Goal: Task Accomplishment & Management: Manage account settings

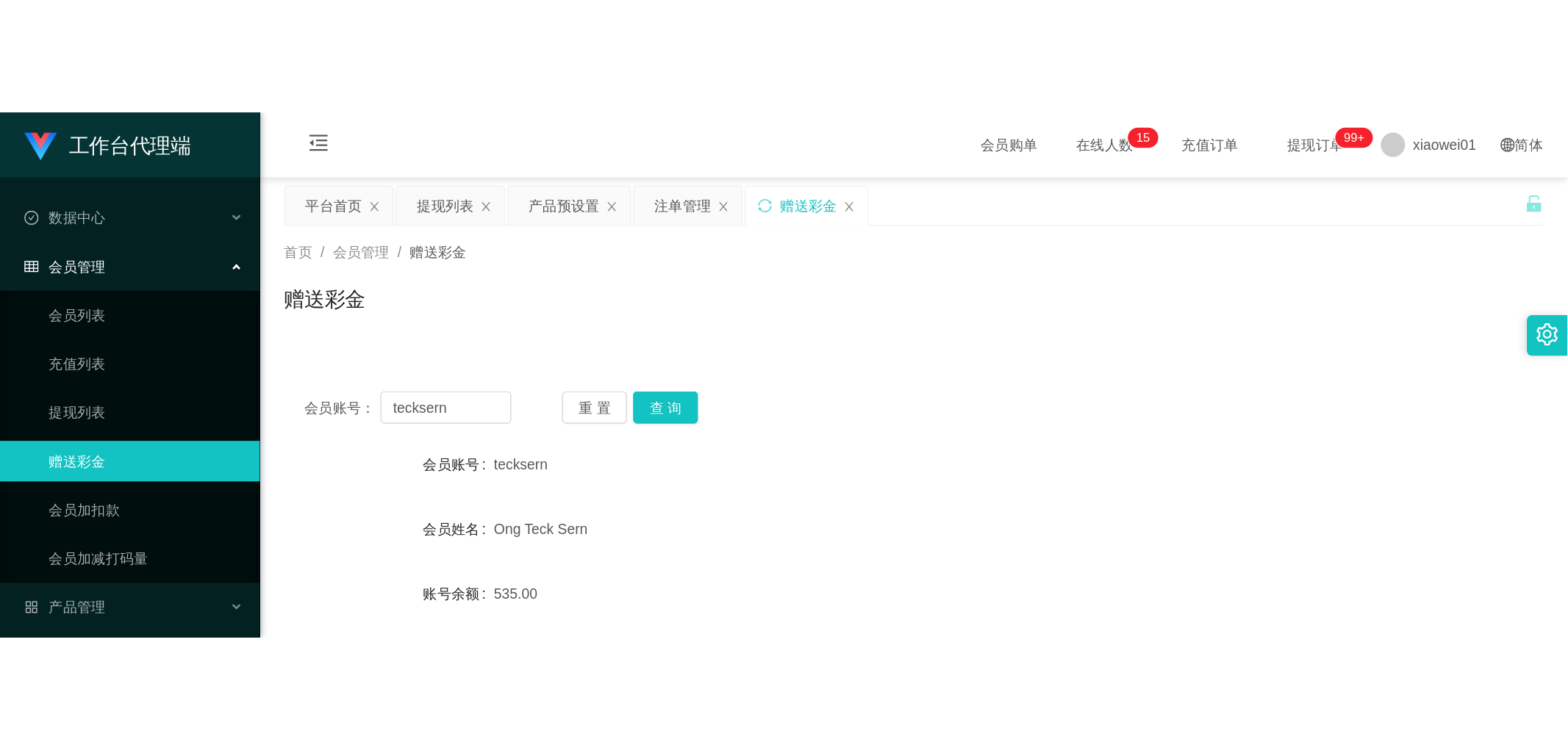
scroll to position [163, 0]
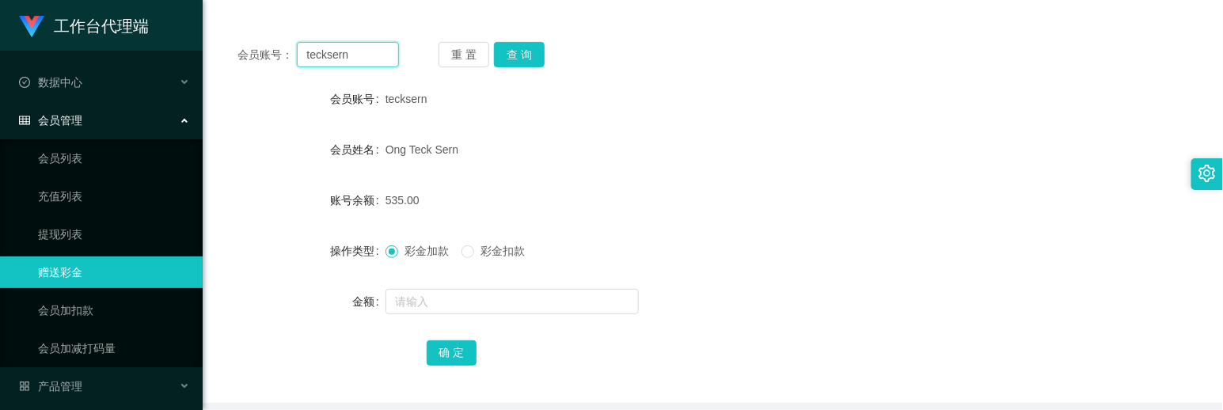
drag, startPoint x: 367, startPoint y: 59, endPoint x: 310, endPoint y: 37, distance: 60.9
click at [171, 35] on section "工作台代理端 数据中心 会员管理 会员列表 充值列表 提现列表 赠送彩金 会员加扣款 会员加减打码量 产品管理 开奖记录 注单管理 产品列表 即时注单 产品预…" at bounding box center [611, 150] width 1223 height 652
paste input "2403919"
type input "2403919"
click at [520, 48] on button "查 询" at bounding box center [519, 54] width 51 height 25
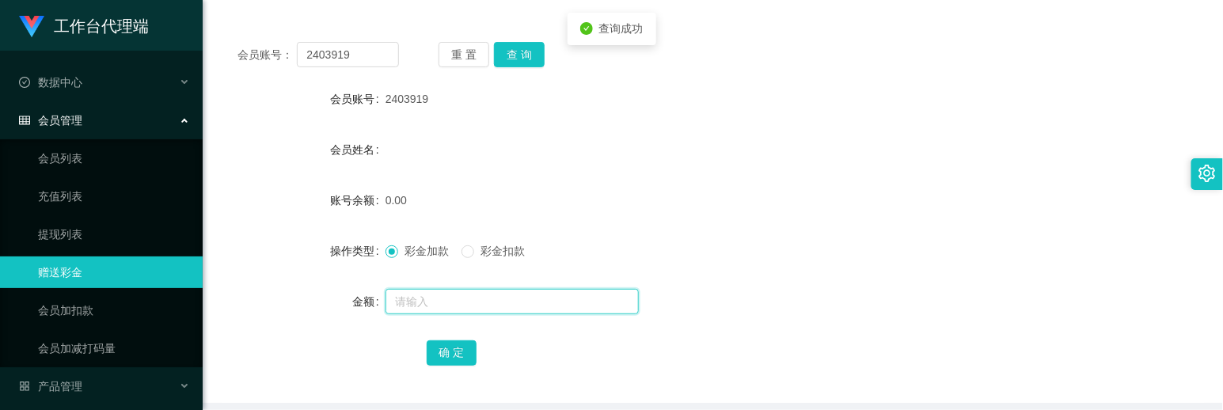
click at [470, 289] on input "text" at bounding box center [512, 301] width 253 height 25
type input "30"
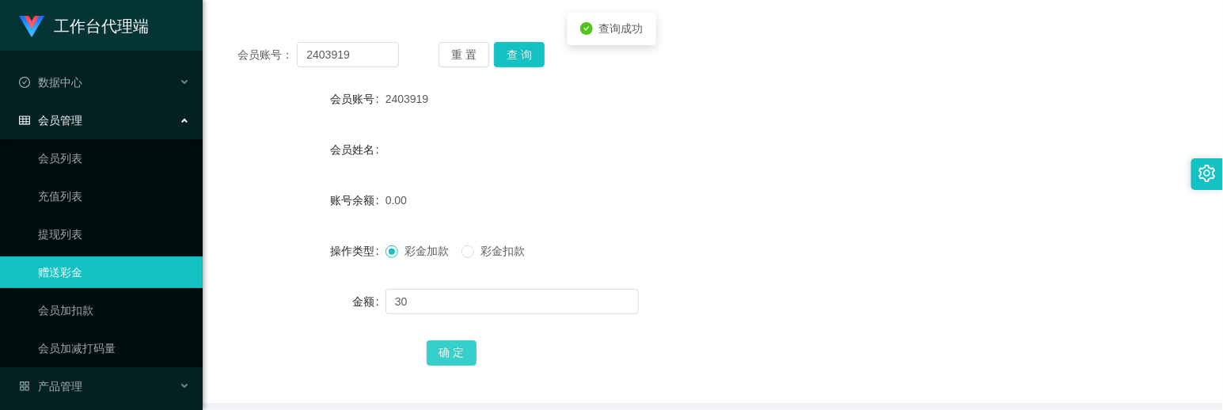
click at [454, 346] on button "确 定" at bounding box center [452, 352] width 51 height 25
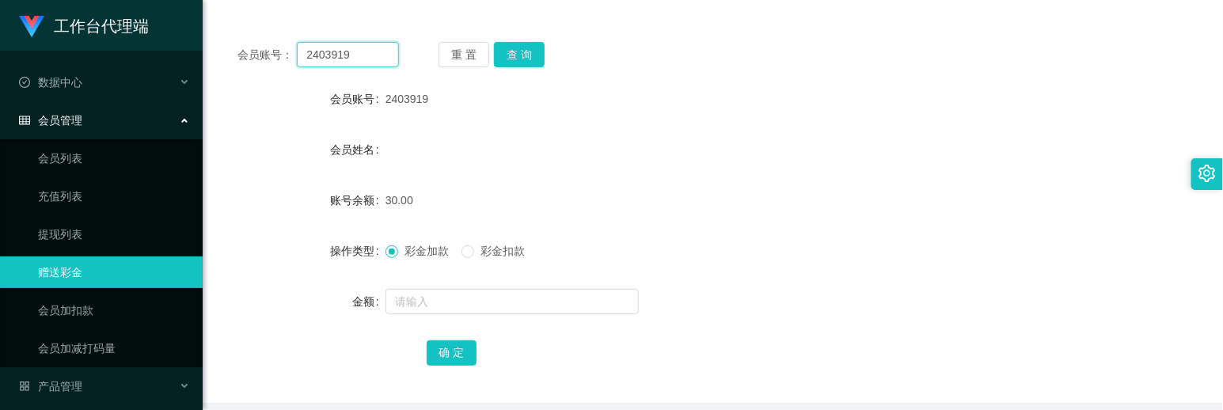
drag, startPoint x: 378, startPoint y: 60, endPoint x: 174, endPoint y: 43, distance: 205.0
click at [155, 43] on section "工作台代理端 数据中心 会员管理 会员列表 充值列表 提现列表 赠送彩金 会员加扣款 会员加减打码量 产品管理 开奖记录 注单管理 产品列表 即时注单 产品预…" at bounding box center [611, 150] width 1223 height 652
paste input "Jianxiao1987"
type input "Jianxiao1987"
click at [508, 57] on button "查 询" at bounding box center [519, 54] width 51 height 25
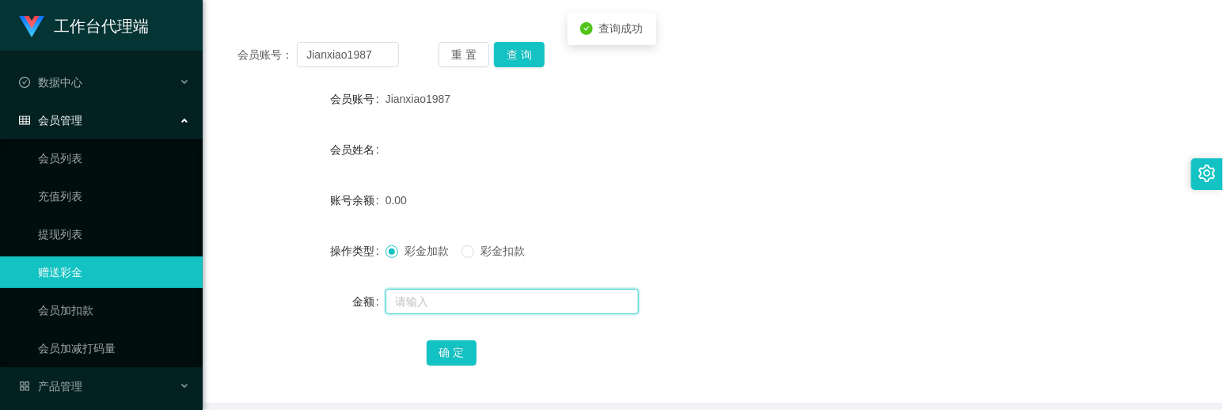
click at [475, 296] on input "text" at bounding box center [512, 301] width 253 height 25
type input "30"
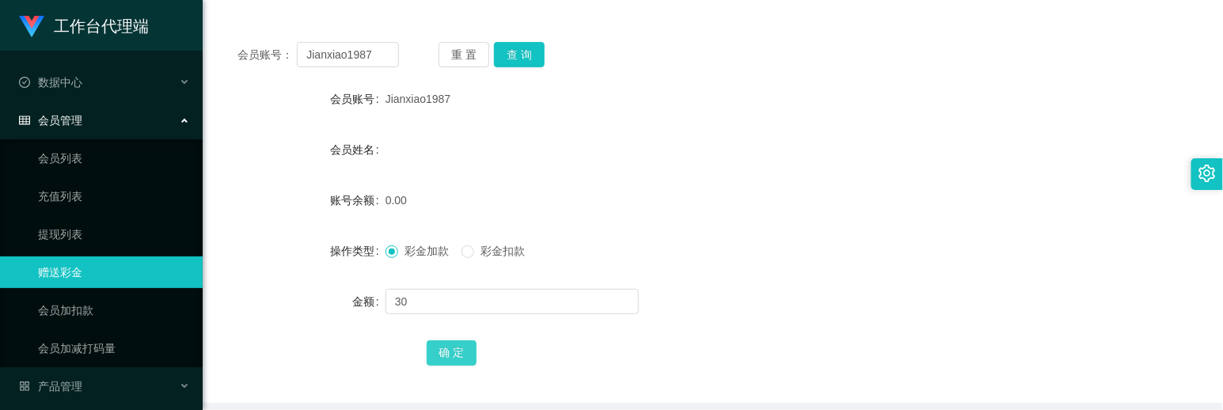
drag, startPoint x: 475, startPoint y: 351, endPoint x: 465, endPoint y: 361, distance: 14.0
click at [475, 351] on button "确 定" at bounding box center [452, 352] width 51 height 25
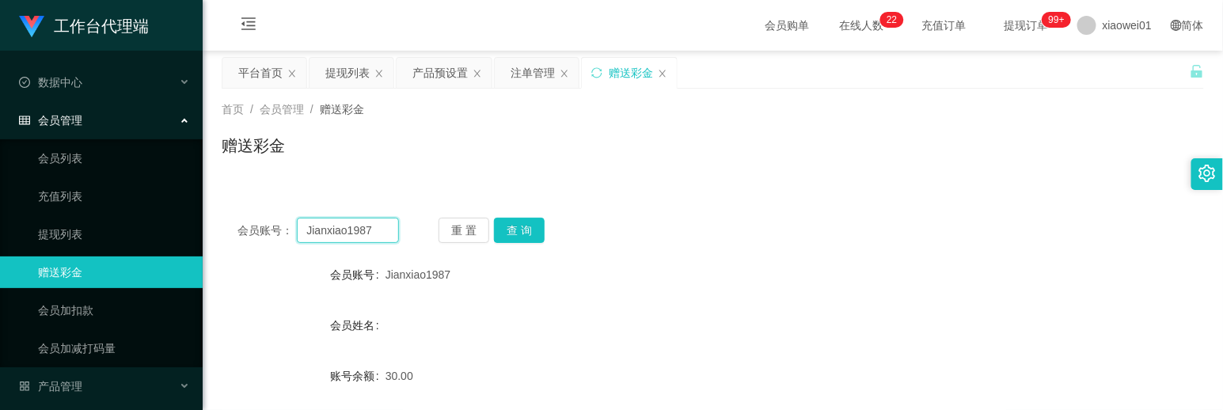
drag, startPoint x: 382, startPoint y: 232, endPoint x: 174, endPoint y: 215, distance: 208.9
click at [36, 210] on section "工作台代理端 数据中心 会员管理 会员列表 充值列表 提现列表 赠送彩金 会员加扣款 会员加减打码量 产品管理 开奖记录 注单管理 产品列表 即时注单 产品预…" at bounding box center [611, 326] width 1223 height 652
paste input "tina061"
type input "tina0617"
click at [543, 215] on div "会员账号： tina0617 重 置 查 询 会员账号 Jianxiao1987 会员姓名 账号余额 30.00 操作类型 彩金加款 彩金扣款 金额 确 定" at bounding box center [713, 390] width 982 height 377
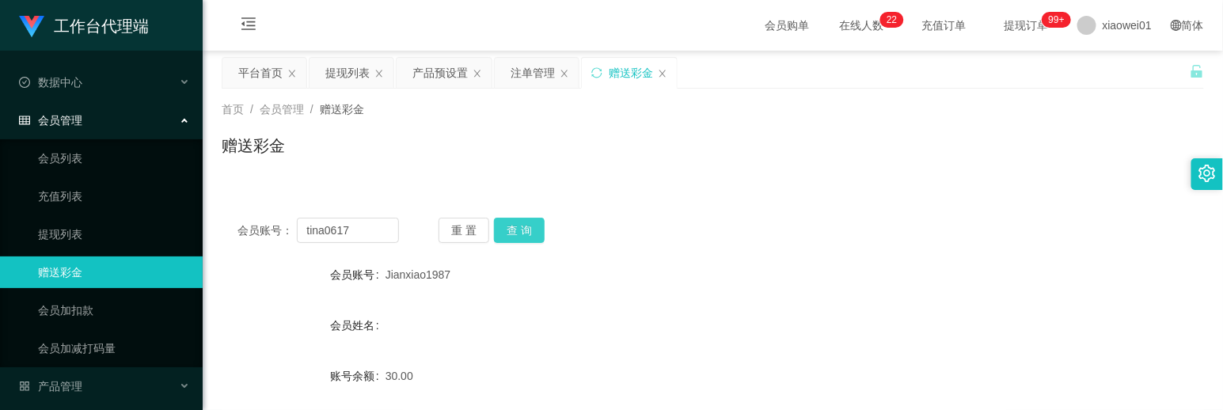
click at [526, 226] on button "查 询" at bounding box center [519, 230] width 51 height 25
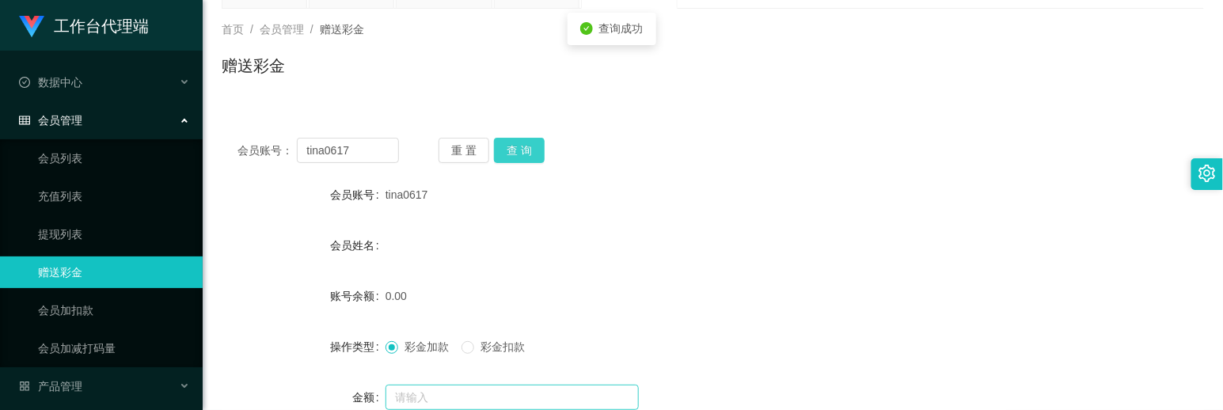
scroll to position [176, 0]
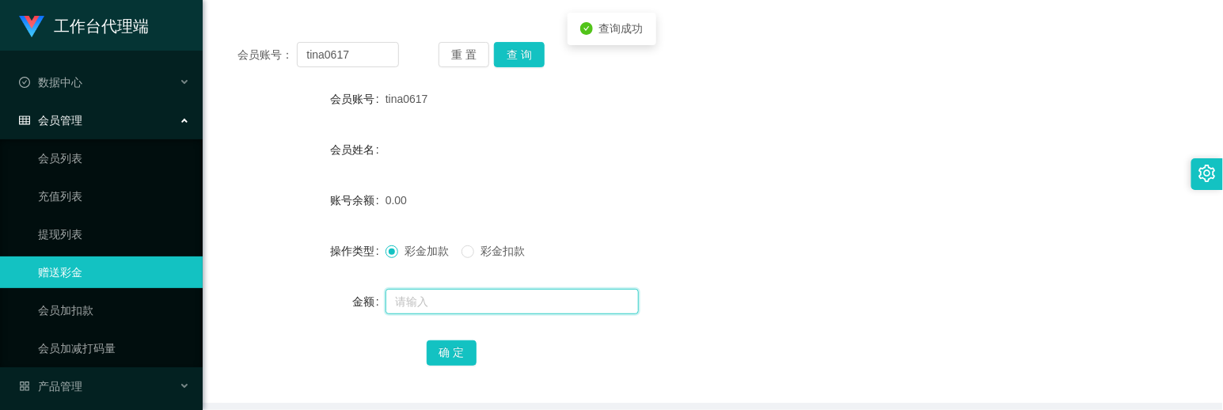
click at [432, 307] on input "text" at bounding box center [512, 301] width 253 height 25
type input "30"
click at [447, 337] on div "确 定" at bounding box center [713, 352] width 573 height 32
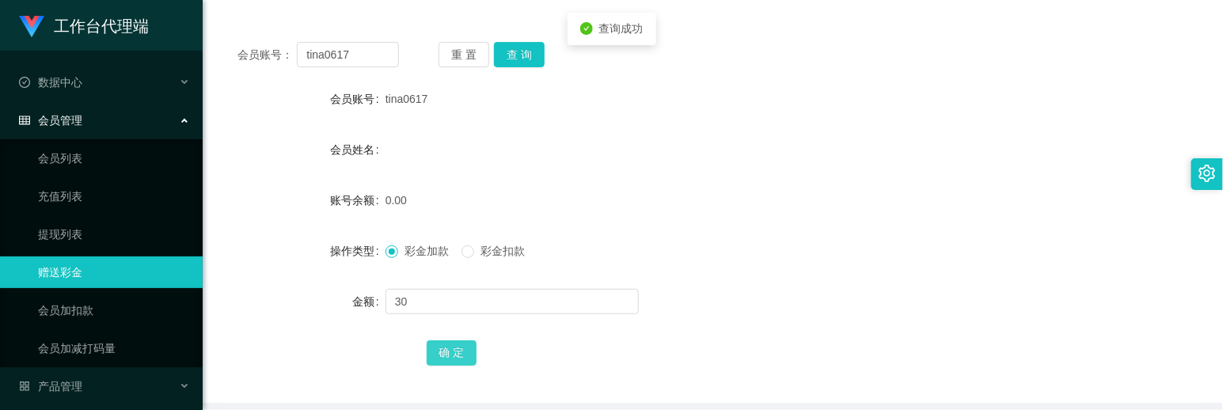
click at [443, 349] on button "确 定" at bounding box center [452, 352] width 51 height 25
click at [769, 127] on form "会员账号 tina0617 会员姓名 账号余额 30.00 操作类型 彩金加款 彩金扣款 金额 确 定" at bounding box center [713, 225] width 982 height 285
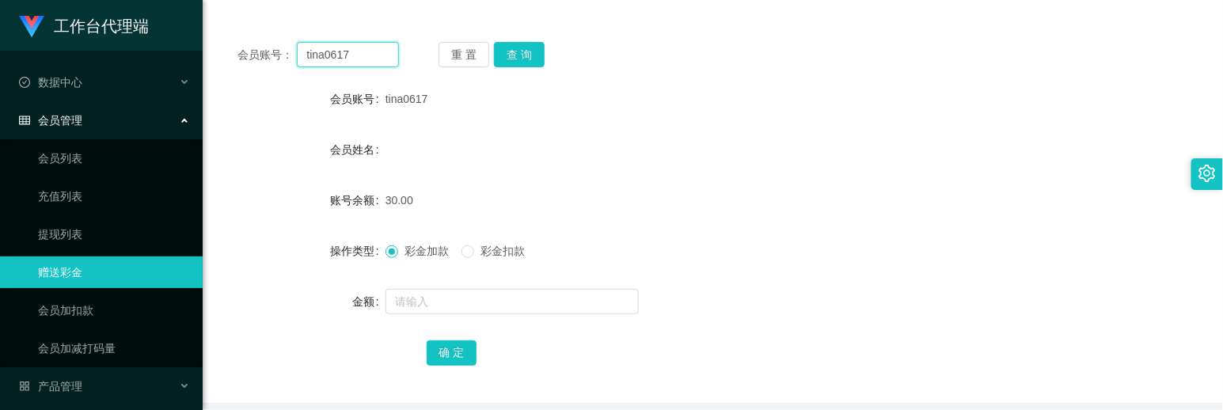
drag, startPoint x: 218, startPoint y: 50, endPoint x: 258, endPoint y: 52, distance: 39.7
click at [121, 48] on section "工作台代理端 数据中心 会员管理 会员列表 充值列表 提现列表 赠送彩金 会员加扣款 会员加减打码量 产品管理 开奖记录 注单管理 产品列表 即时注单 产品预…" at bounding box center [611, 150] width 1223 height 652
paste input "skysia"
type input "skysia"
click at [534, 42] on div "会员账号： skysia 重 置 查 询 会员账号 tina0617 会员姓名 账号余额 30.00 操作类型 彩金加款 彩金扣款 金额 确 定" at bounding box center [713, 214] width 982 height 377
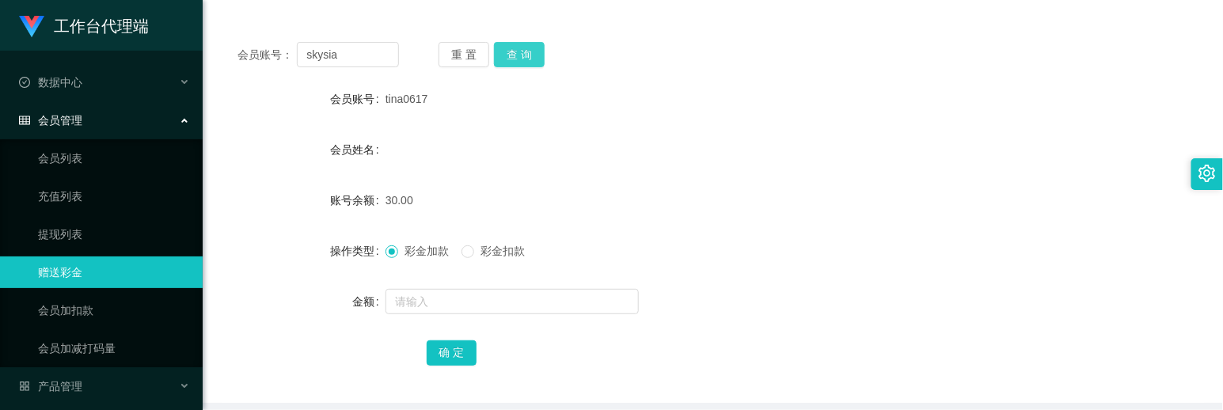
click at [520, 48] on button "查 询" at bounding box center [519, 54] width 51 height 25
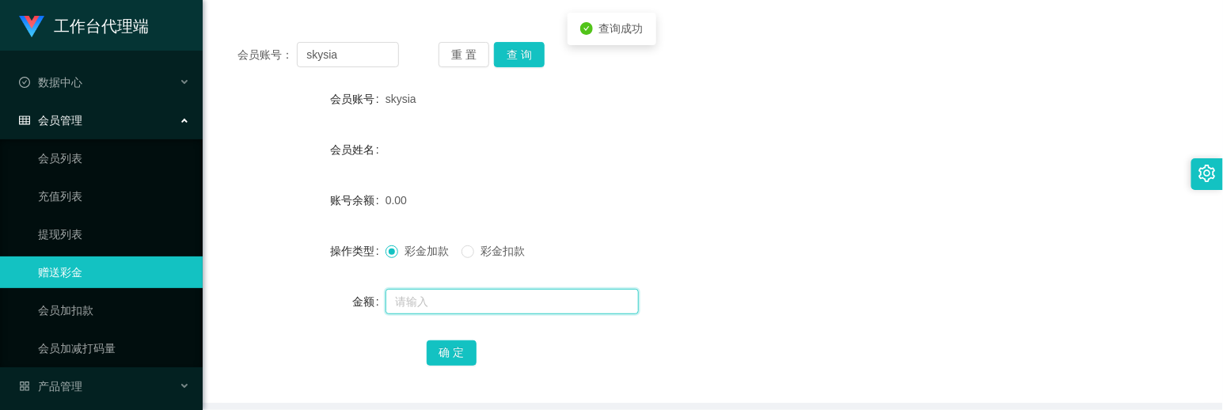
click at [428, 290] on input "text" at bounding box center [512, 301] width 253 height 25
type input "30"
click at [452, 367] on div "确 定" at bounding box center [713, 352] width 573 height 32
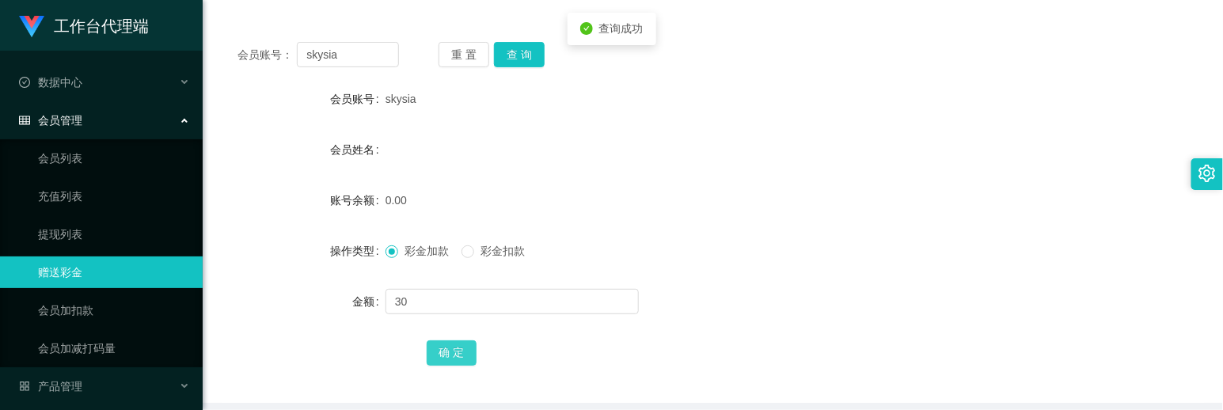
click at [460, 351] on button "确 定" at bounding box center [452, 352] width 51 height 25
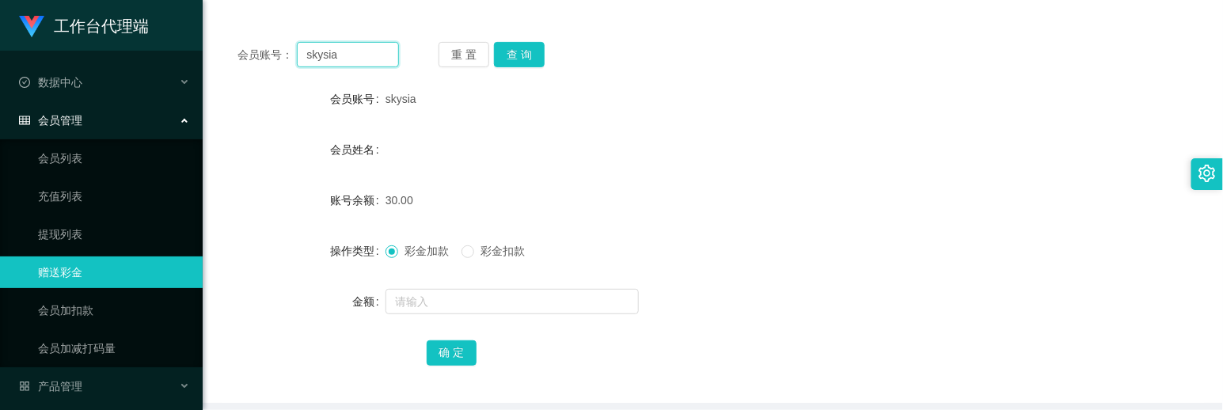
drag, startPoint x: 336, startPoint y: 57, endPoint x: 83, endPoint y: 46, distance: 252.8
click at [84, 46] on section "工作台代理端 数据中心 会员管理 会员列表 充值列表 提现列表 赠送彩金 会员加扣款 会员加减打码量 产品管理 开奖记录 注单管理 产品列表 即时注单 产品预…" at bounding box center [611, 150] width 1223 height 652
paste input "Mik3w"
type input "Mik3w"
click at [515, 57] on button "查 询" at bounding box center [519, 54] width 51 height 25
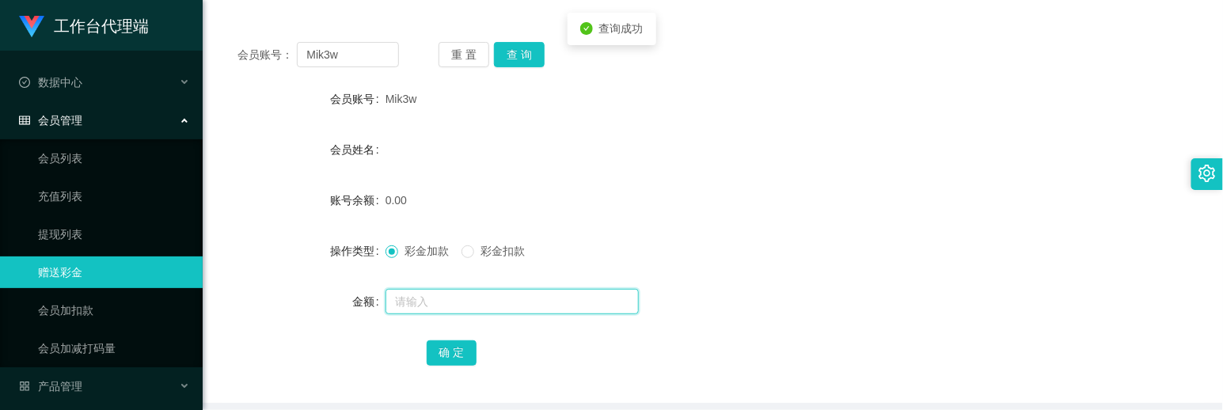
click at [436, 298] on input "text" at bounding box center [512, 301] width 253 height 25
type input "30"
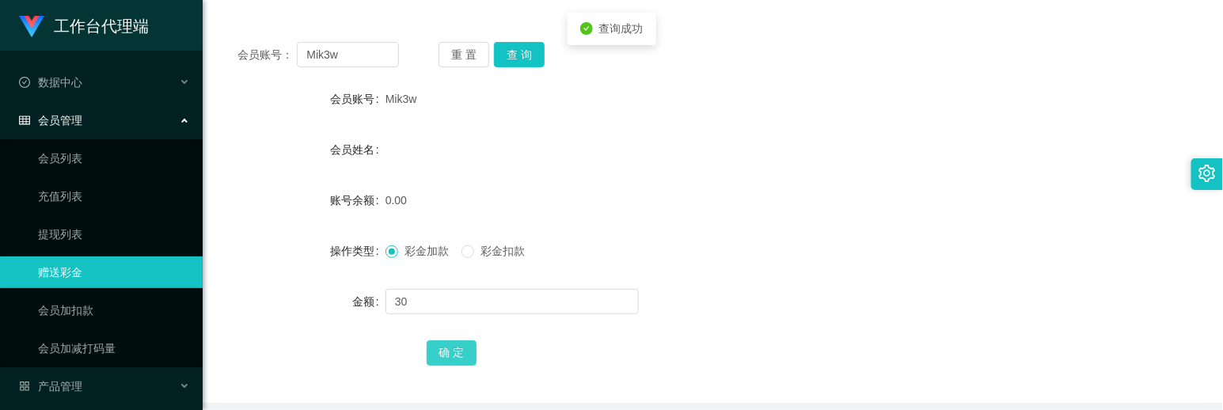
click at [446, 351] on button "确 定" at bounding box center [452, 352] width 51 height 25
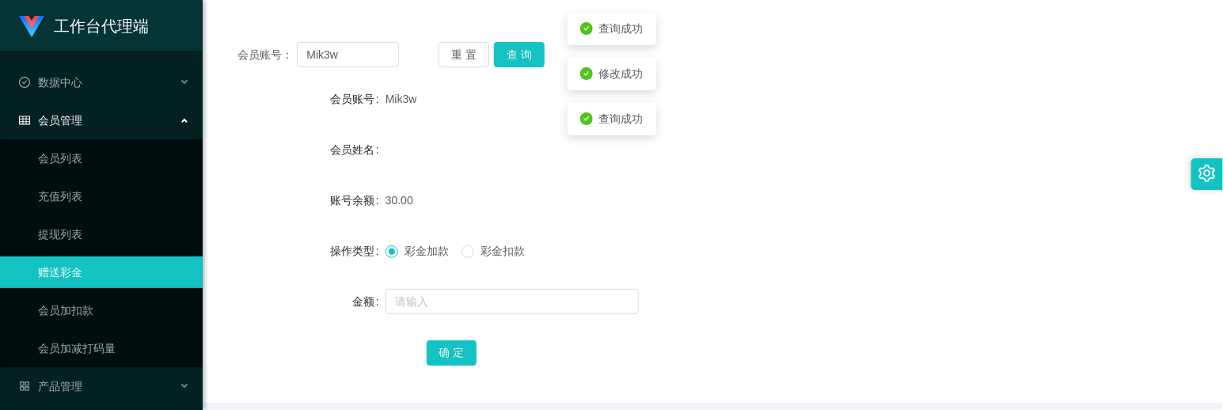
click at [766, 122] on form "会员账号 Mik3w 会员姓名 账号余额 30.00 操作类型 彩金加款 彩金扣款 金额 确 定" at bounding box center [713, 225] width 982 height 285
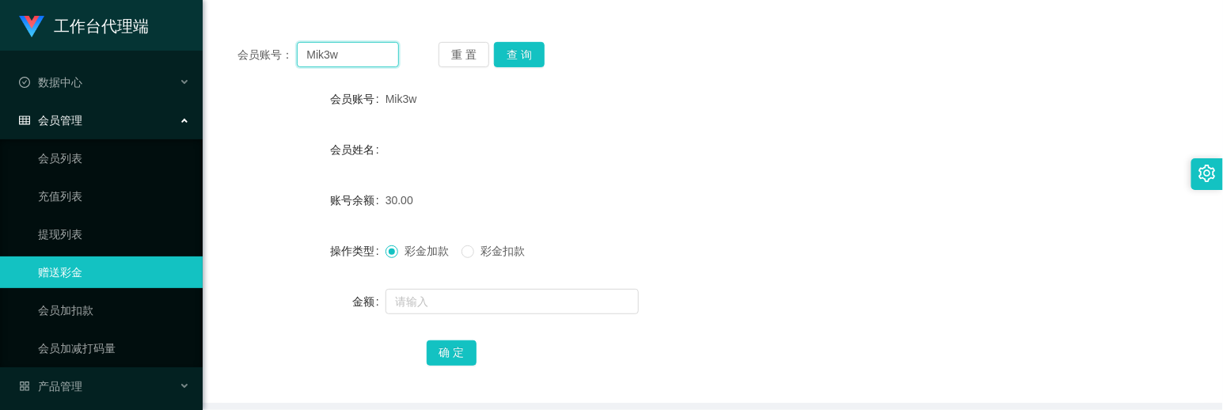
drag, startPoint x: 351, startPoint y: 66, endPoint x: 268, endPoint y: 58, distance: 83.5
click at [187, 58] on section "工作台代理端 数据中心 会员管理 会员列表 充值列表 提现列表 赠送彩金 会员加扣款 会员加减打码量 产品管理 开奖记录 注单管理 产品列表 即时注单 产品预…" at bounding box center [611, 150] width 1223 height 652
paste input "0169645729"
type input "0169645729"
click at [519, 54] on button "查 询" at bounding box center [519, 54] width 51 height 25
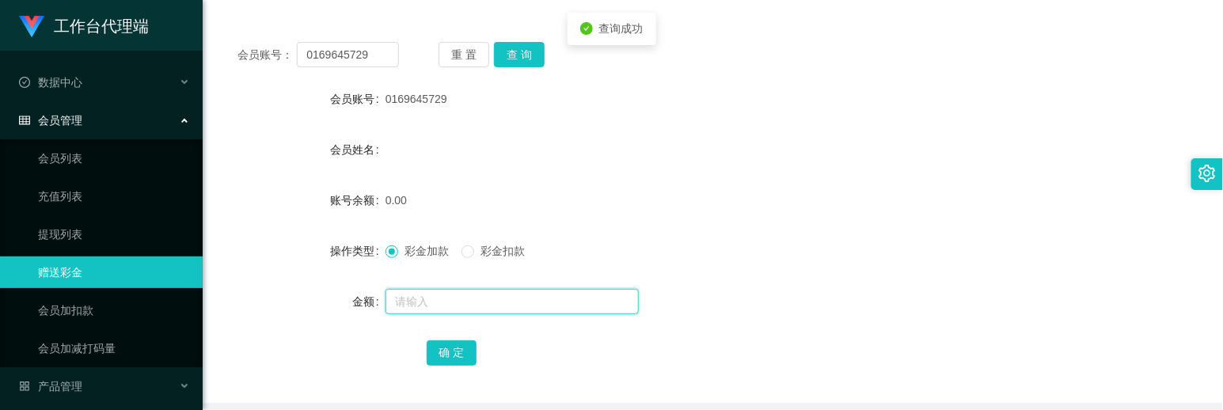
drag, startPoint x: 481, startPoint y: 291, endPoint x: 485, endPoint y: 305, distance: 15.0
click at [485, 305] on input "text" at bounding box center [512, 301] width 253 height 25
type input "30"
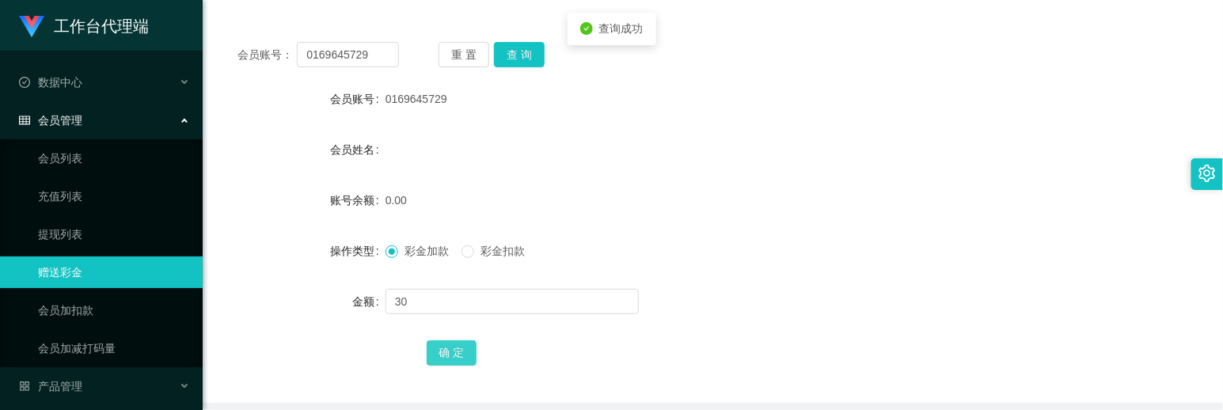
click at [453, 346] on button "确 定" at bounding box center [452, 352] width 51 height 25
click at [905, 154] on div "会员姓名" at bounding box center [713, 150] width 982 height 32
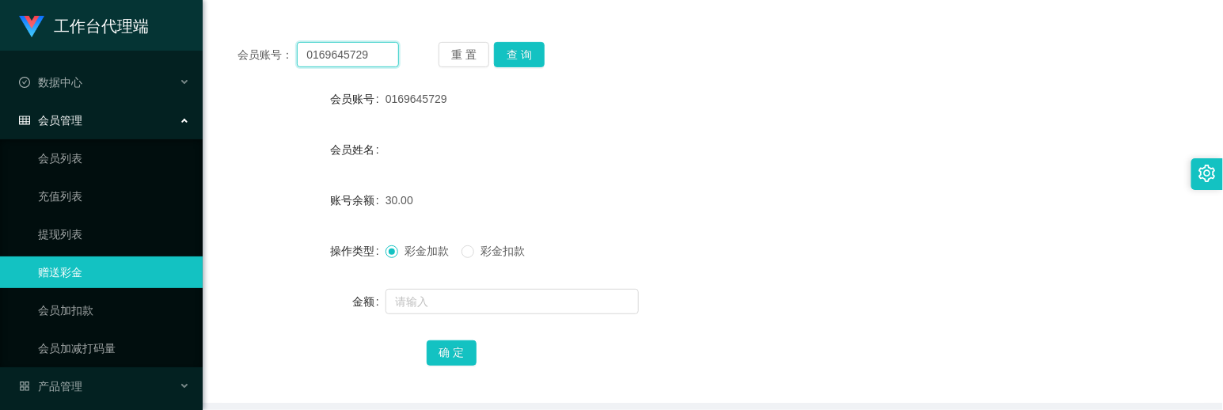
drag, startPoint x: 374, startPoint y: 56, endPoint x: 184, endPoint y: 50, distance: 189.3
click at [120, 50] on section "工作台代理端 数据中心 会员管理 会员列表 充值列表 提现列表 赠送彩金 会员加扣款 会员加减打码量 产品管理 开奖记录 注单管理 产品列表 即时注单 产品预…" at bounding box center [611, 150] width 1223 height 652
paste input "nickytan"
type input "nickytan"
click at [518, 55] on button "查 询" at bounding box center [519, 54] width 51 height 25
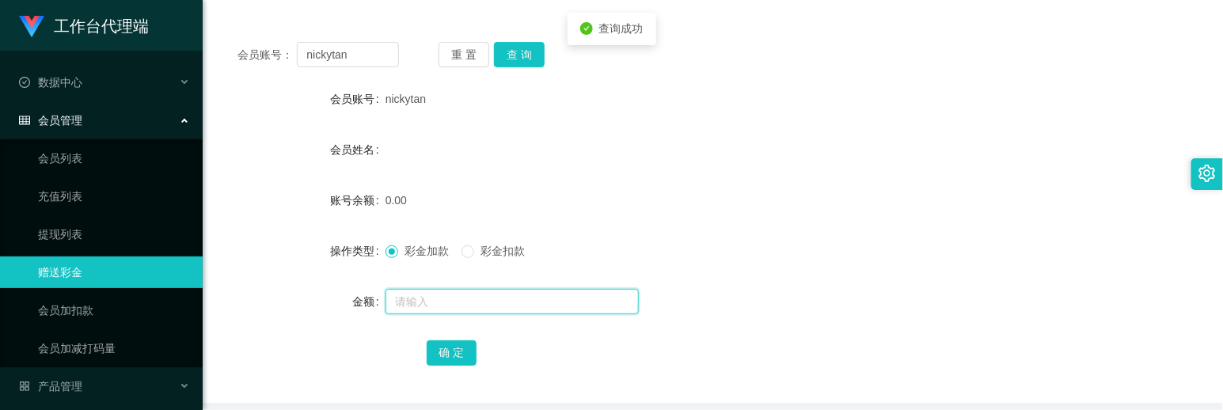
click at [458, 291] on input "text" at bounding box center [512, 301] width 253 height 25
click at [458, 298] on input "text" at bounding box center [512, 301] width 253 height 25
type input "30"
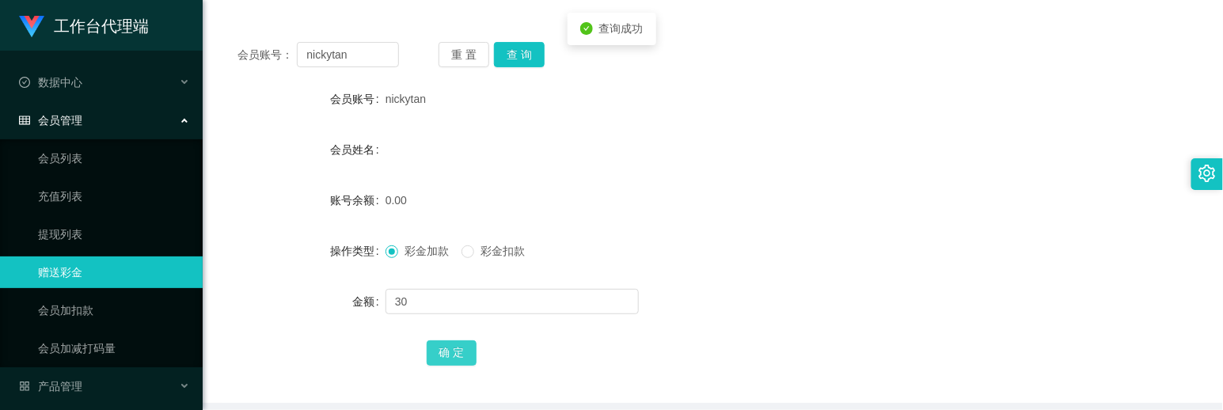
click at [446, 353] on button "确 定" at bounding box center [452, 352] width 51 height 25
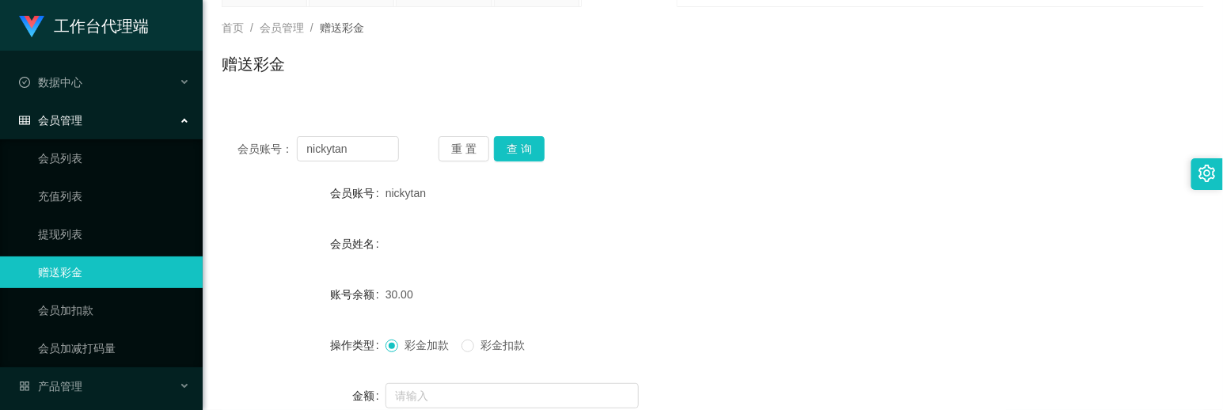
scroll to position [0, 0]
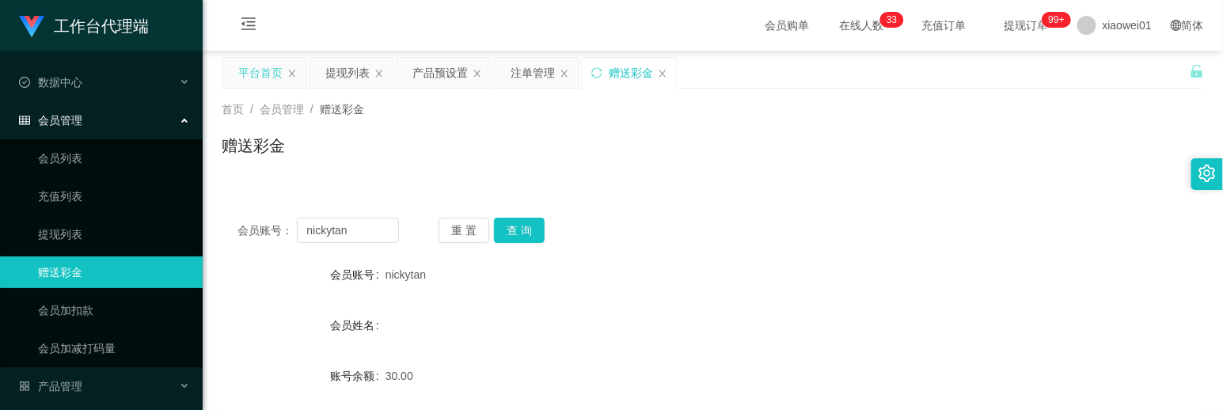
click at [275, 73] on div "平台首页" at bounding box center [260, 73] width 44 height 30
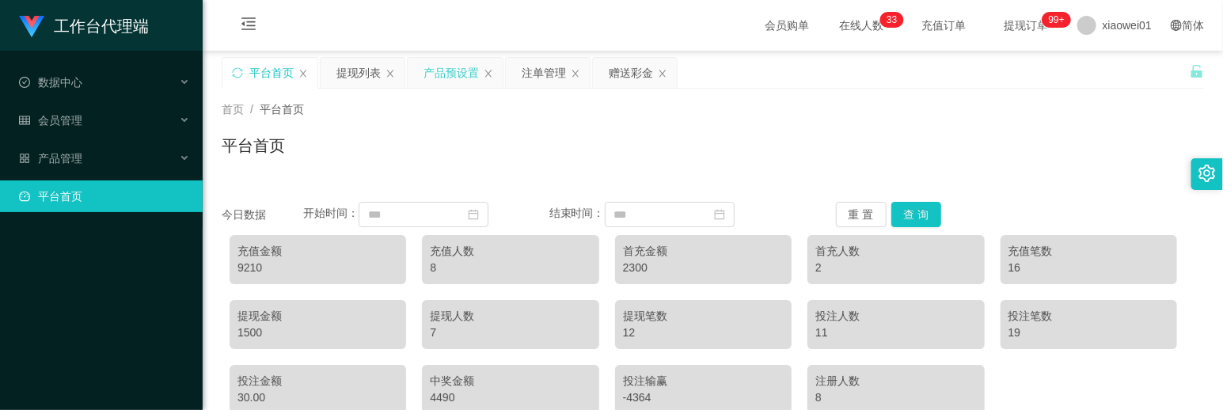
click at [431, 74] on div "产品预设置" at bounding box center [451, 73] width 55 height 30
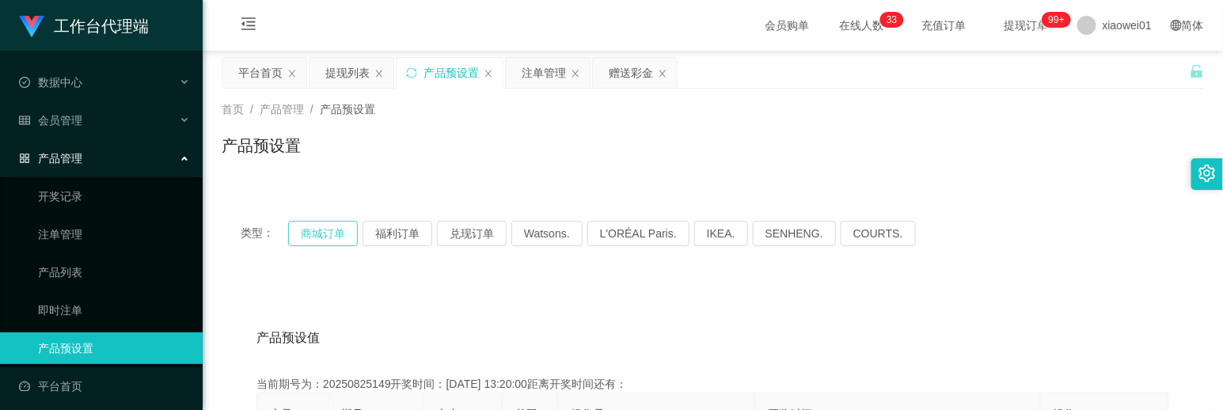
click at [321, 228] on button "商城订单" at bounding box center [323, 233] width 70 height 25
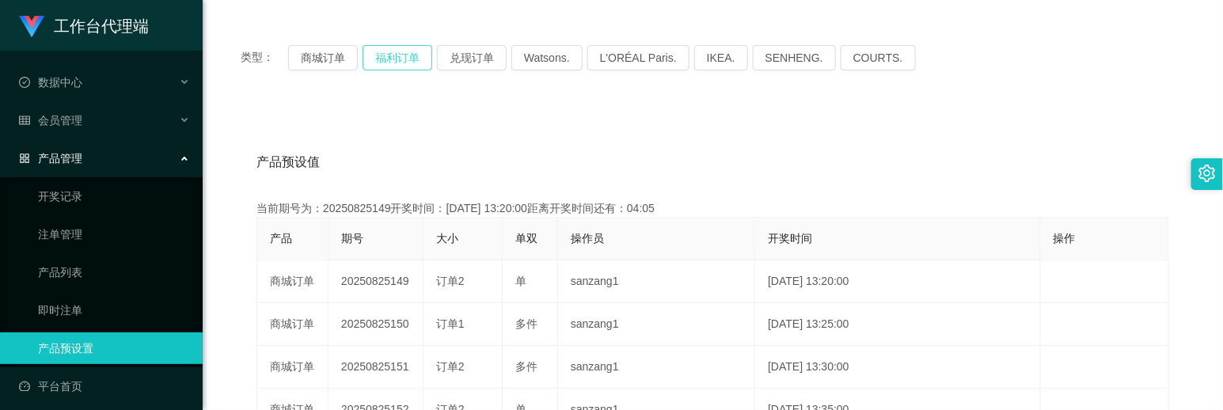
click at [386, 56] on button "福利订单" at bounding box center [398, 57] width 70 height 25
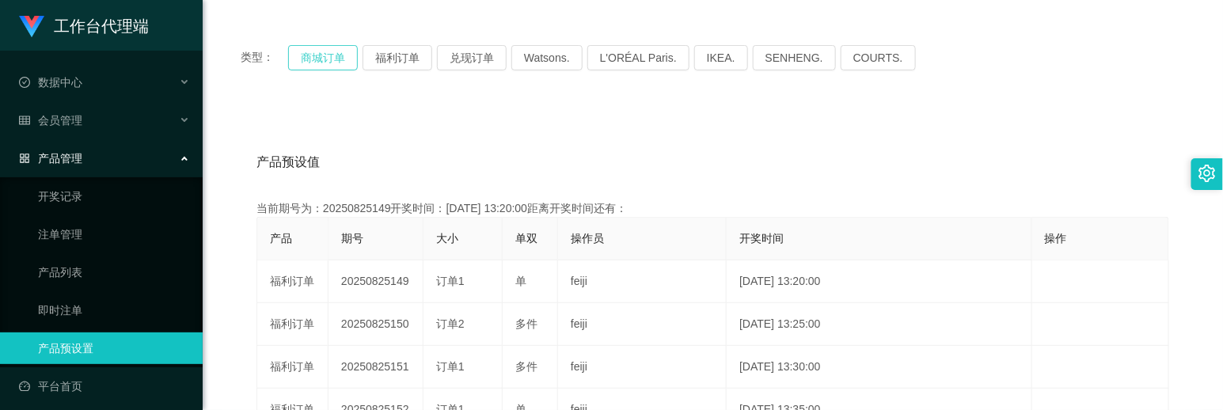
click at [321, 59] on button "商城订单" at bounding box center [323, 57] width 70 height 25
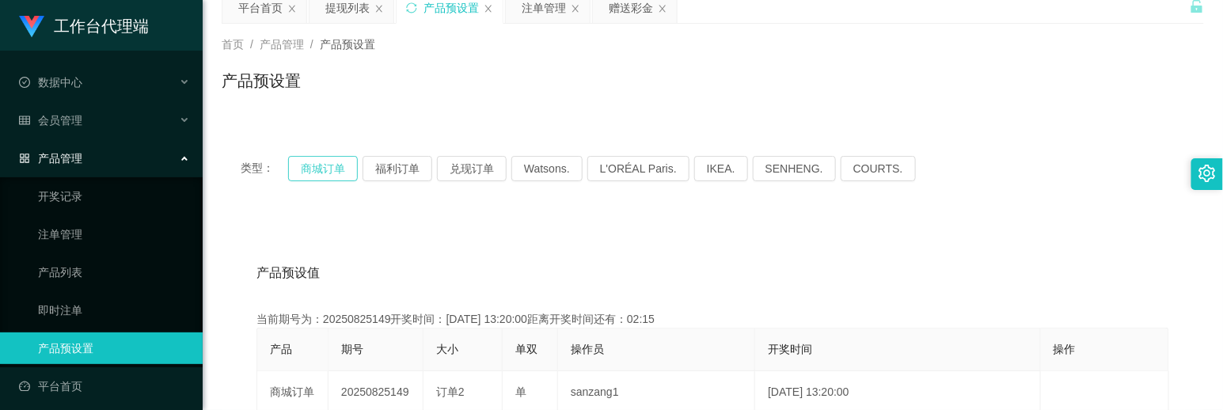
scroll to position [0, 0]
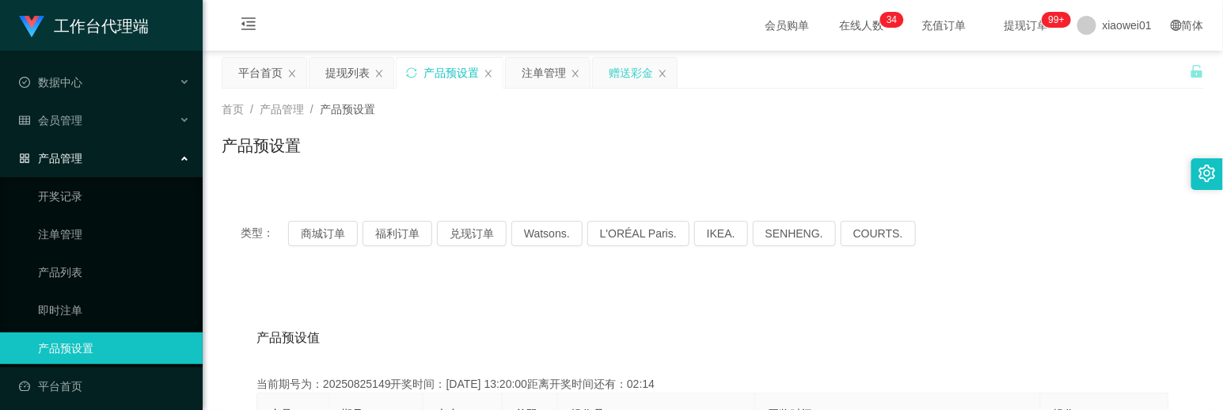
click at [633, 74] on div "赠送彩金" at bounding box center [631, 73] width 44 height 30
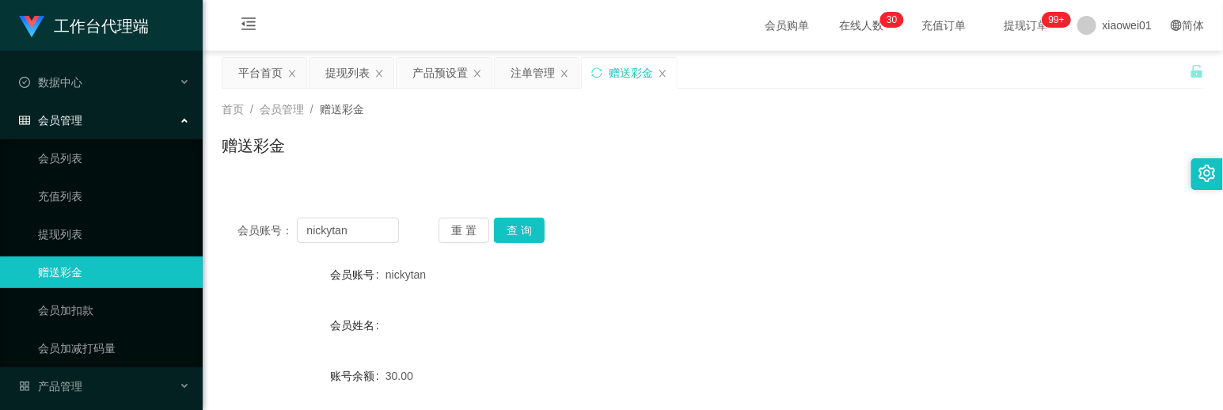
click at [405, 226] on div "会员账号： [PERSON_NAME] 重 置 查 询" at bounding box center [713, 230] width 982 height 25
drag, startPoint x: 382, startPoint y: 230, endPoint x: 230, endPoint y: 196, distance: 155.8
click at [241, 200] on div "会员账号： [PERSON_NAME] 重 置 查 询 会员账号 nickytan 会员姓名 账号余额 30.00 操作类型 彩金加款 彩金扣款 金额 确 定" at bounding box center [713, 381] width 982 height 396
paste input "0178762490"
type input "0178762490"
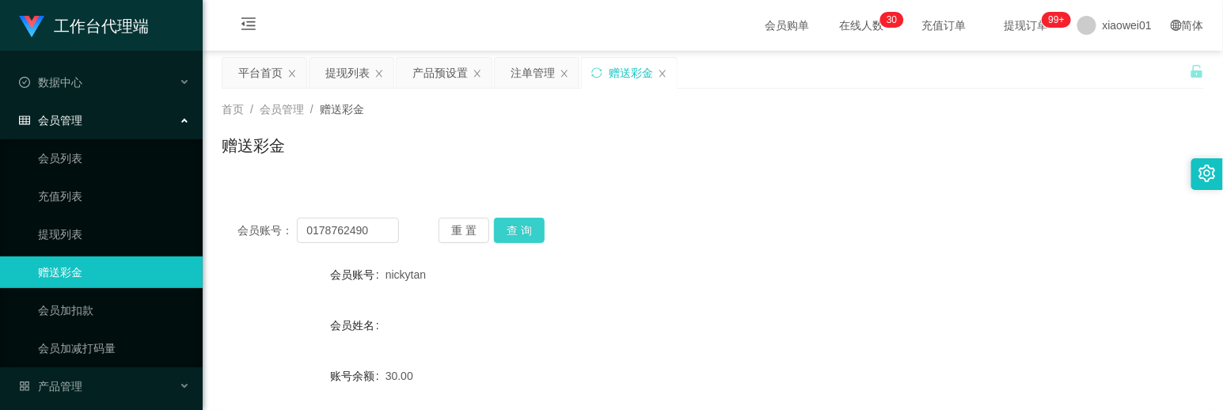
click at [531, 222] on button "查 询" at bounding box center [519, 230] width 51 height 25
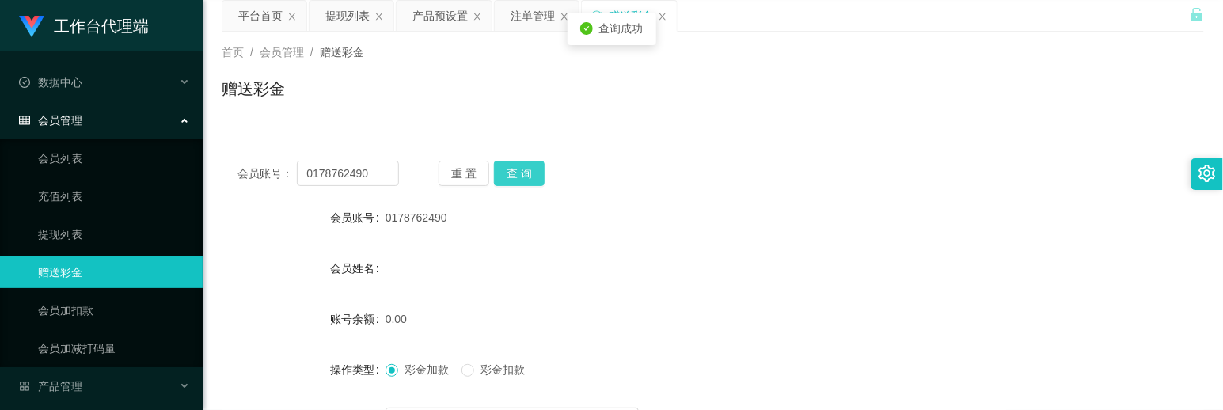
scroll to position [88, 0]
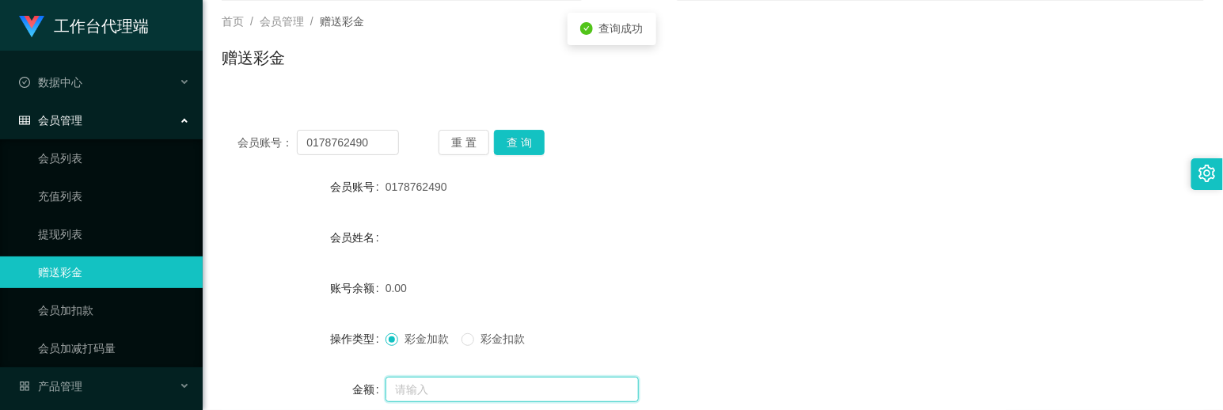
click at [441, 377] on input "text" at bounding box center [512, 389] width 253 height 25
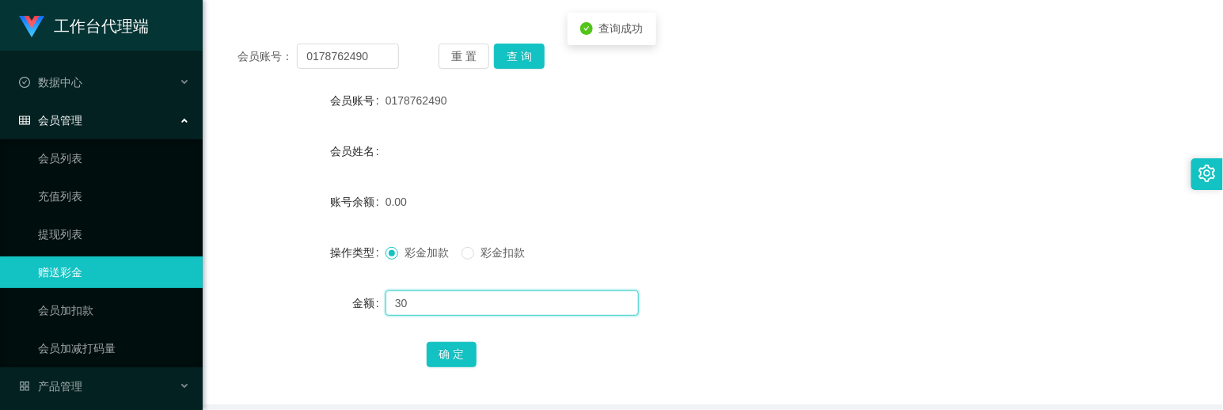
scroll to position [241, 0]
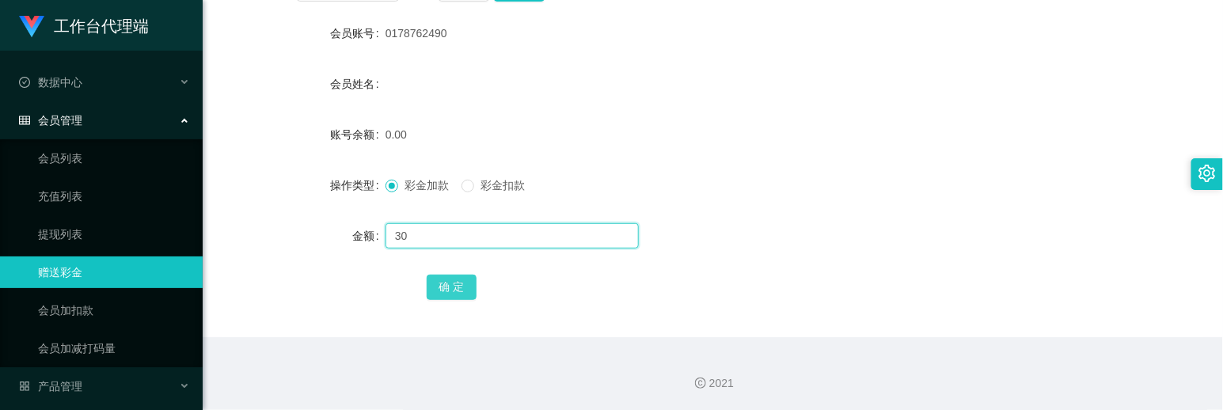
type input "30"
click at [443, 275] on button "确 定" at bounding box center [452, 287] width 51 height 25
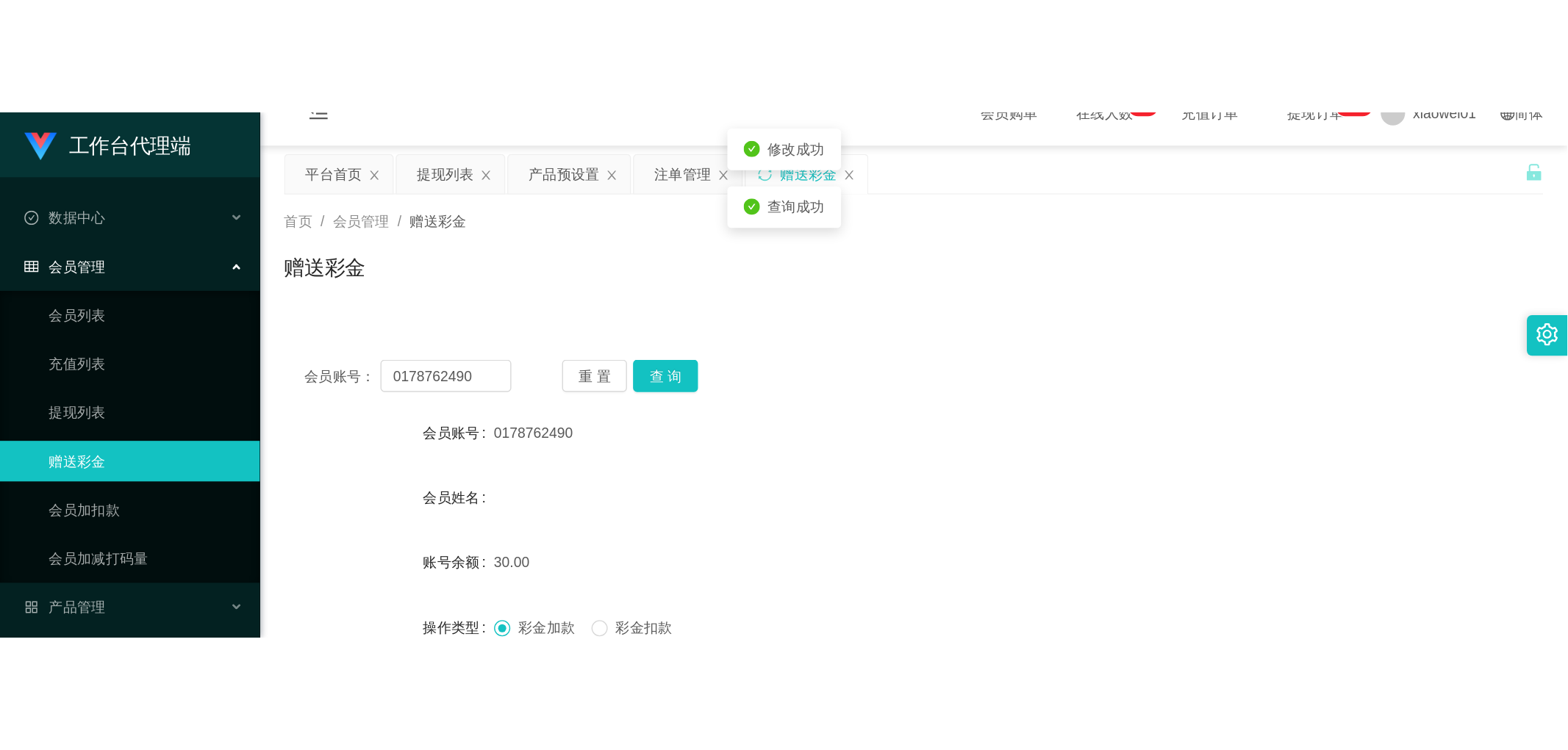
scroll to position [0, 0]
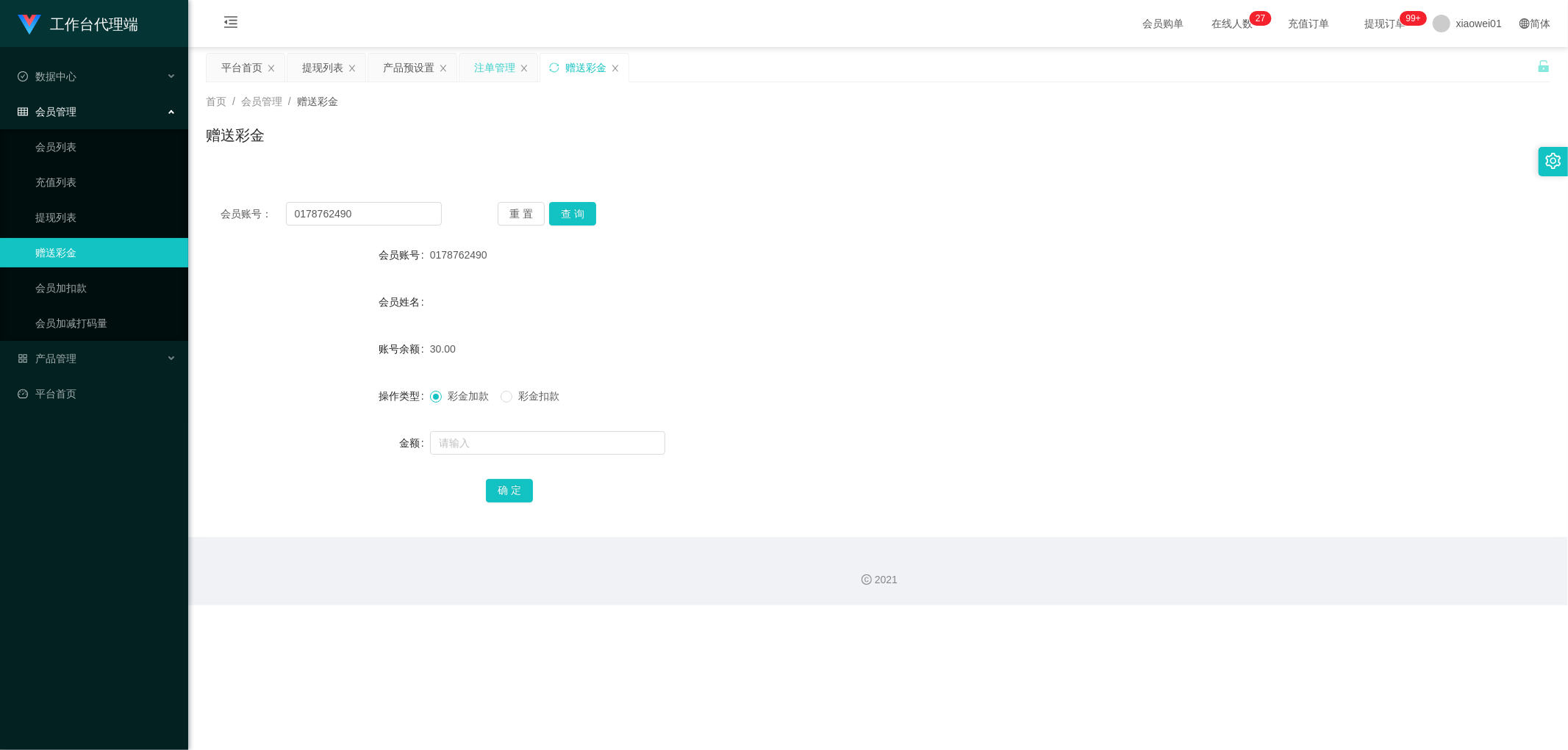
click at [486, 67] on div "注单管理" at bounding box center [495, 68] width 41 height 28
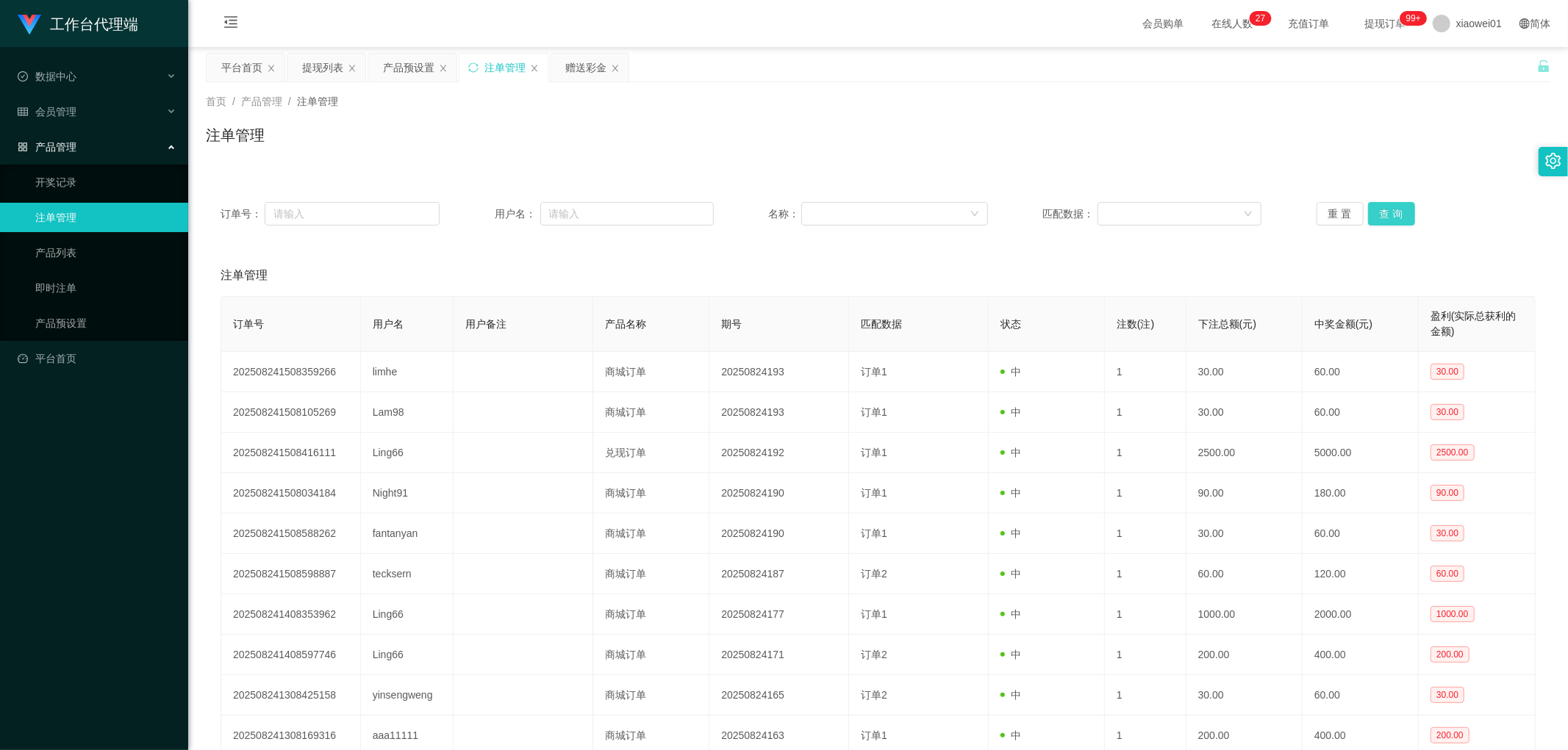
click at [1134, 207] on button "查 询" at bounding box center [1391, 213] width 47 height 23
click at [1134, 204] on button "查 询" at bounding box center [1391, 213] width 47 height 23
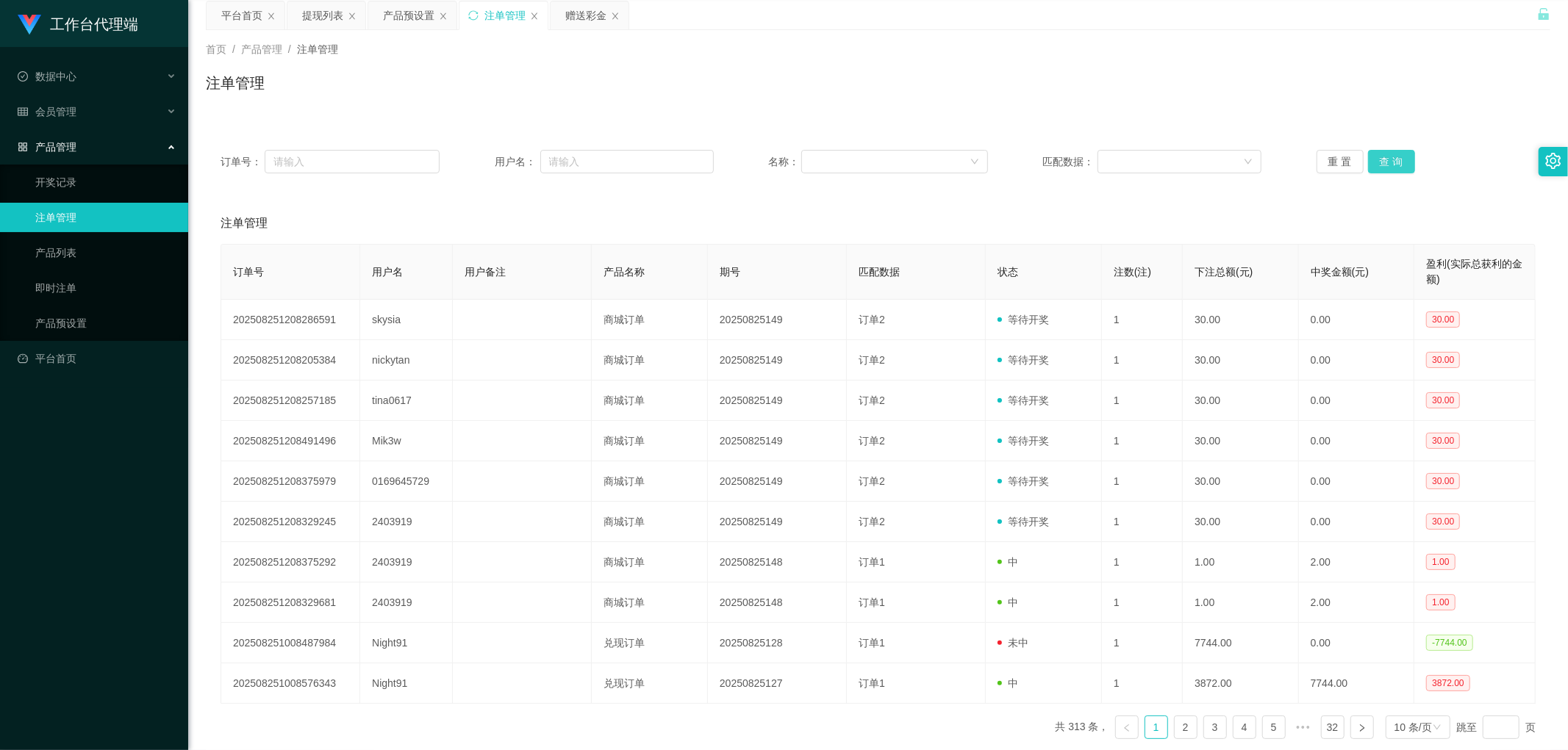
scroll to position [82, 0]
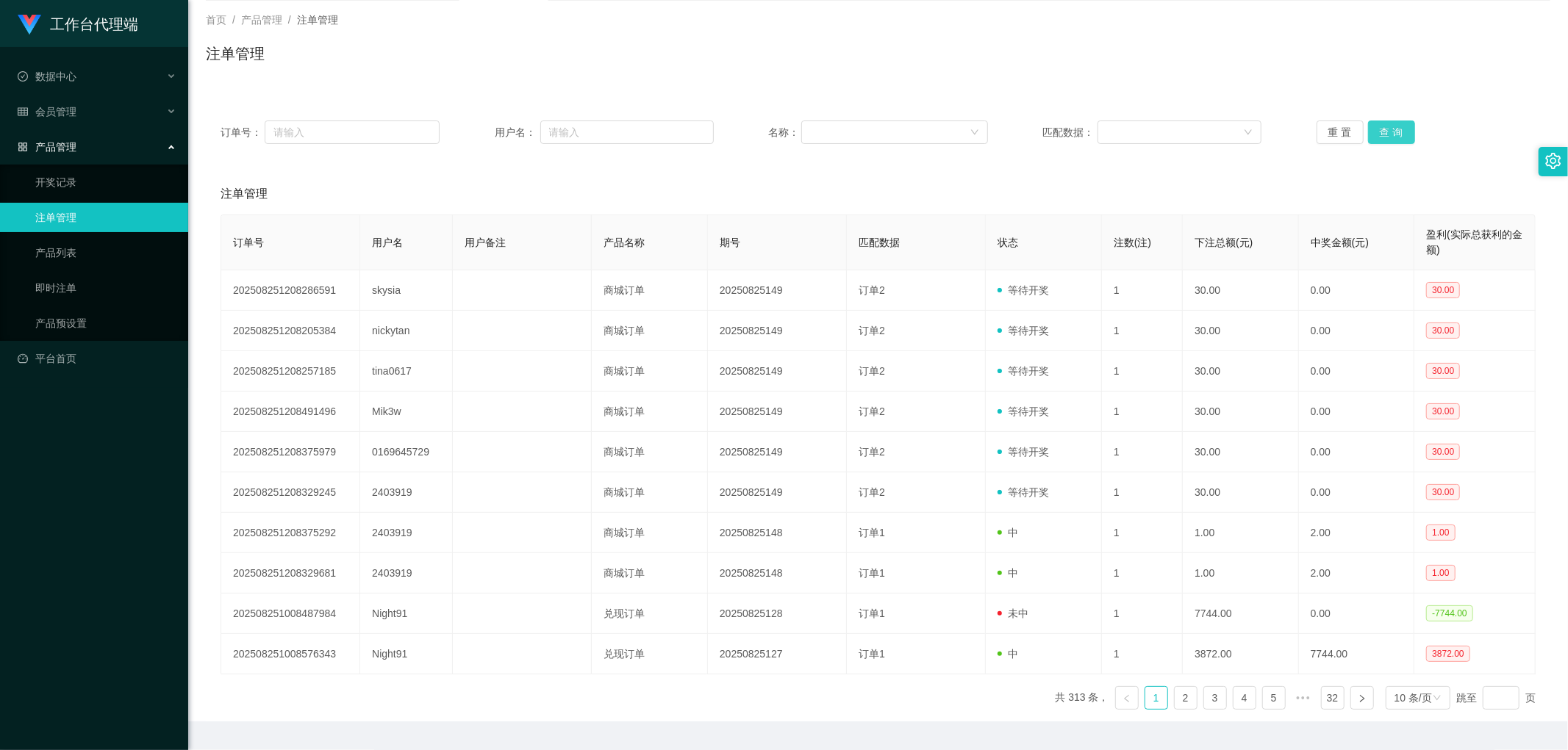
click at [1134, 125] on button "查 询" at bounding box center [1391, 132] width 47 height 23
click at [1134, 129] on button "查 询" at bounding box center [1399, 132] width 63 height 23
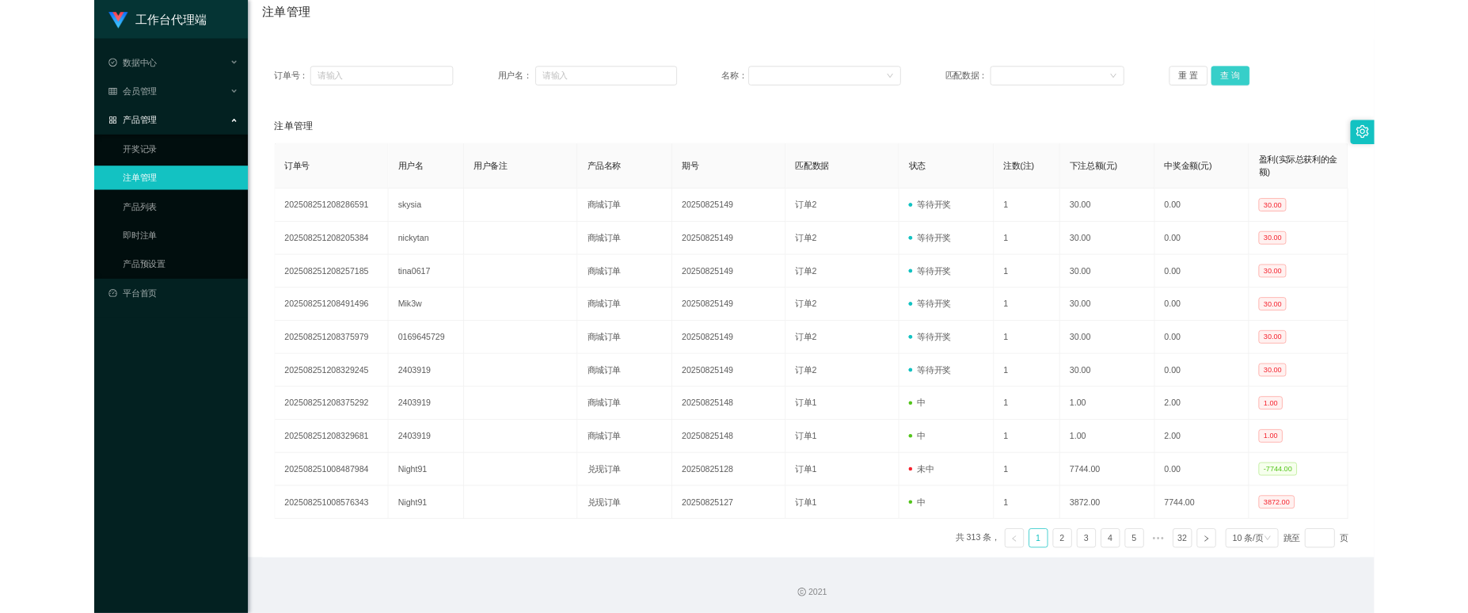
scroll to position [0, 0]
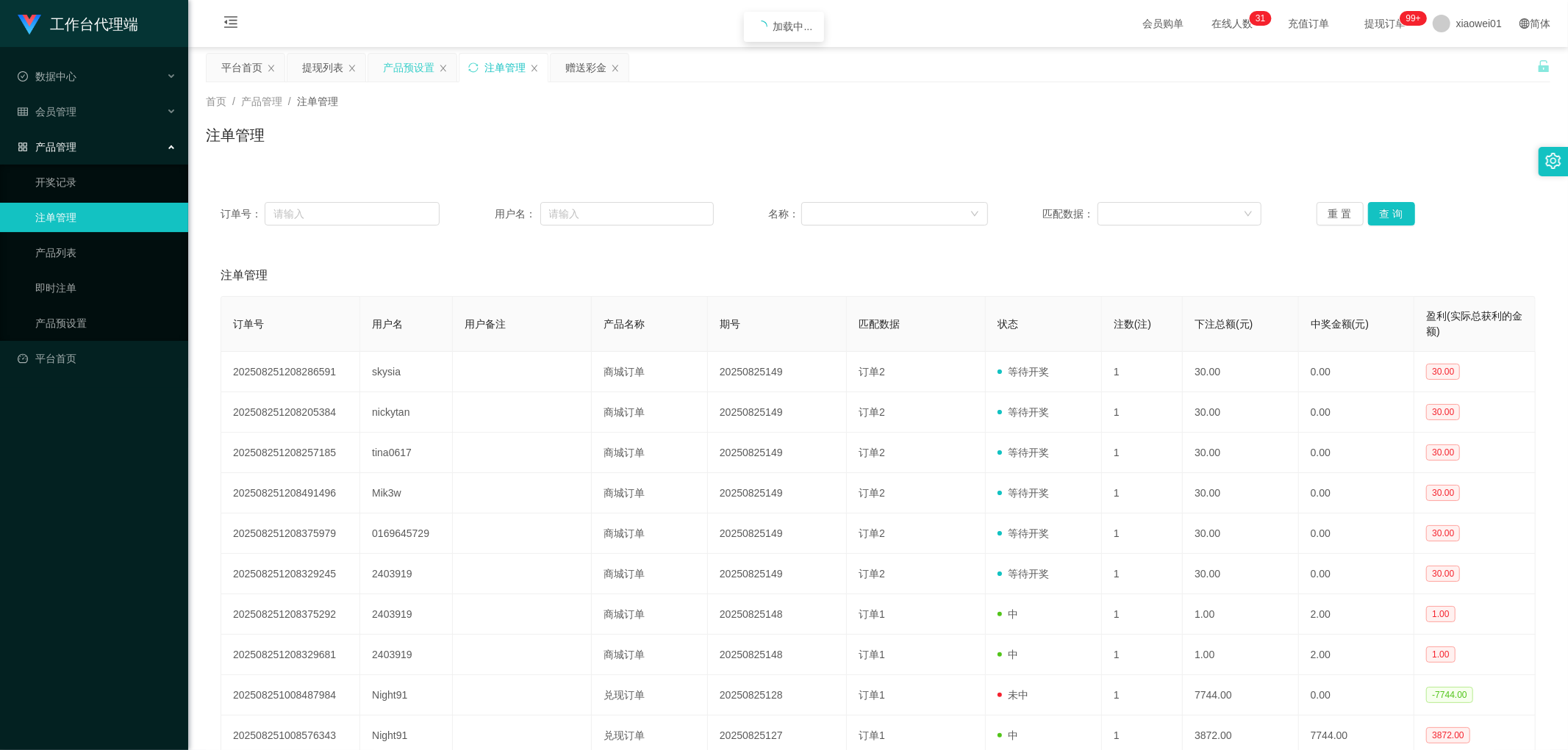
click at [416, 72] on div "产品预设置" at bounding box center [408, 68] width 51 height 28
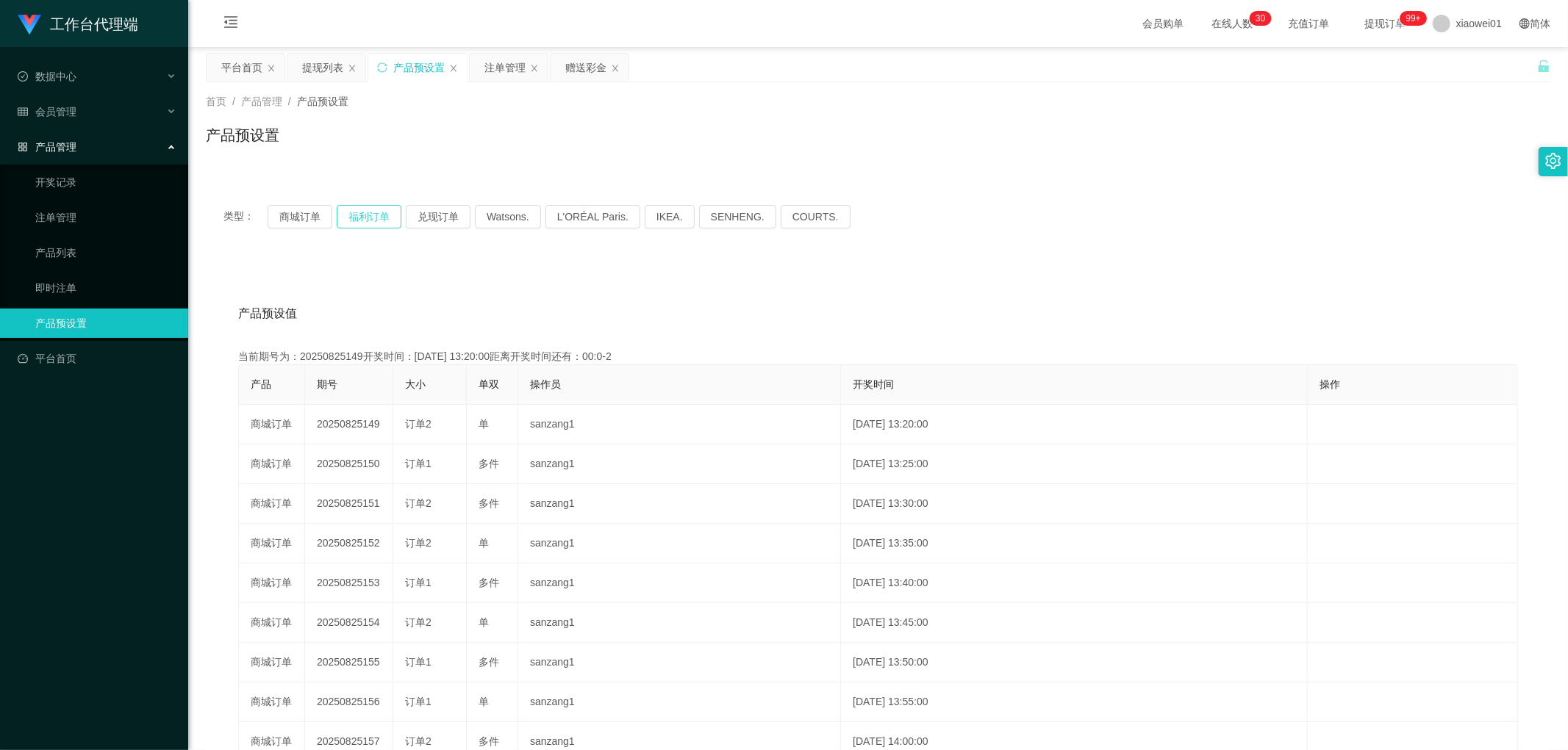
click at [356, 211] on button "福利订单" at bounding box center [369, 216] width 65 height 23
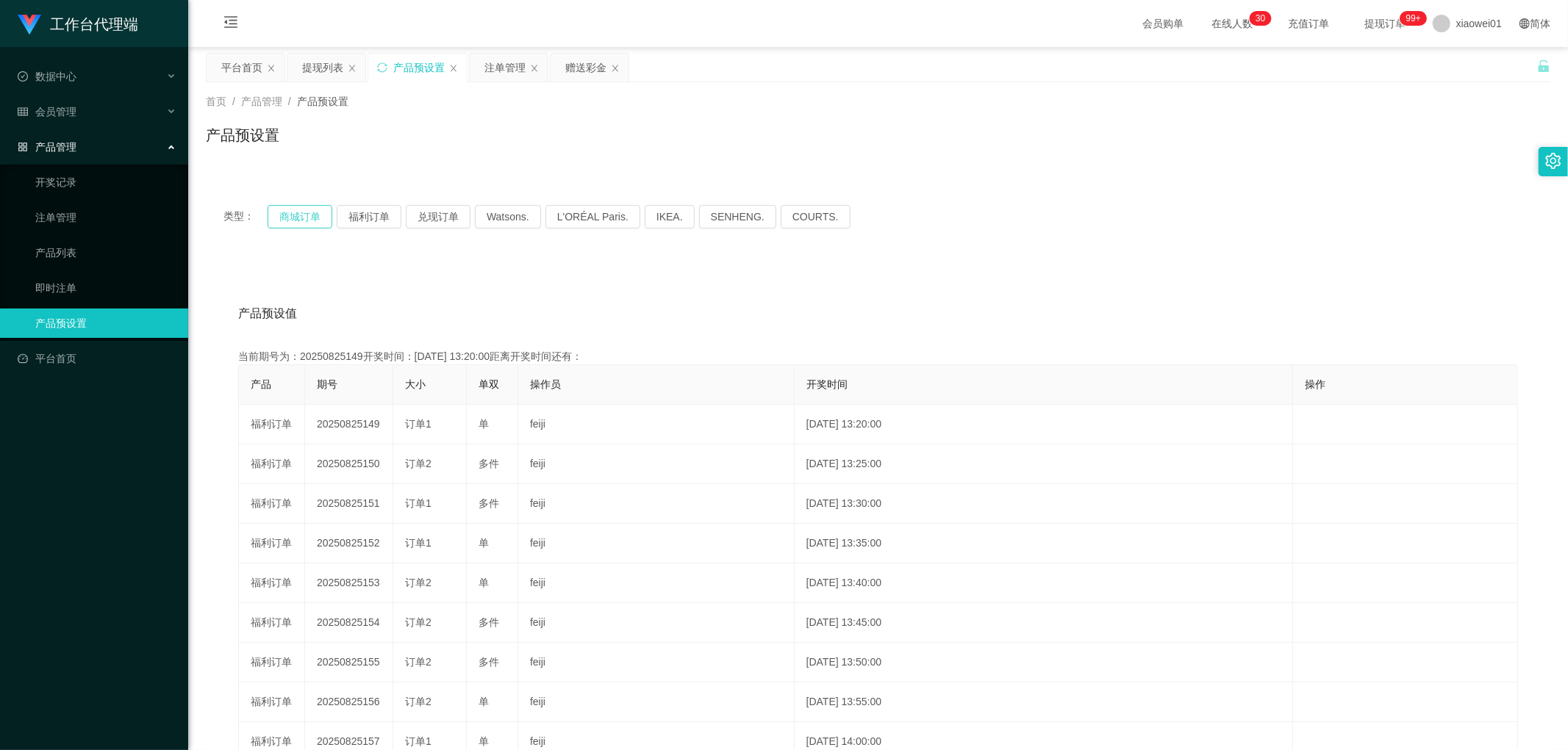
click at [309, 218] on button "商城订单" at bounding box center [300, 216] width 65 height 23
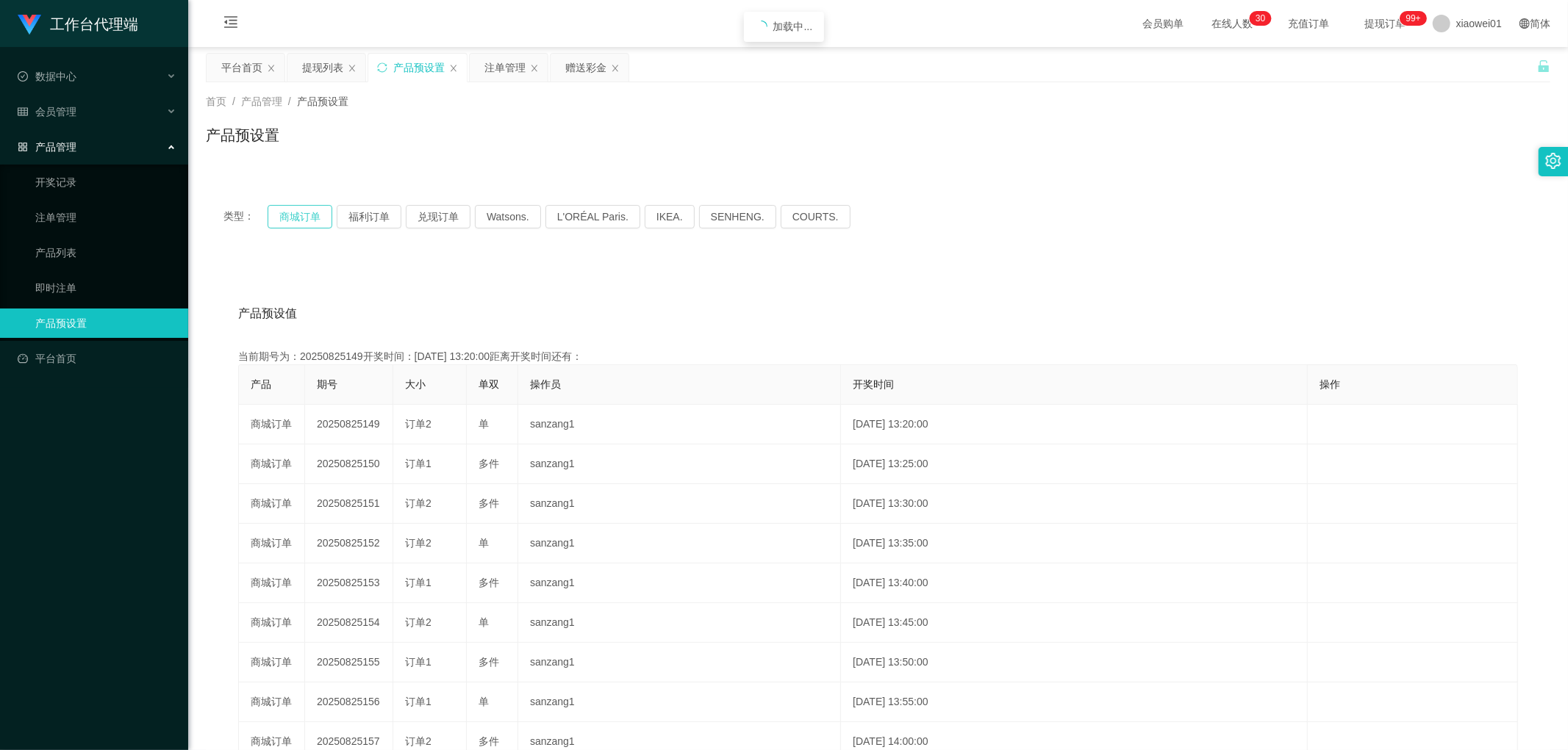
click at [309, 218] on button "商城订单" at bounding box center [300, 216] width 65 height 23
click at [376, 213] on button "福利订单" at bounding box center [369, 216] width 65 height 23
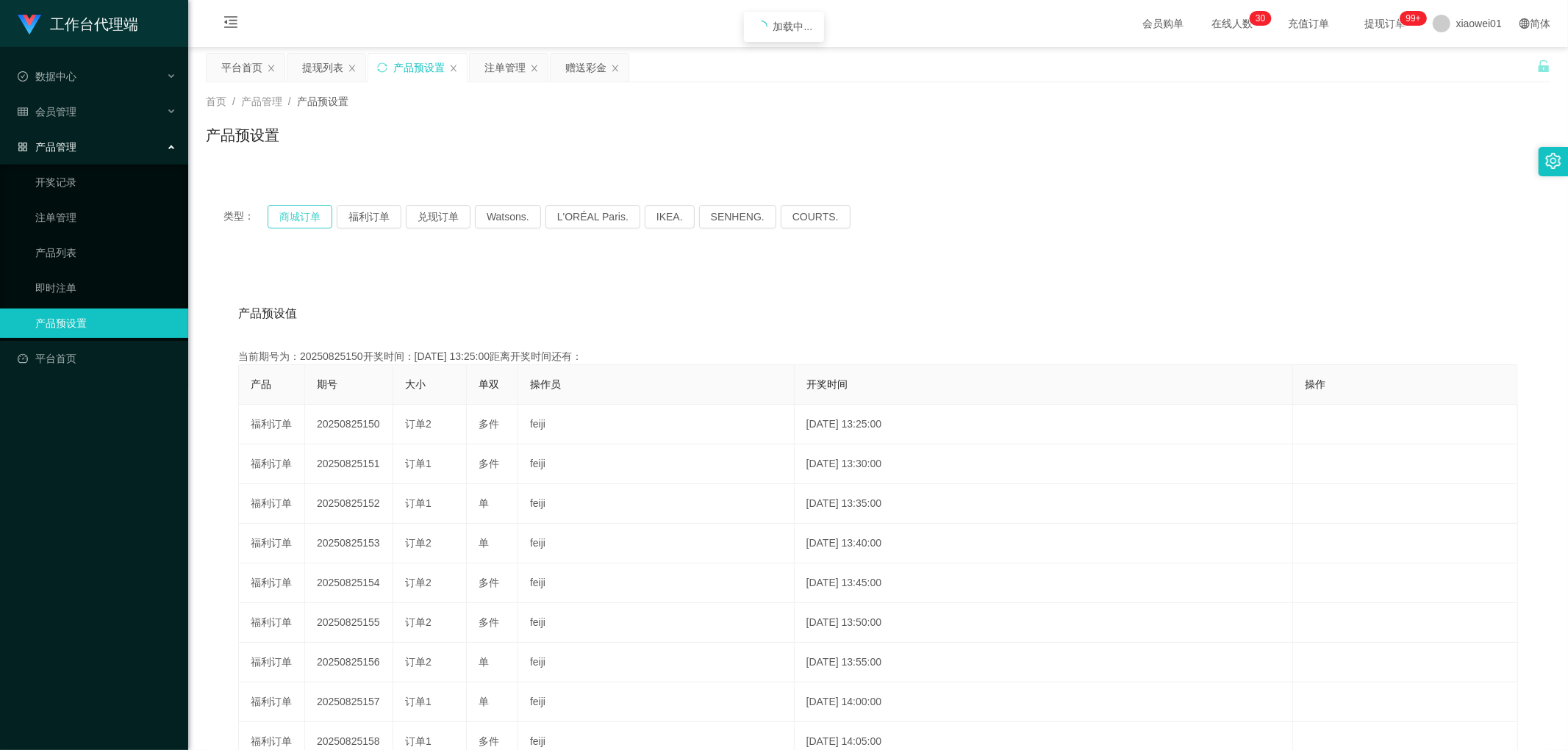
click at [300, 223] on button "商城订单" at bounding box center [300, 216] width 65 height 23
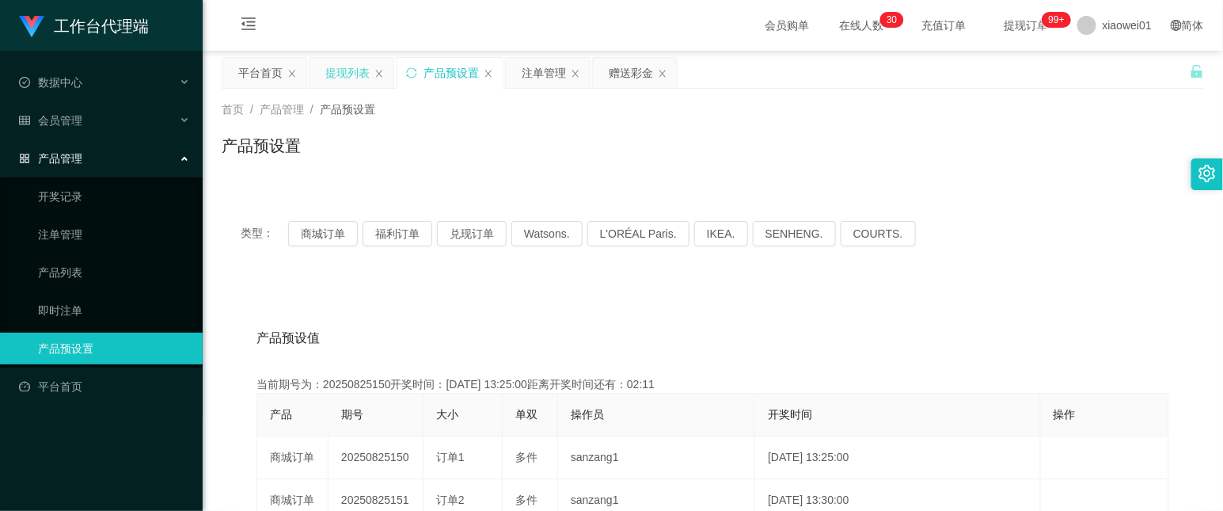
click at [334, 71] on div "提现列表" at bounding box center [347, 73] width 44 height 30
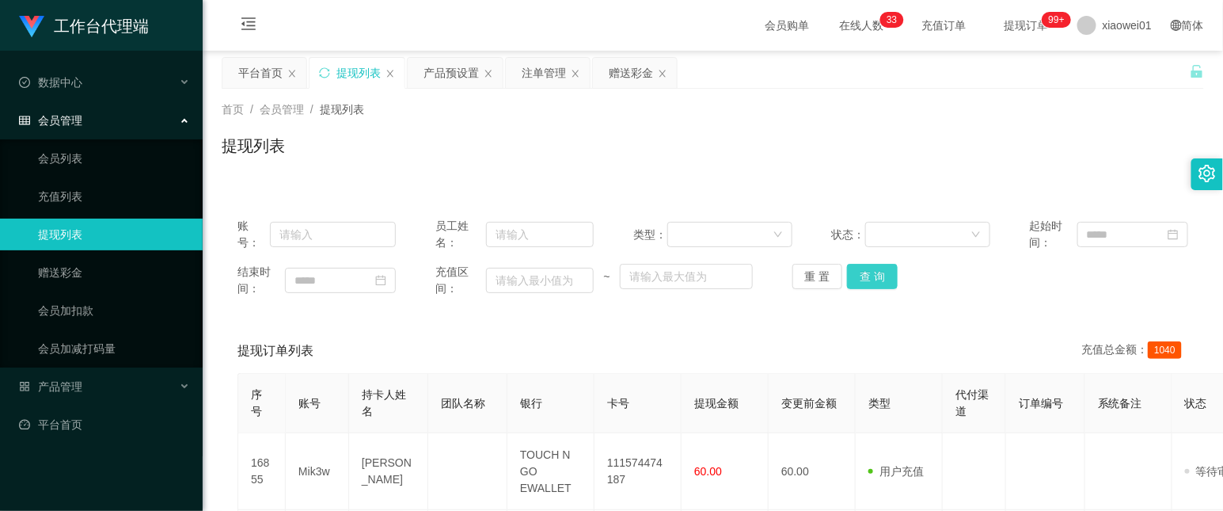
click at [868, 280] on button "查 询" at bounding box center [872, 276] width 51 height 25
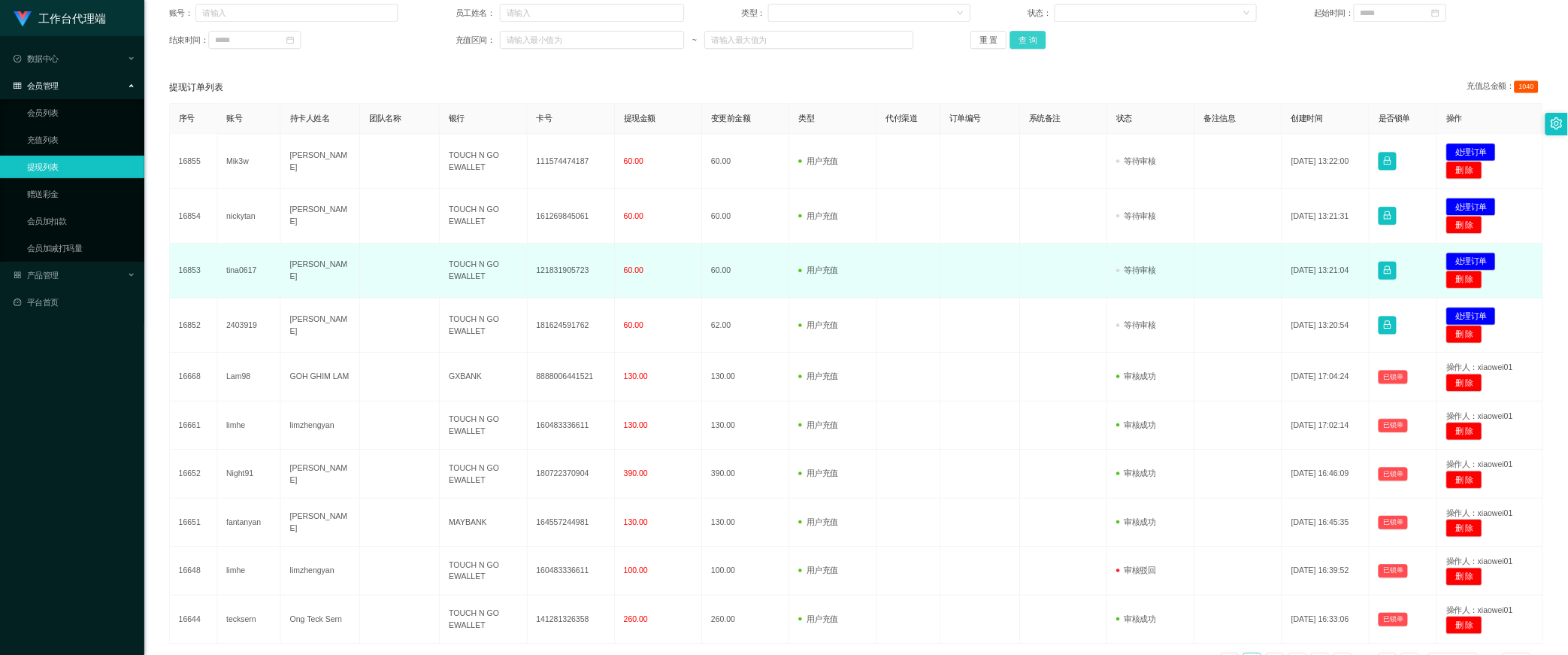
scroll to position [201, 0]
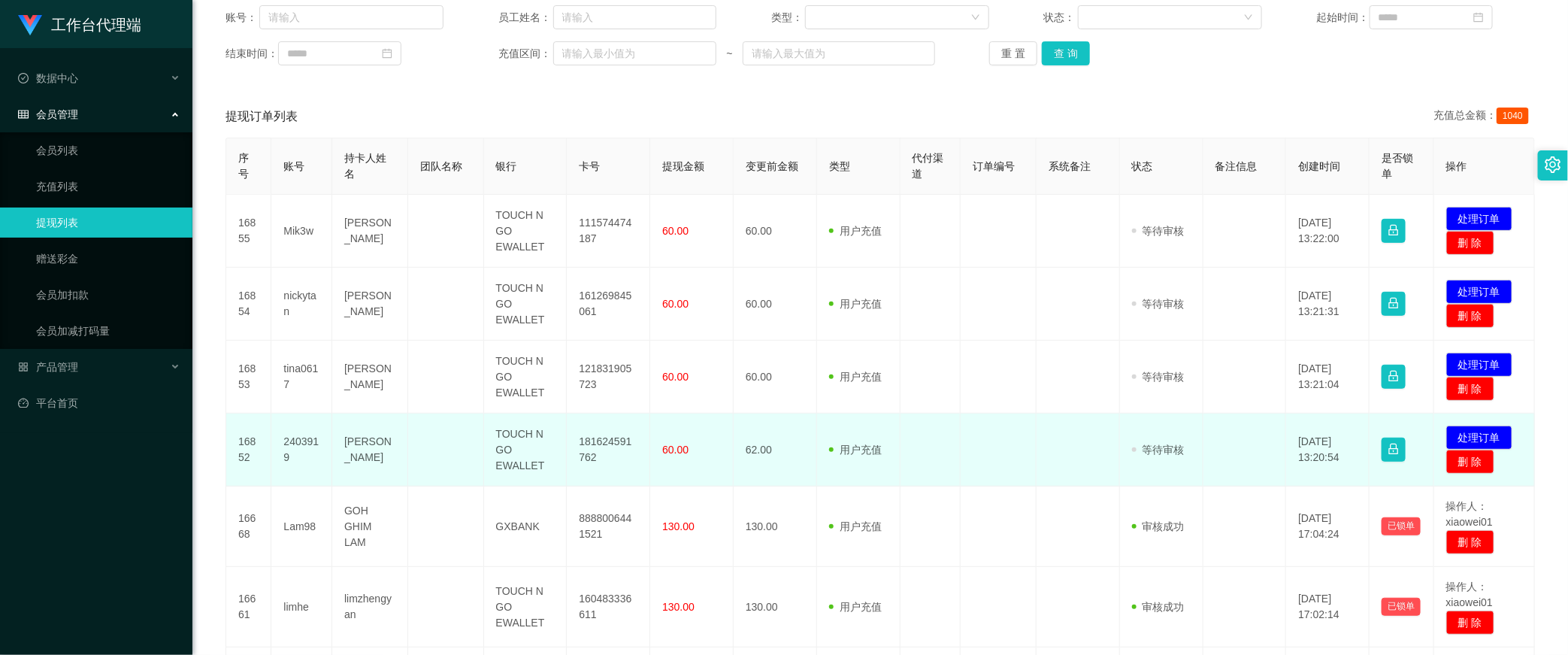
click at [610, 388] on td "181624591762" at bounding box center [609, 449] width 84 height 73
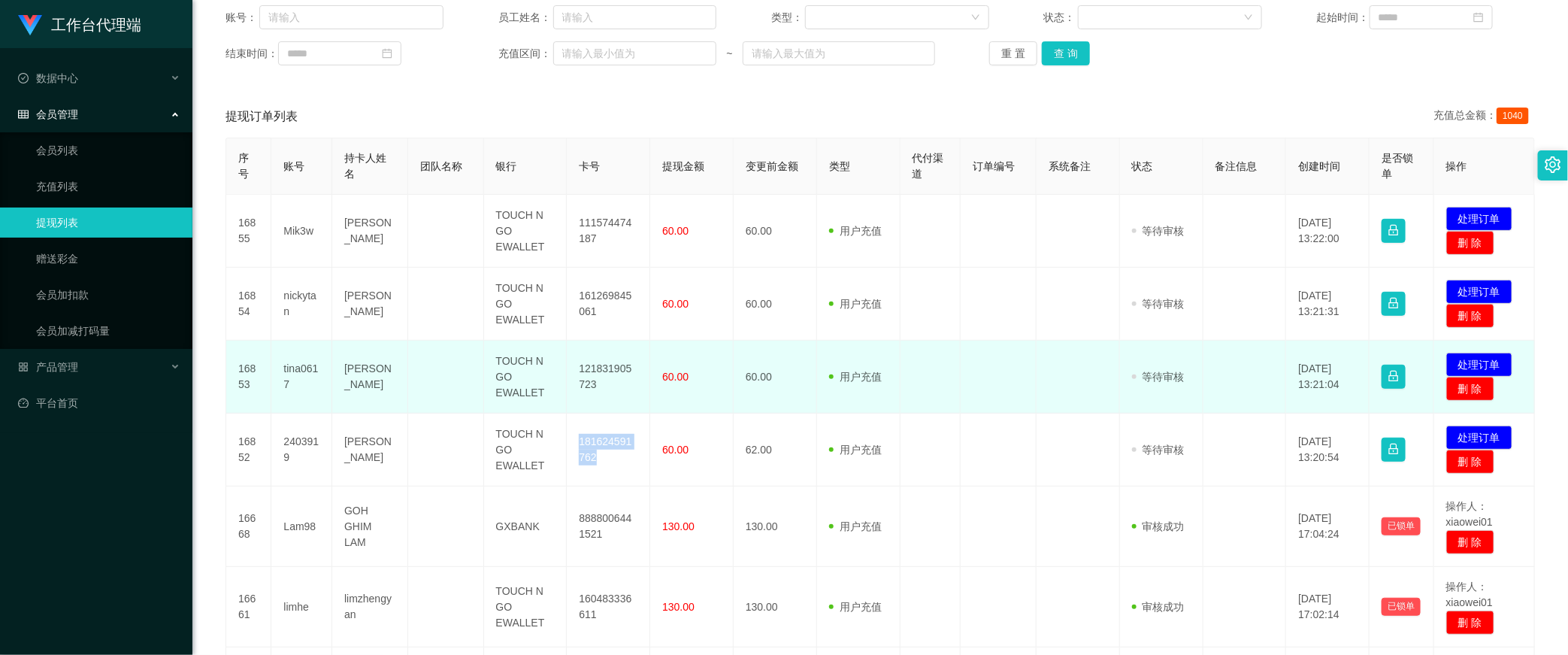
copy td "181624591762"
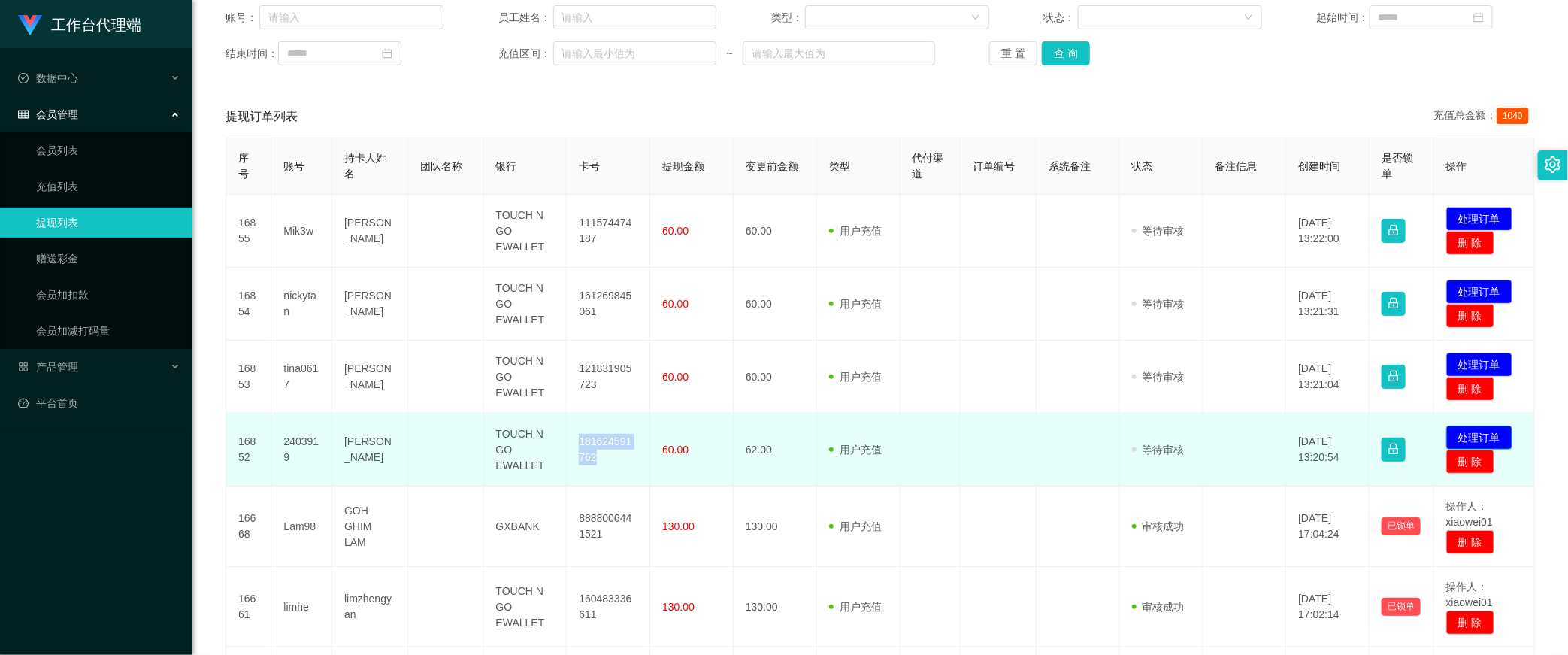
click at [1161, 388] on button "处理订单" at bounding box center [1480, 437] width 66 height 24
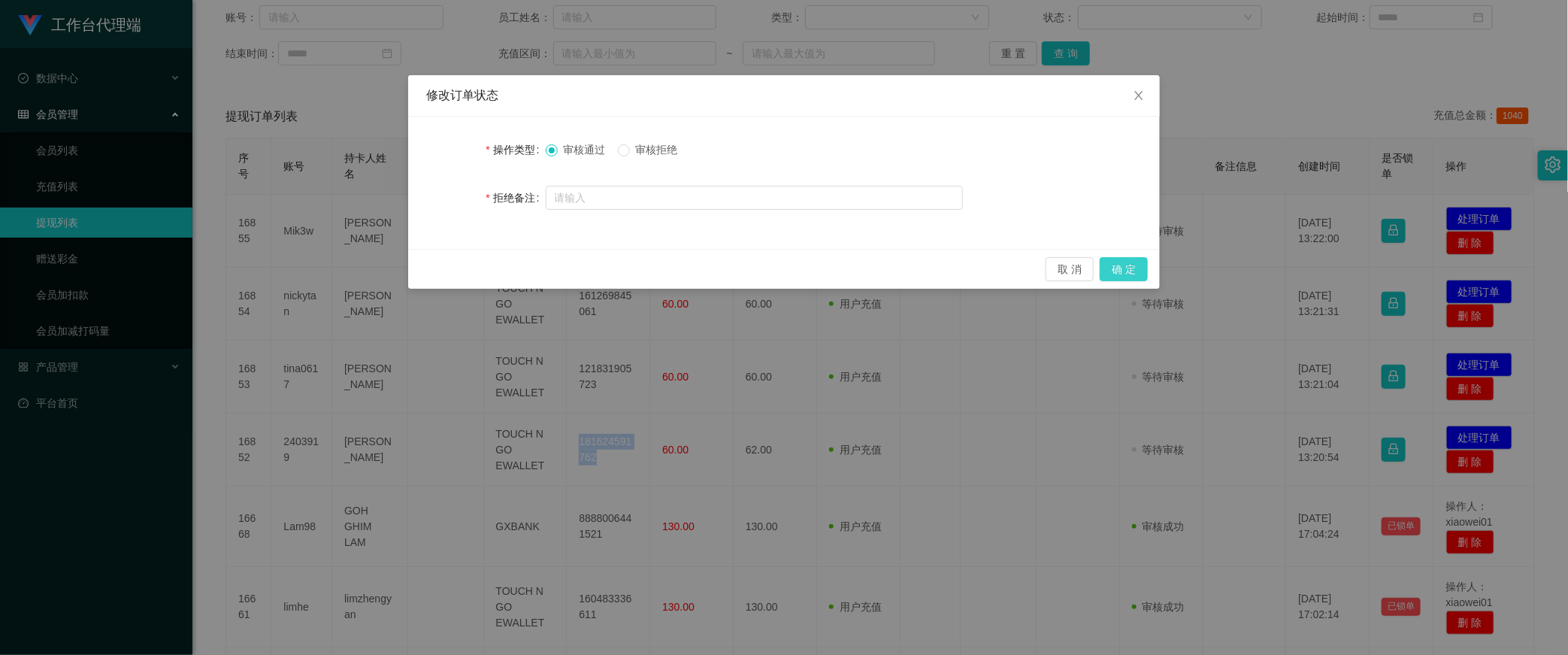
click at [1142, 264] on button "确 定" at bounding box center [1124, 269] width 48 height 24
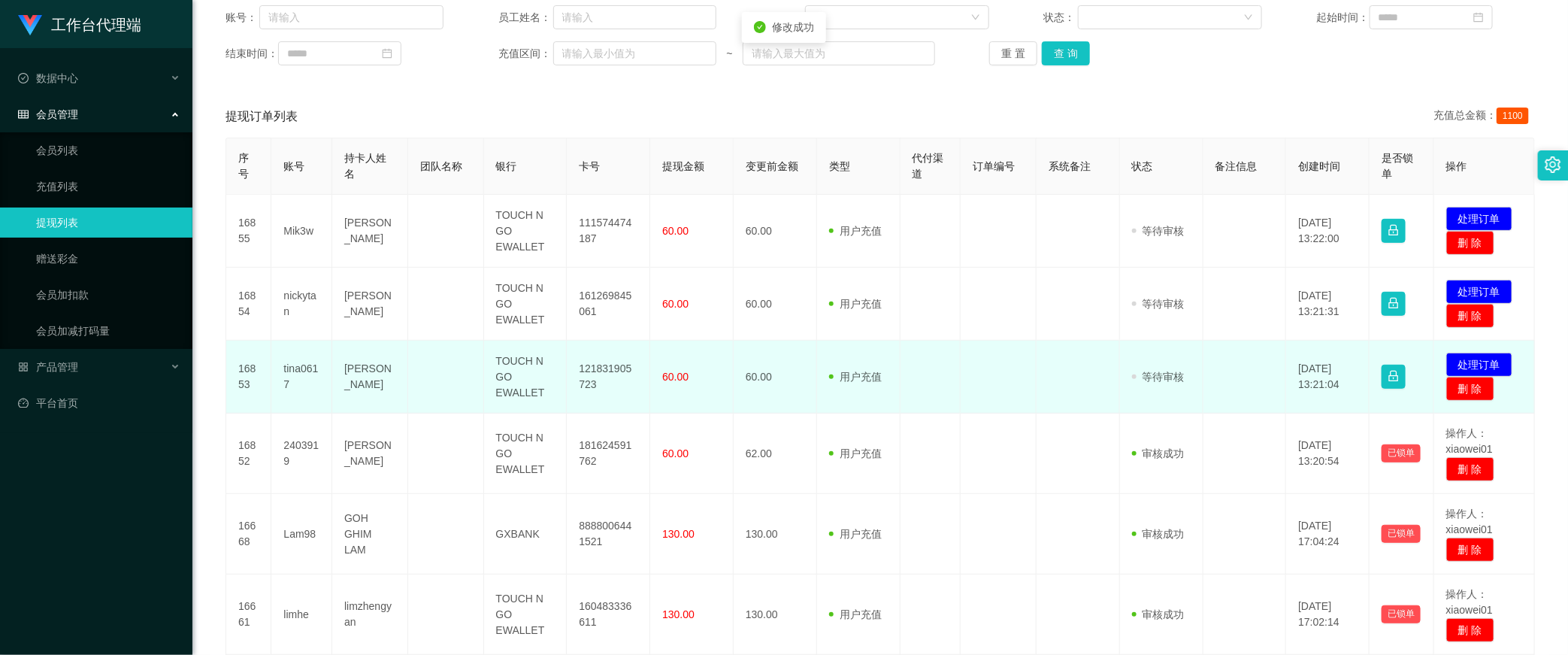
click at [587, 363] on td "121831905723" at bounding box center [609, 377] width 84 height 73
click at [589, 363] on td "121831905723" at bounding box center [609, 377] width 84 height 73
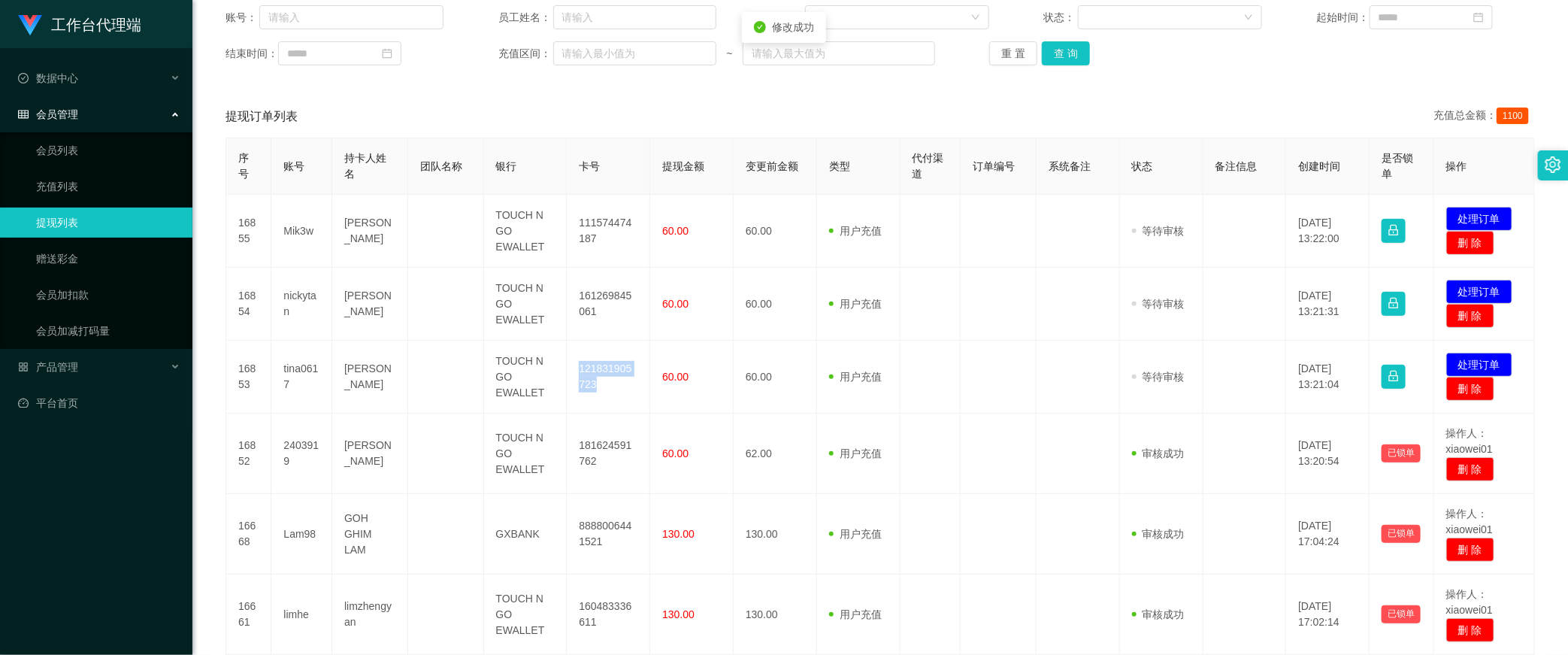
copy td "121831905723"
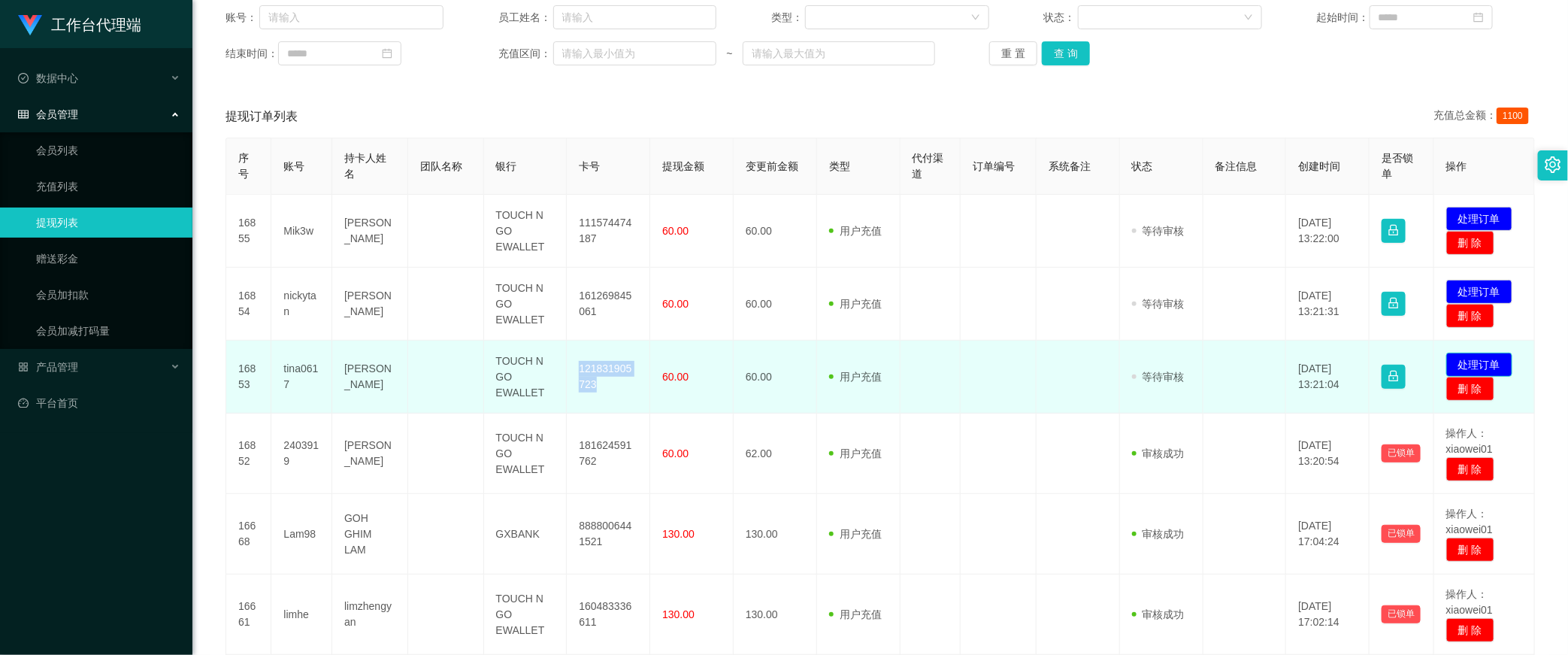
click at [1161, 363] on button "处理订单" at bounding box center [1480, 364] width 66 height 24
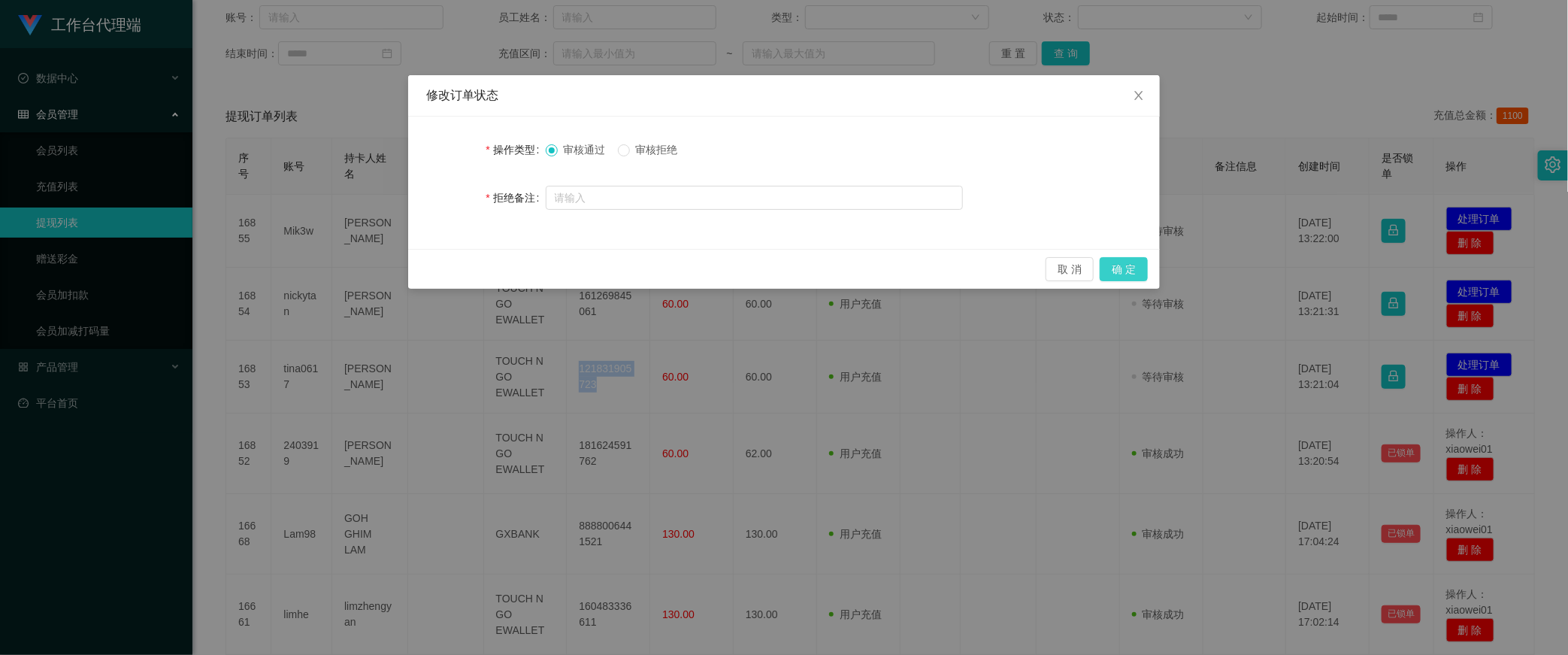
click at [1132, 266] on button "确 定" at bounding box center [1124, 269] width 48 height 24
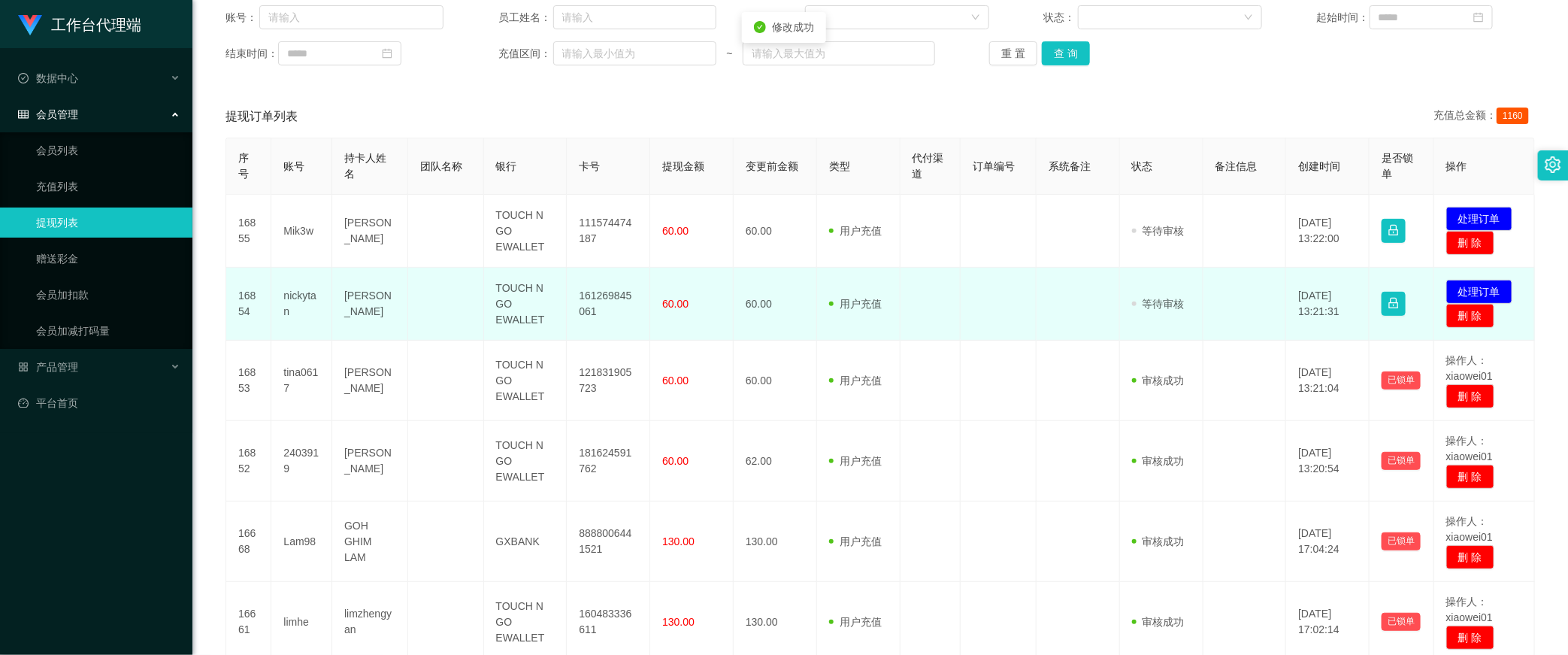
click at [610, 293] on td "161269845061" at bounding box center [609, 304] width 84 height 73
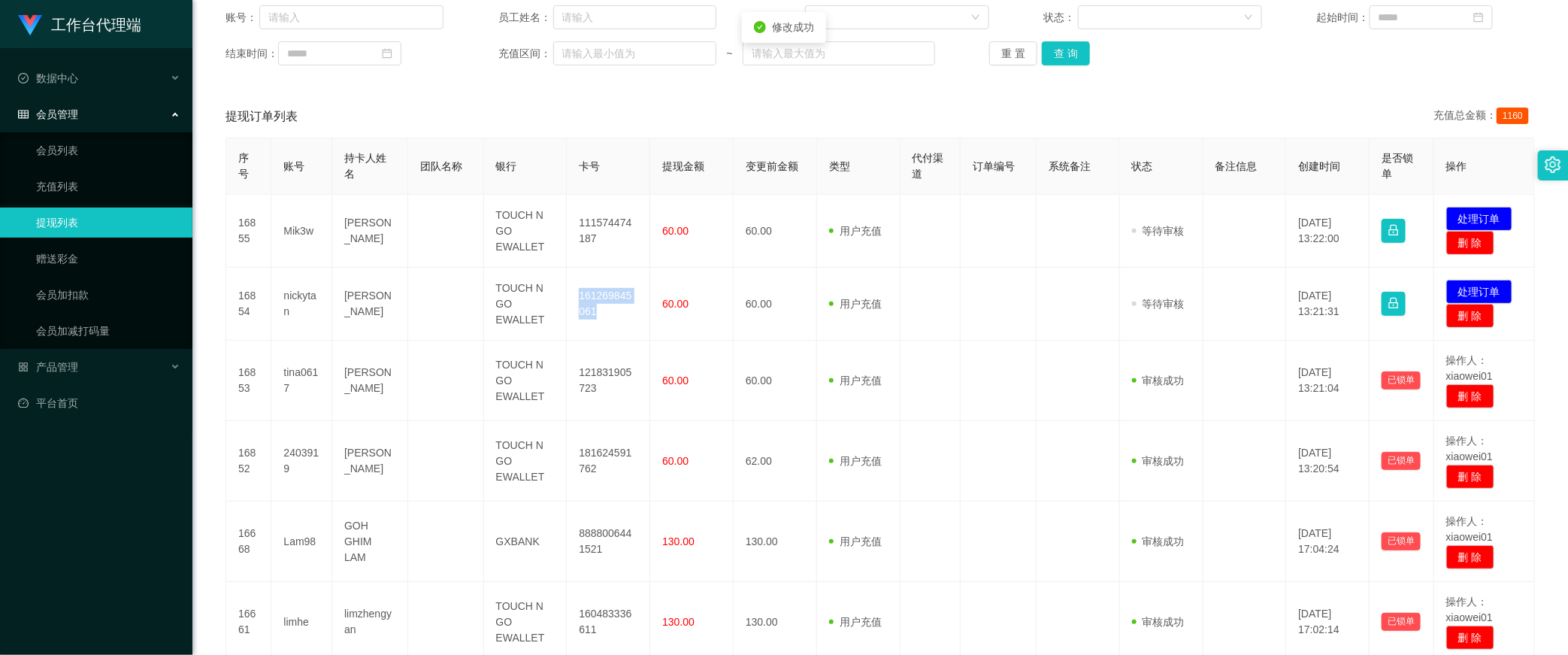
copy td "161269845061"
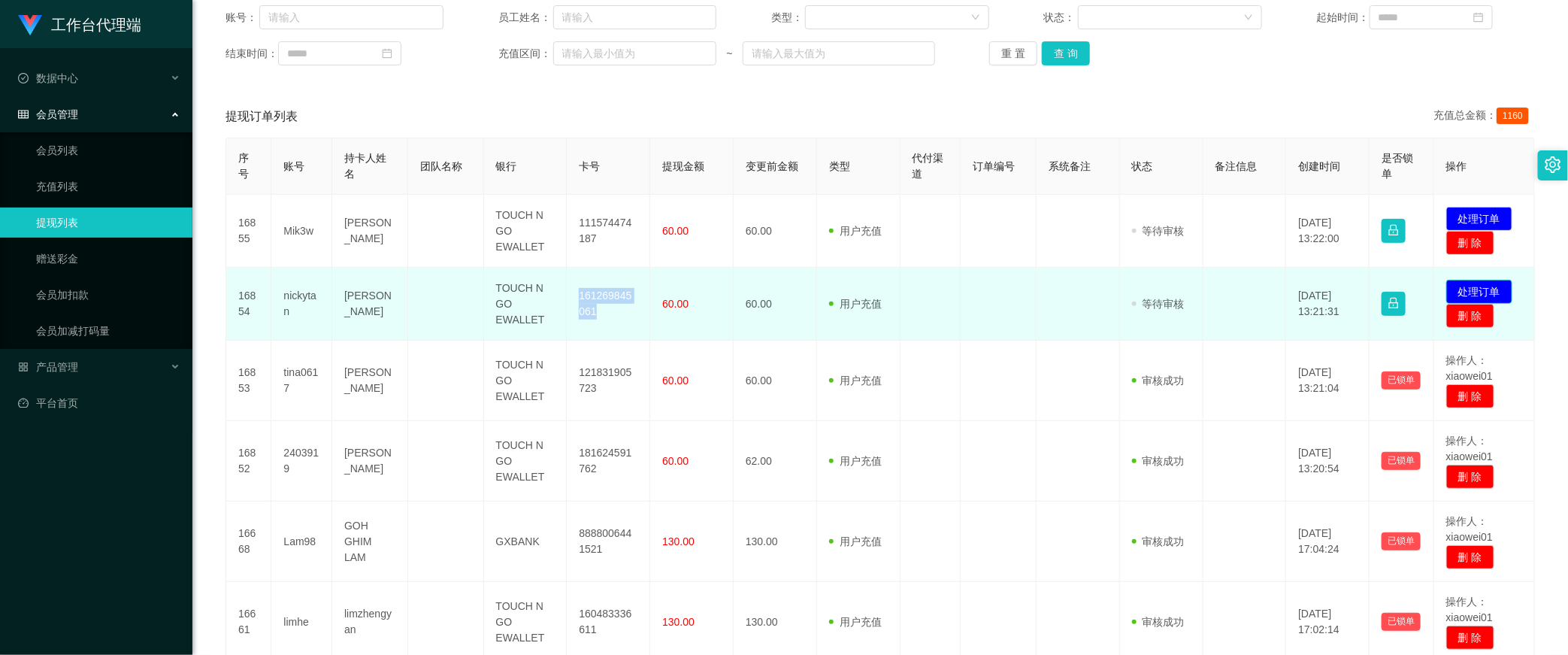
click at [1161, 290] on button "处理订单" at bounding box center [1480, 290] width 66 height 24
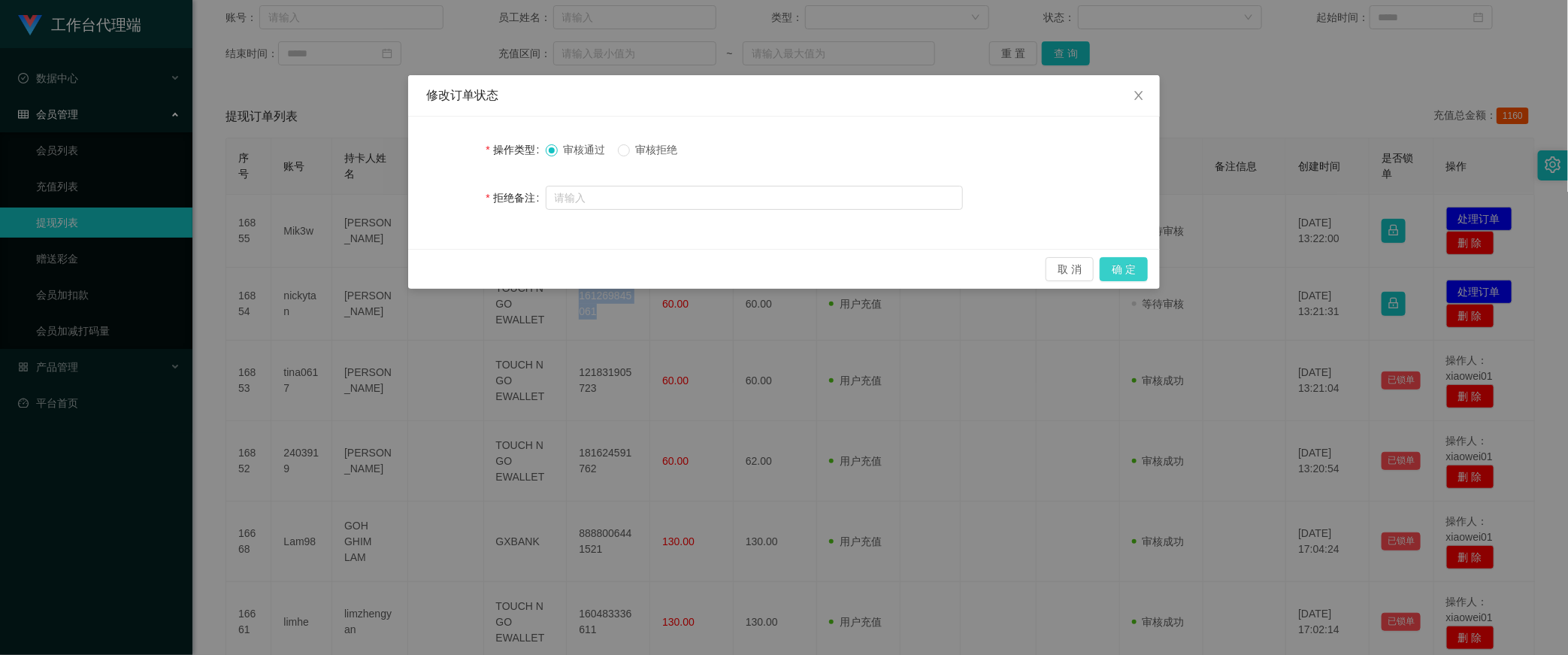
click at [1121, 273] on button "确 定" at bounding box center [1124, 269] width 48 height 24
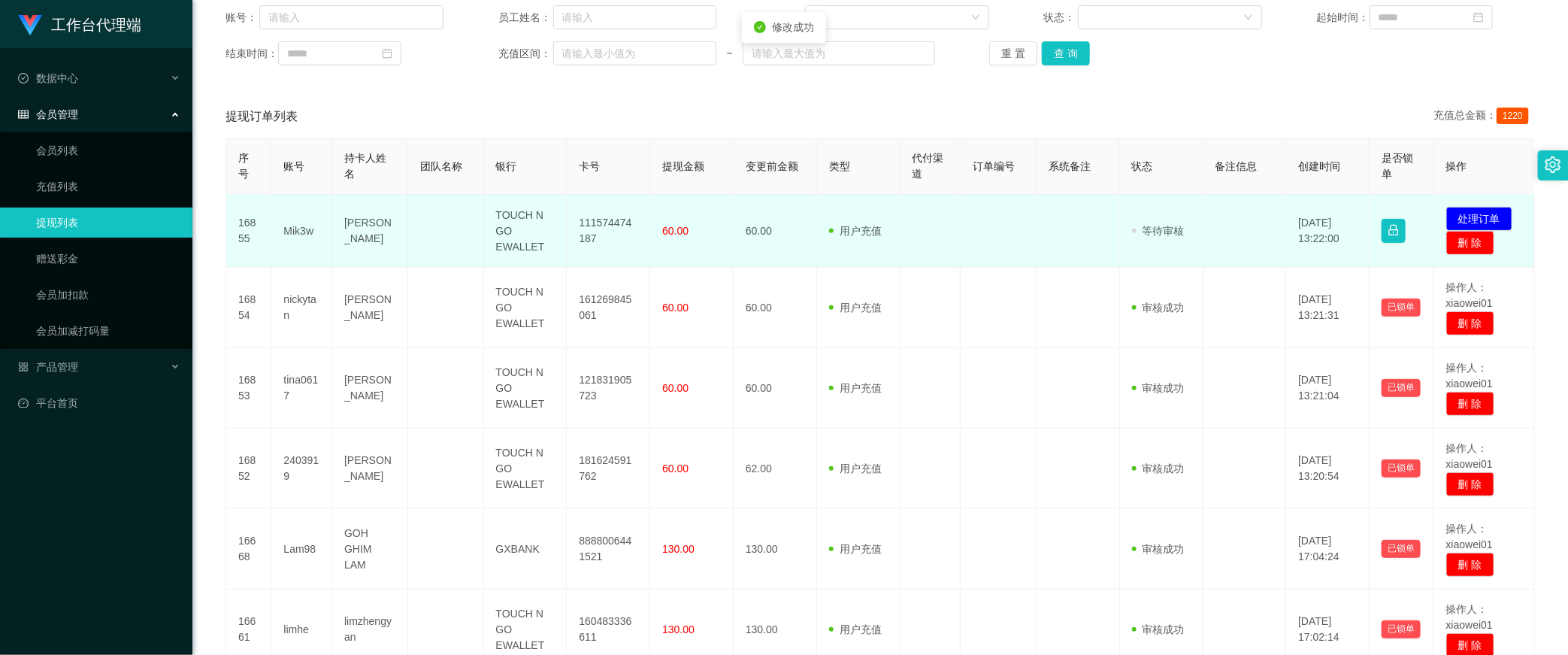
click at [590, 218] on td "111574474187" at bounding box center [609, 231] width 84 height 73
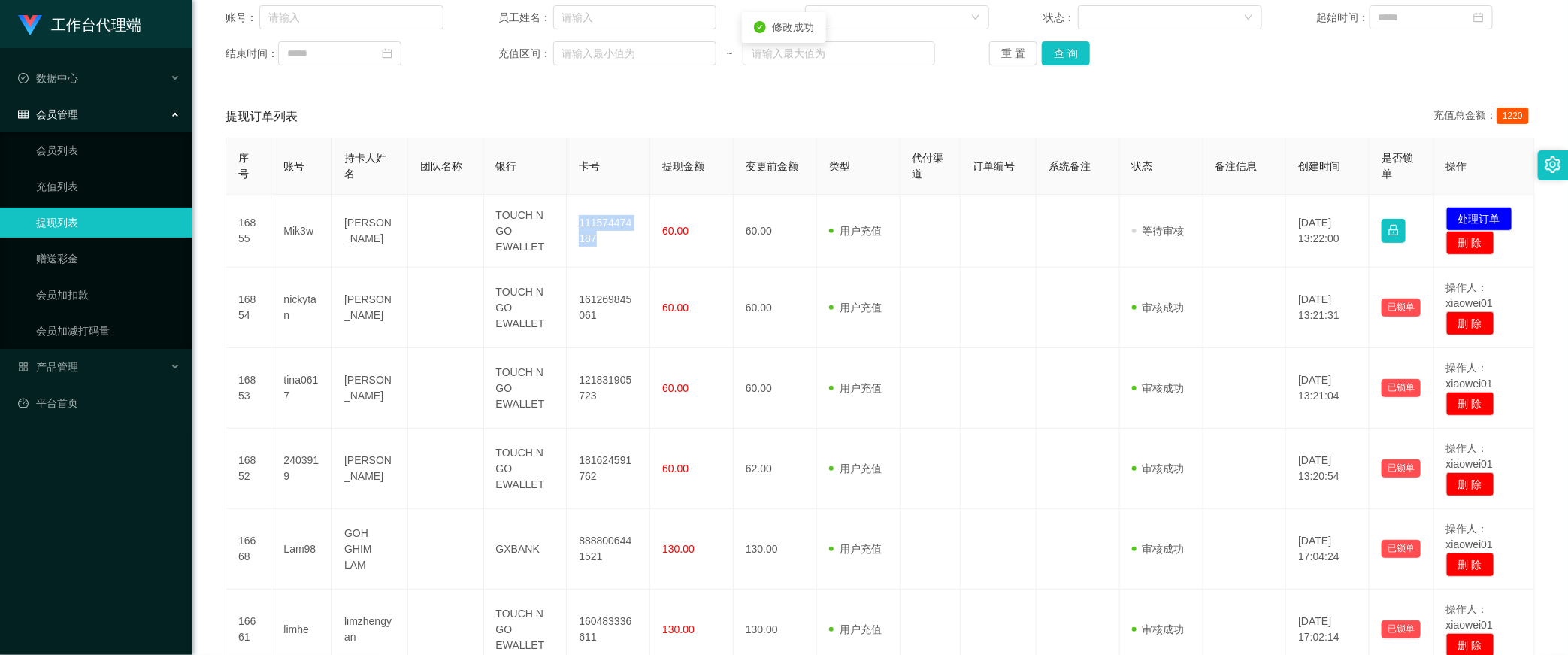
copy td "111574474187"
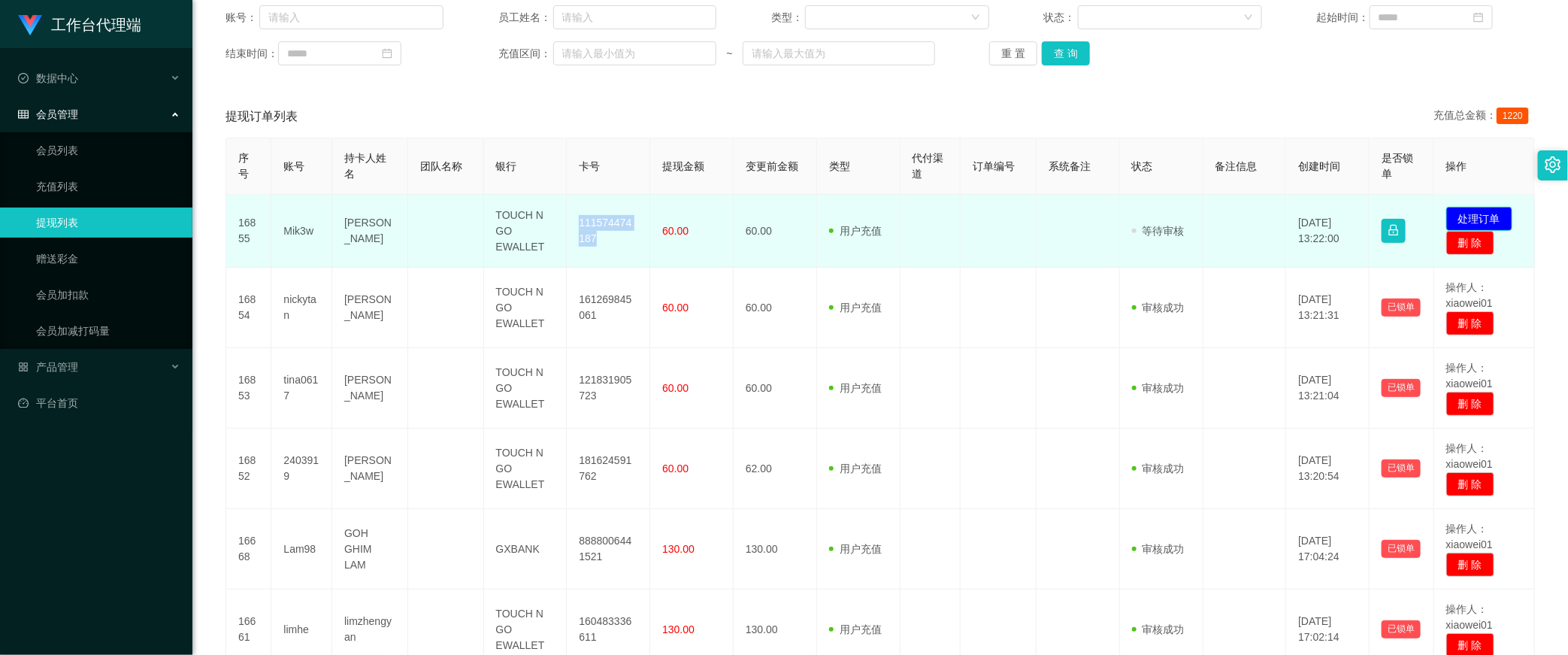
click at [1161, 217] on button "处理订单" at bounding box center [1480, 218] width 66 height 24
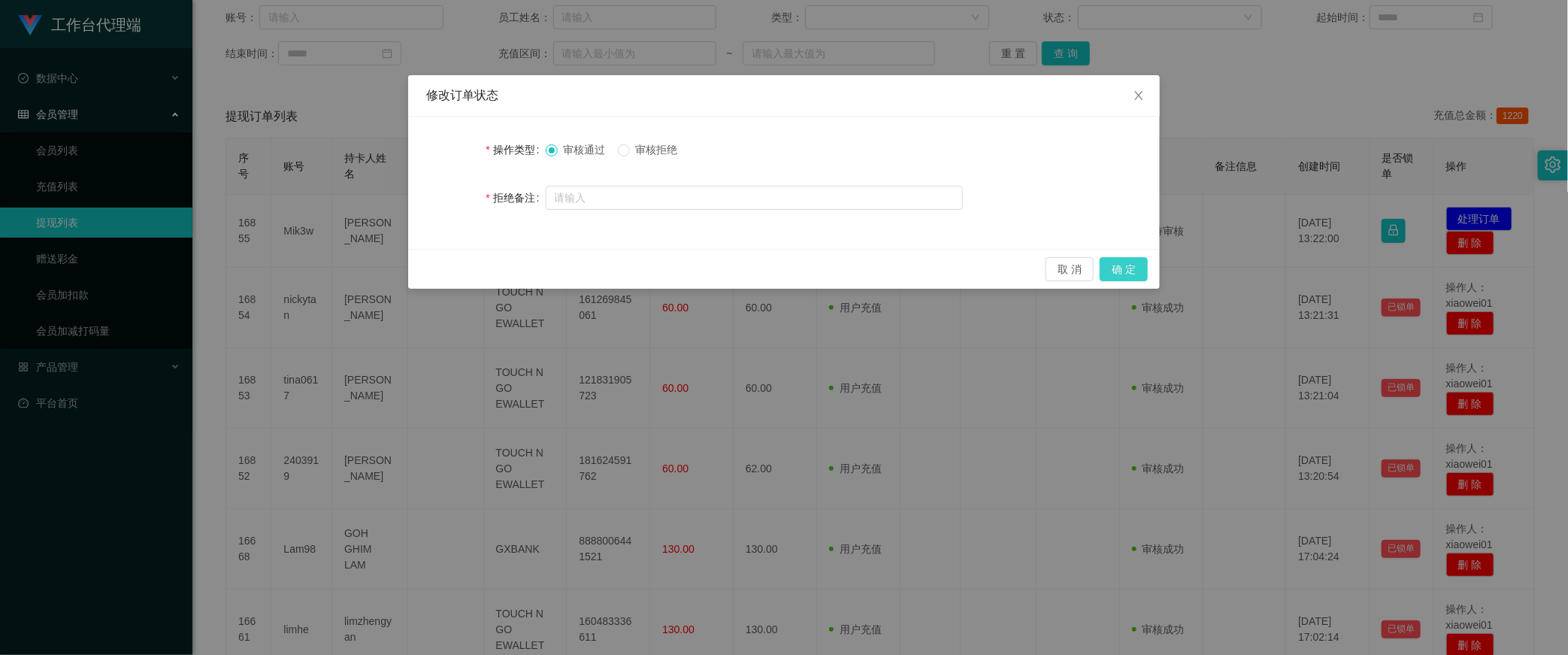
click at [1120, 264] on button "确 定" at bounding box center [1124, 269] width 48 height 24
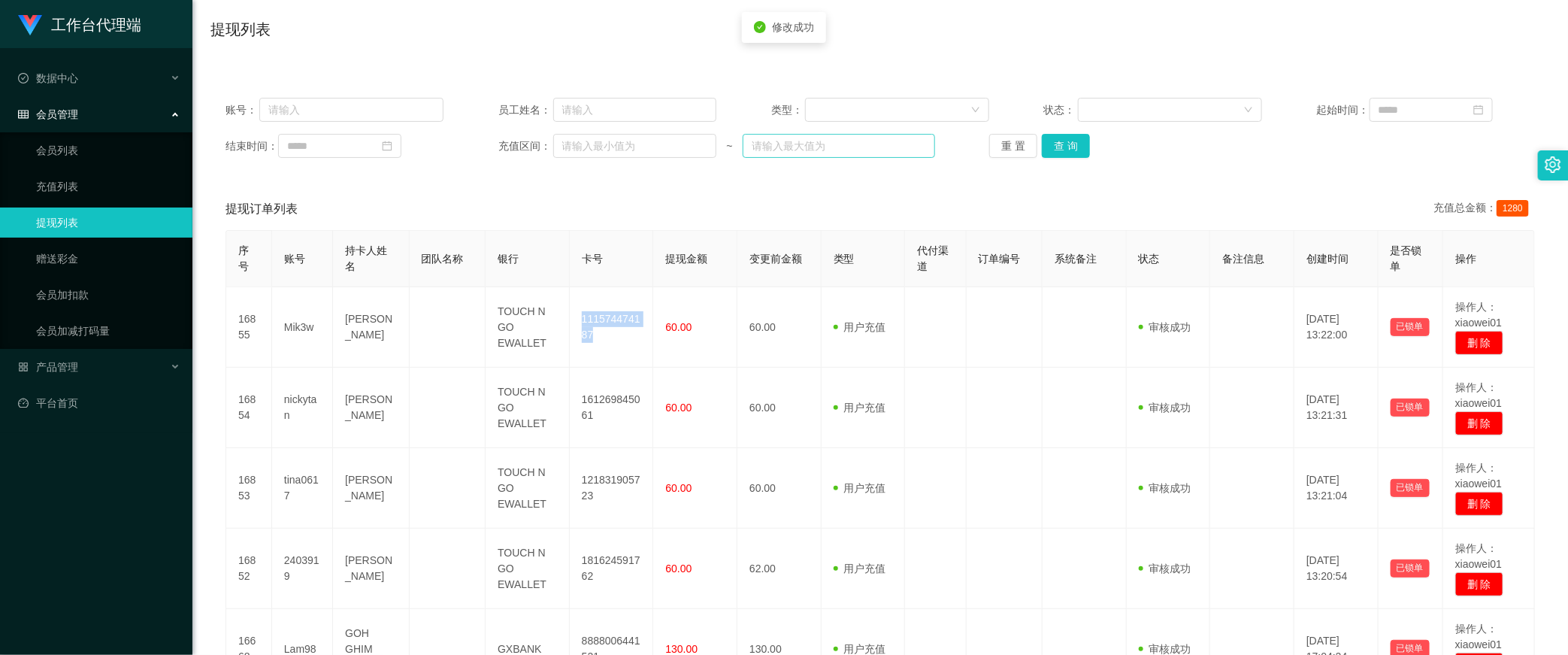
scroll to position [0, 0]
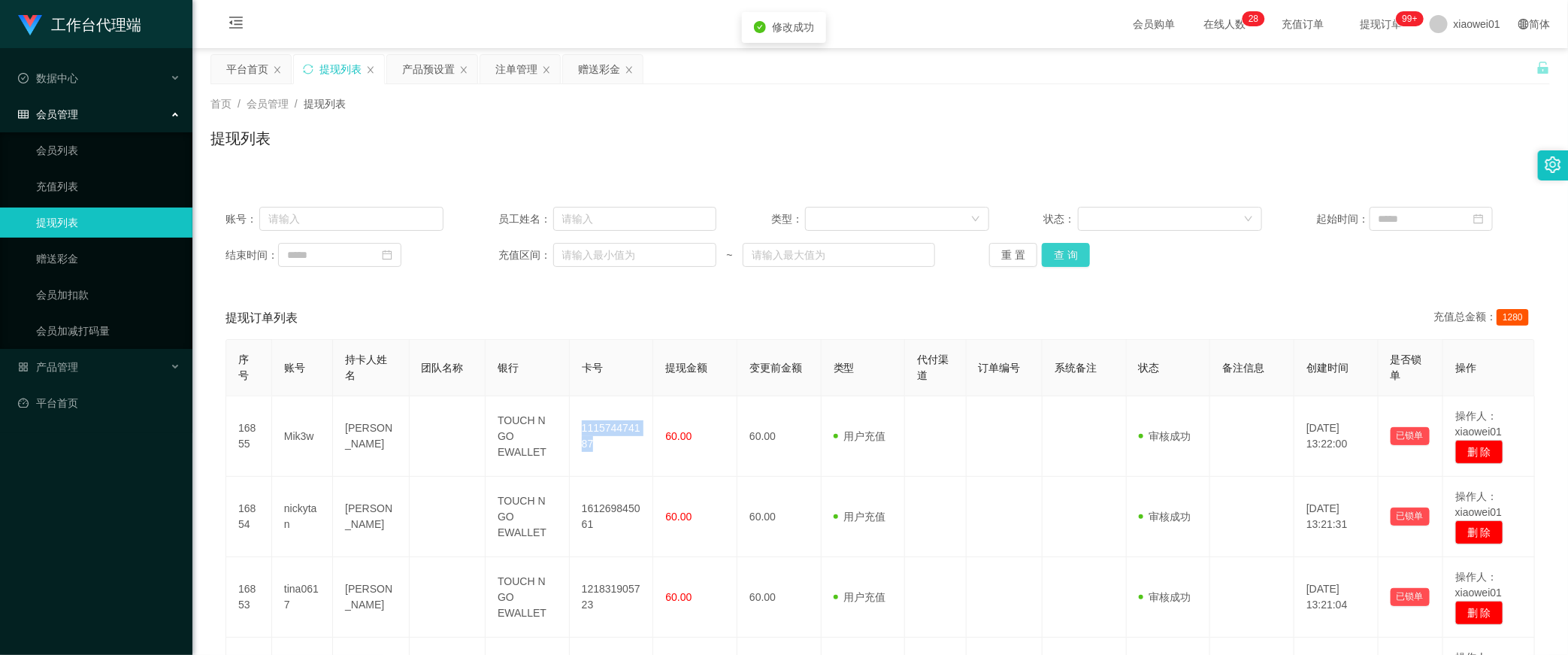
click at [1042, 259] on button "查 询" at bounding box center [1066, 254] width 48 height 24
click at [603, 75] on div "赠送彩金" at bounding box center [599, 69] width 42 height 28
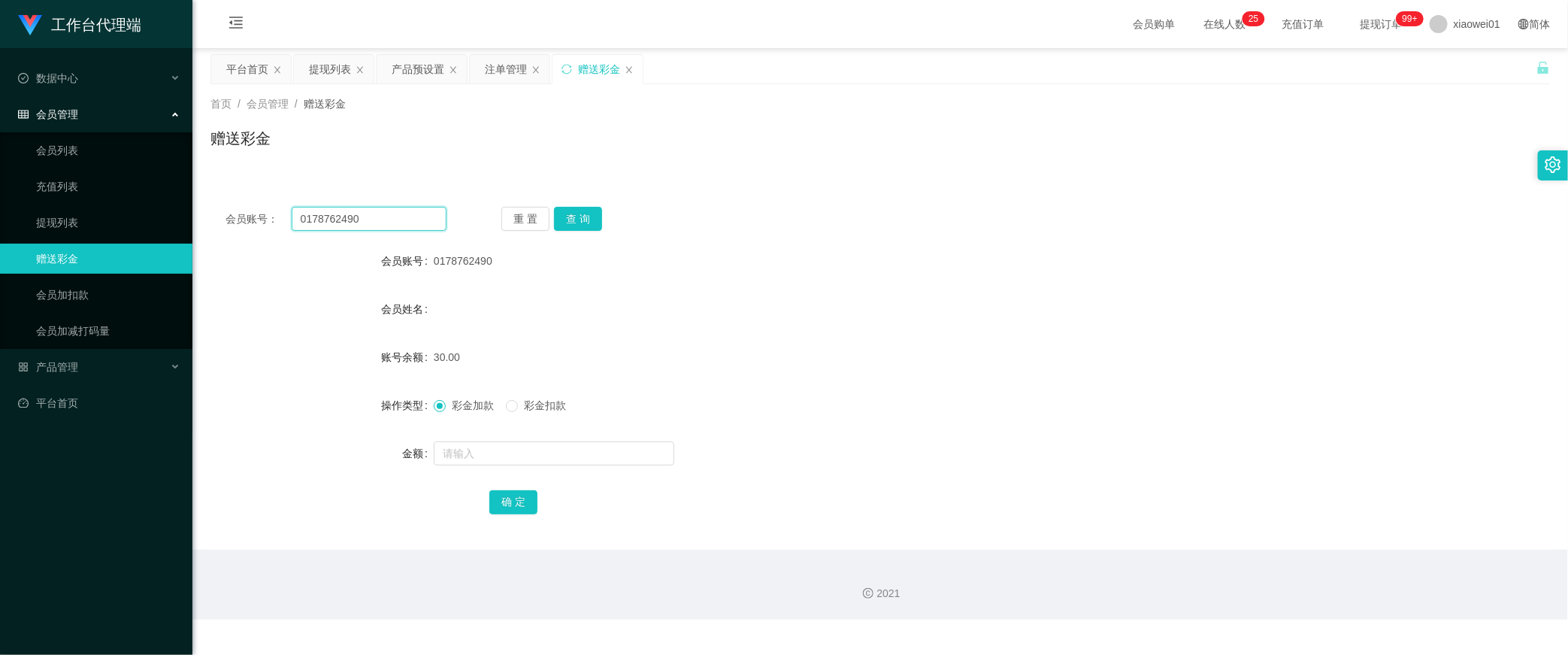
drag, startPoint x: 416, startPoint y: 224, endPoint x: 496, endPoint y: 233, distance: 80.5
click at [416, 224] on input "0178762490" at bounding box center [368, 218] width 155 height 24
click at [525, 229] on button "重 置" at bounding box center [525, 218] width 48 height 24
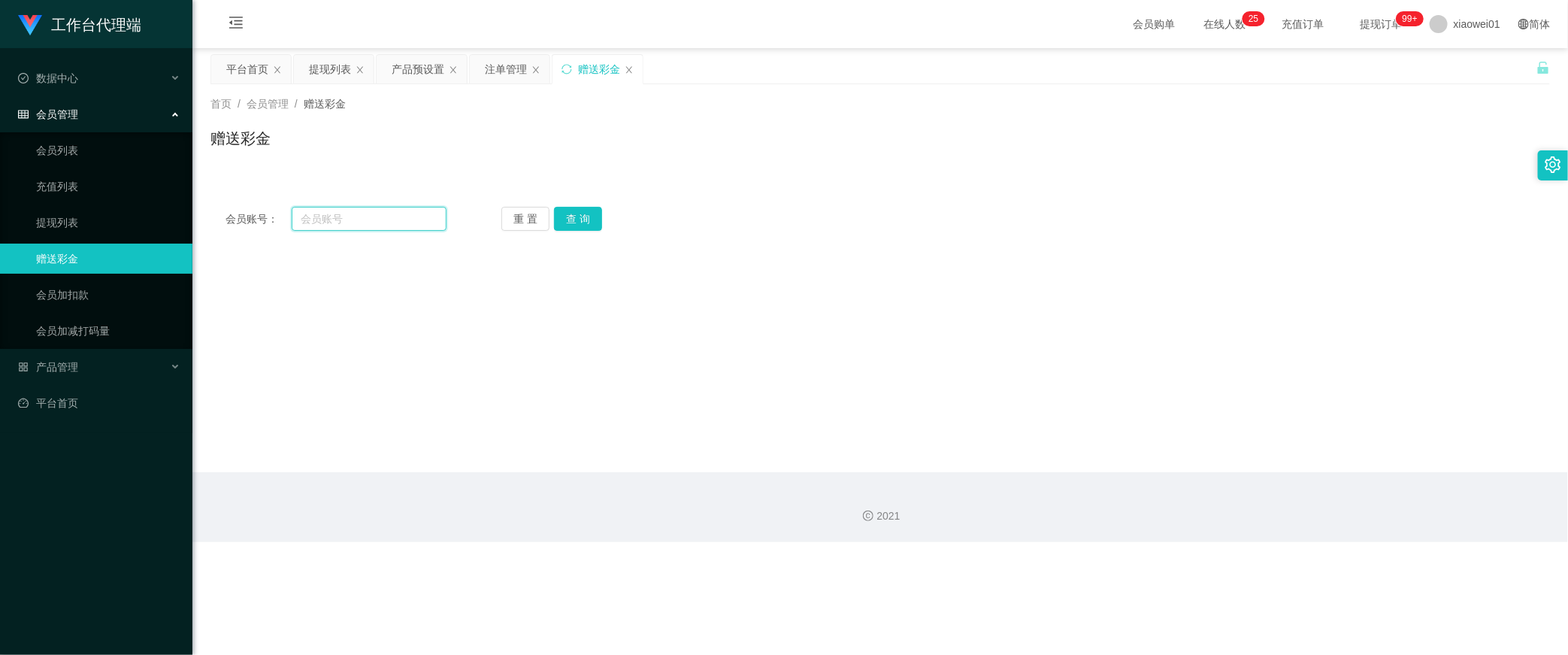
drag, startPoint x: 393, startPoint y: 221, endPoint x: 405, endPoint y: 224, distance: 12.4
click at [393, 221] on input "text" at bounding box center [368, 218] width 155 height 24
paste input "Liberty"
type input "Liberty"
click at [569, 221] on button "查 询" at bounding box center [577, 218] width 48 height 24
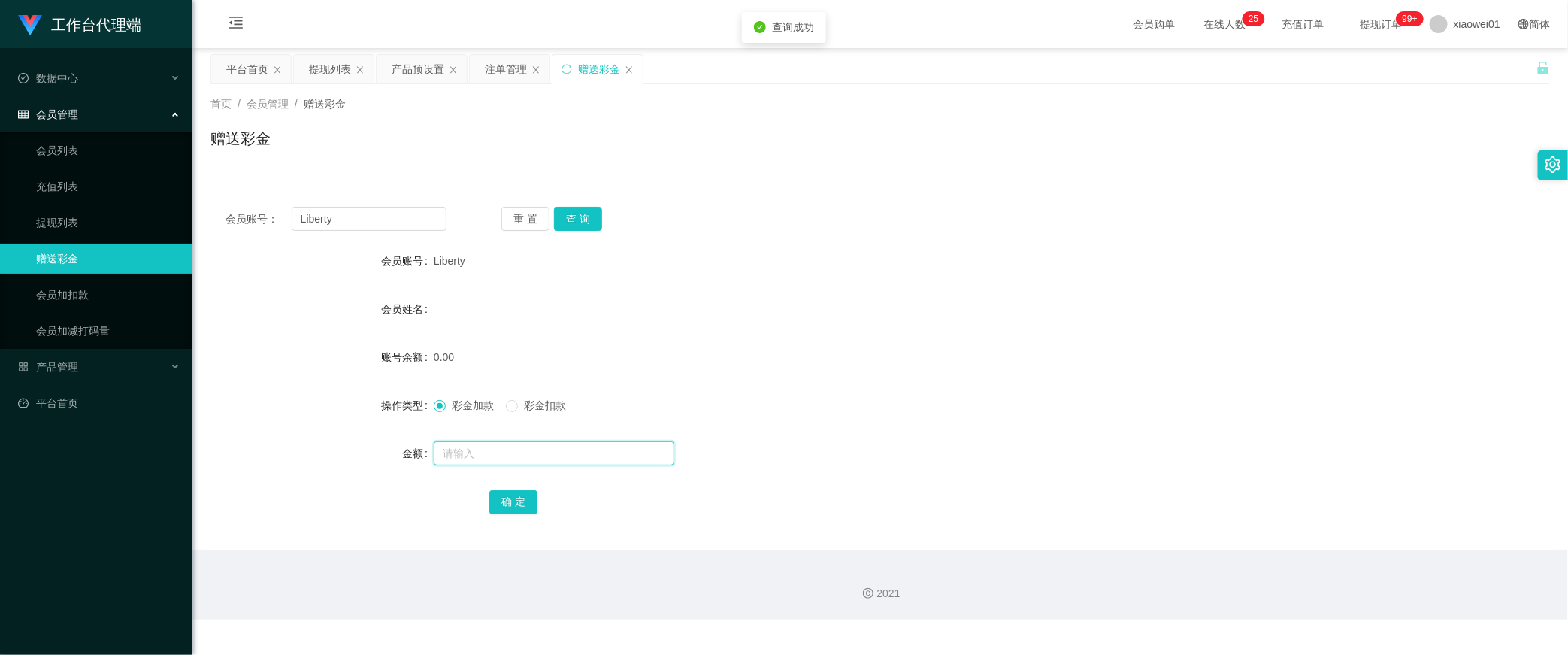
click at [520, 388] on input "text" at bounding box center [554, 453] width 240 height 24
type input "30"
click at [503, 388] on button "确 定" at bounding box center [513, 501] width 48 height 24
click at [1058, 280] on form "会员账号 Liberty 会员姓名 账号余额 30.00 操作类型 彩金加款 彩金扣款 金额 确 定" at bounding box center [880, 381] width 1340 height 271
click at [818, 182] on div "会员账号： Liberty 重 置 查 询 会员账号 Liberty 会员姓名 账号余额 30.00 操作类型 彩金加款 彩金扣款 金额 确 定" at bounding box center [880, 362] width 1340 height 376
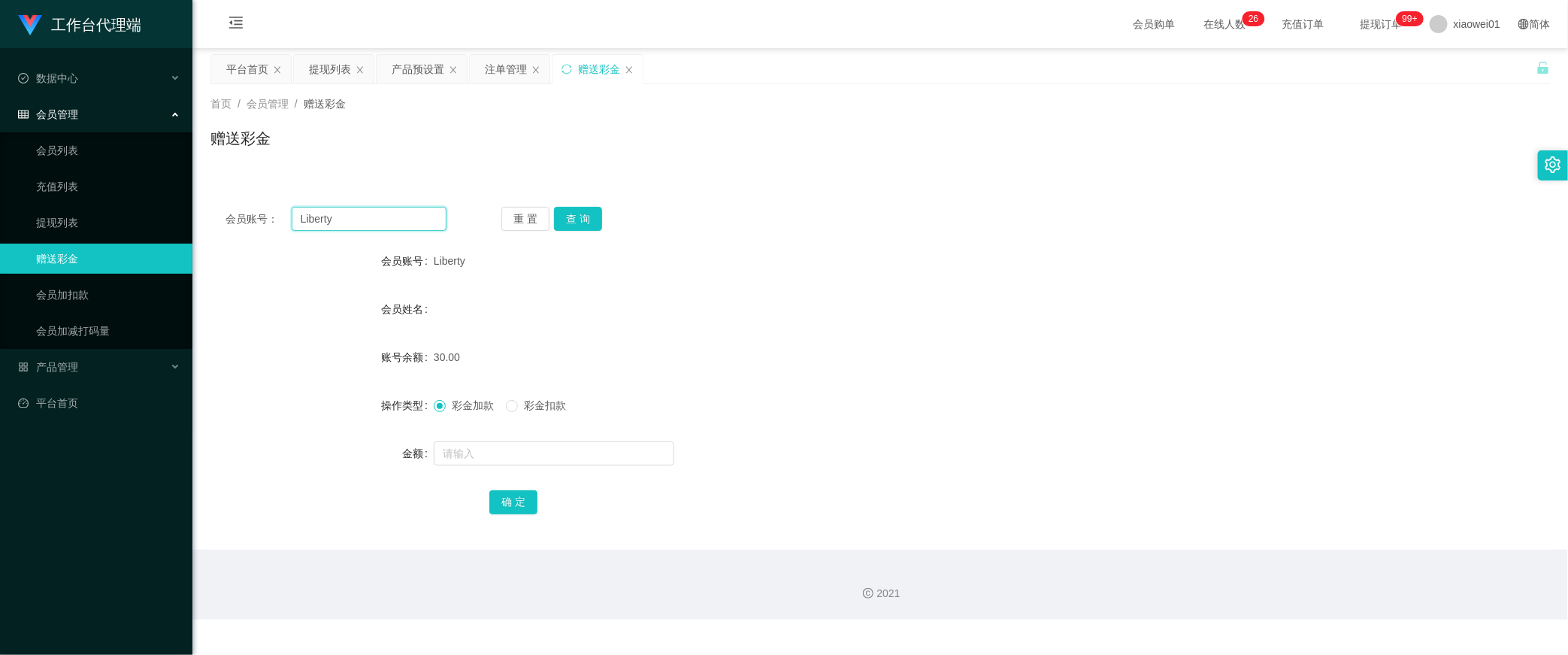
click at [372, 229] on input "Liberty" at bounding box center [368, 218] width 155 height 24
drag, startPoint x: 372, startPoint y: 222, endPoint x: 447, endPoint y: 222, distance: 75.0
click at [151, 206] on section "工作台代理端 数据中心 会员管理 会员列表 充值列表 提现列表 赠送彩金 会员加扣款 会员加减打码量 产品管理 开奖记录 注单管理 产品列表 即时注单 产品预…" at bounding box center [784, 309] width 1568 height 619
paste input "0178762490"
type input "0178762490"
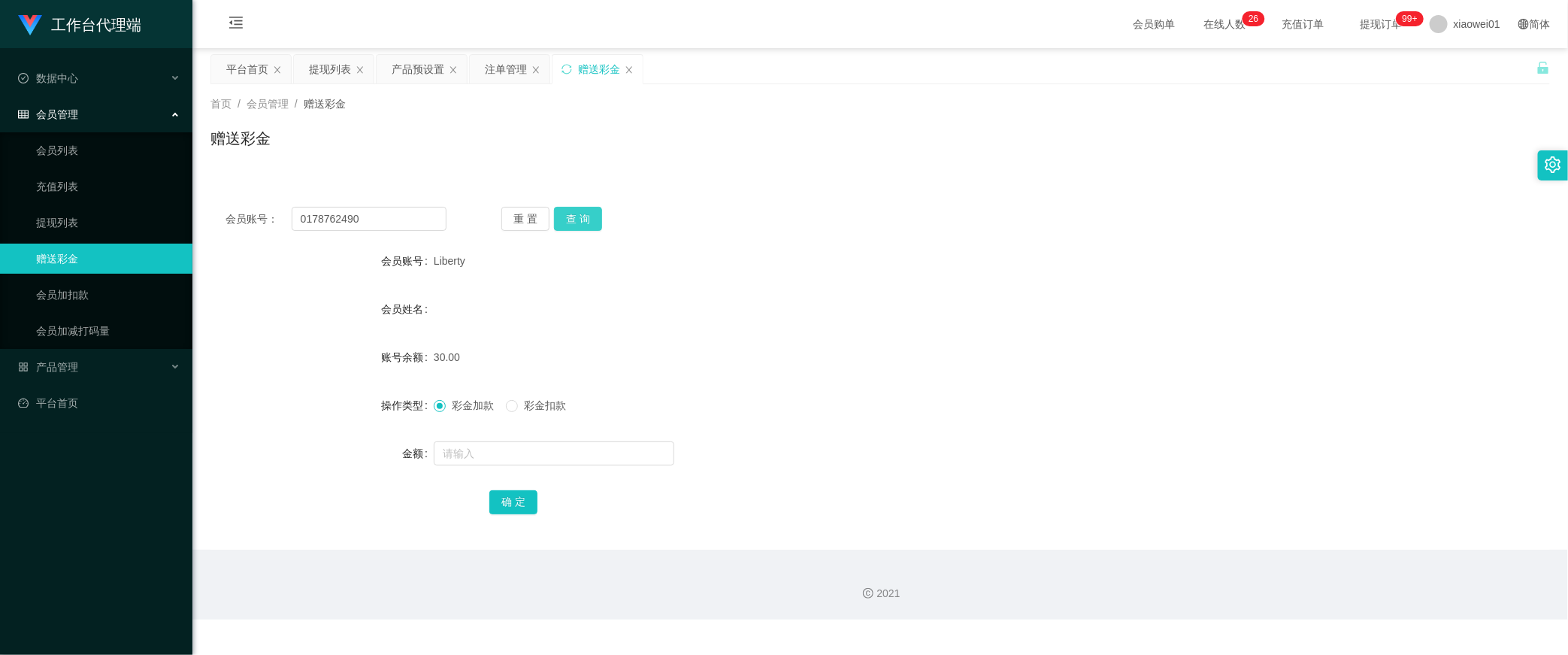
click at [594, 221] on button "查 询" at bounding box center [577, 218] width 48 height 24
click at [518, 63] on div "注单管理" at bounding box center [506, 69] width 42 height 28
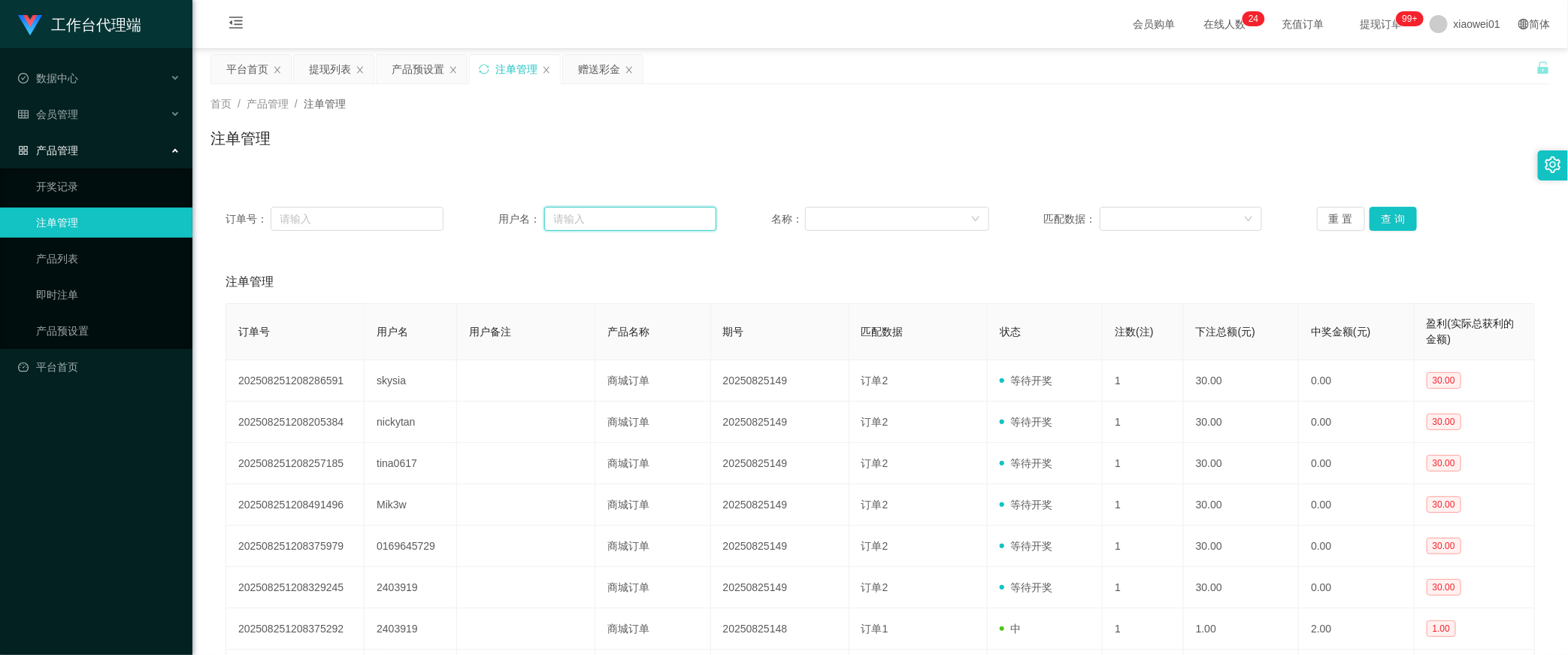
click at [591, 219] on input "text" at bounding box center [630, 218] width 172 height 24
paste input "0178762490"
type input "0178762490"
click at [1161, 217] on button "查 询" at bounding box center [1393, 218] width 48 height 24
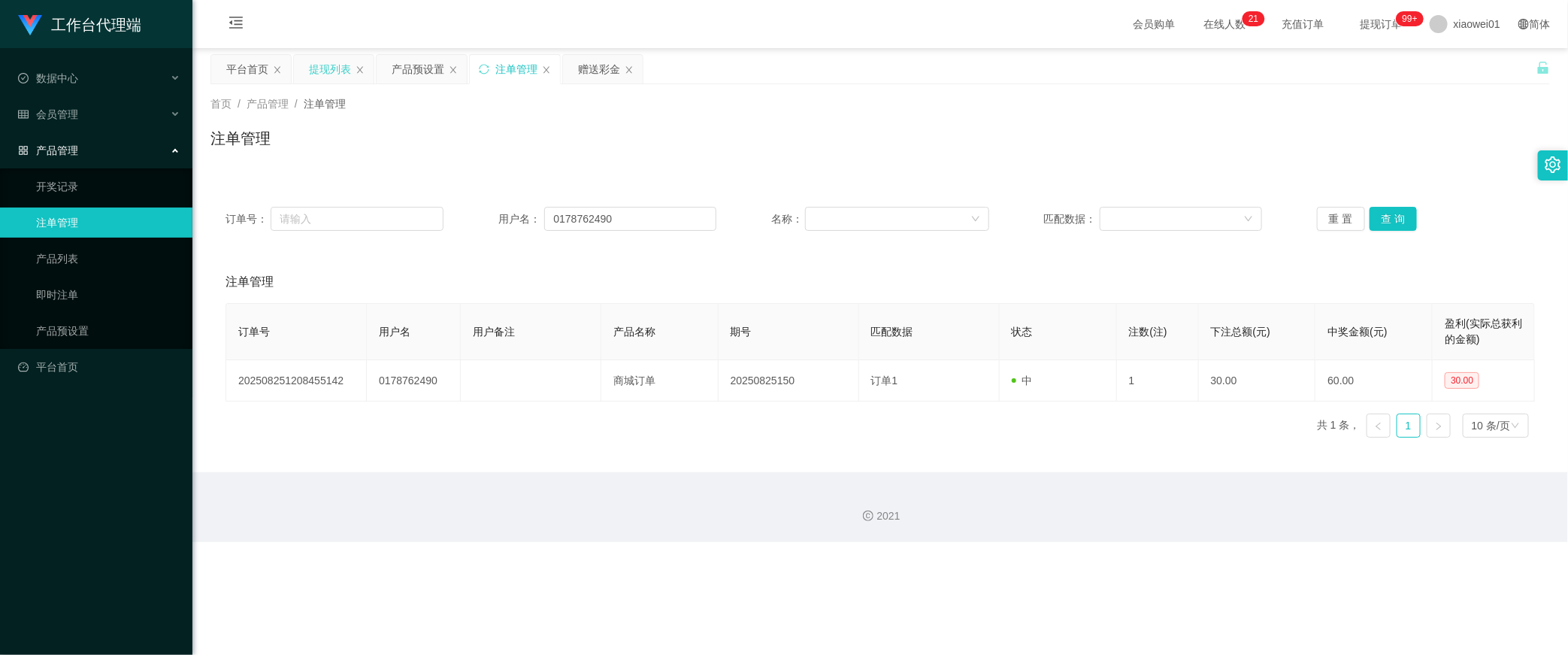
click at [327, 72] on div "提现列表" at bounding box center [330, 69] width 42 height 28
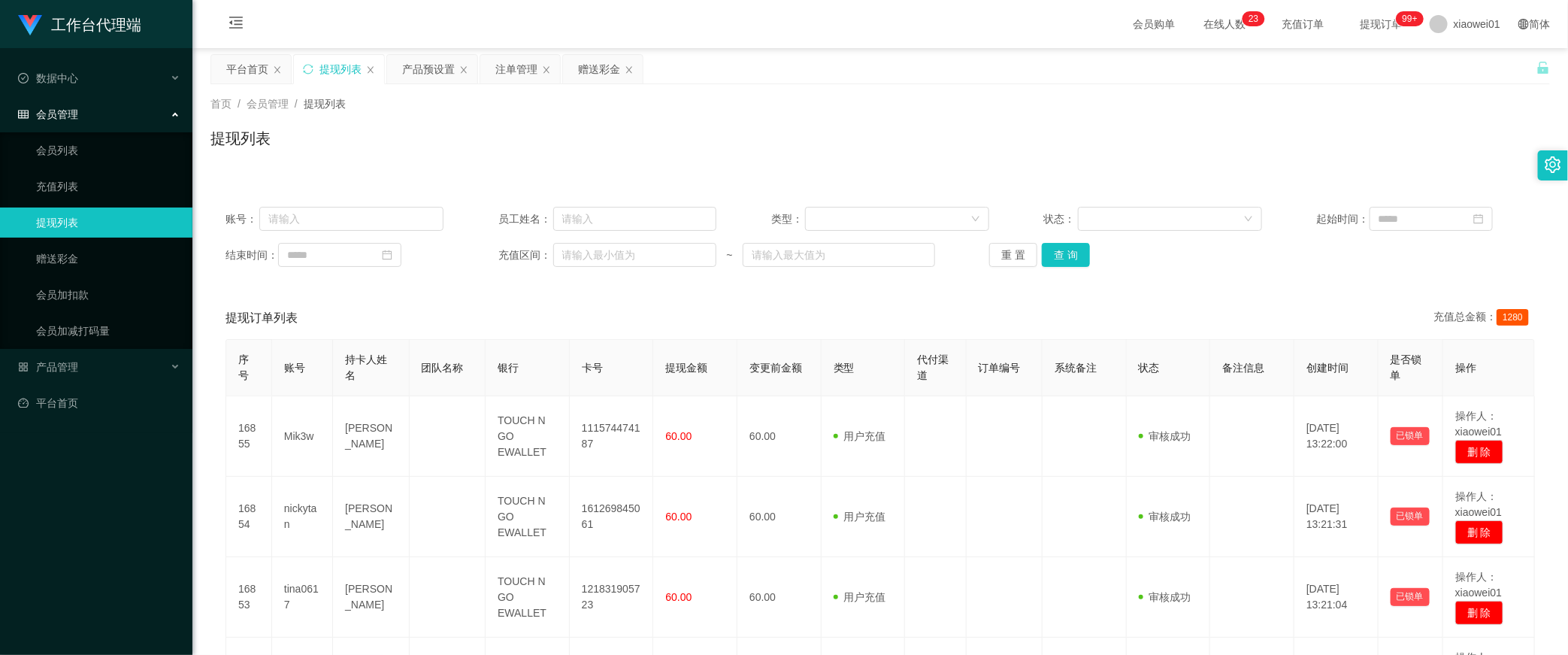
click at [748, 298] on div "提现订单列表 充值总金额： 1280" at bounding box center [879, 318] width 1310 height 42
click at [1055, 260] on button "查 询" at bounding box center [1066, 254] width 48 height 24
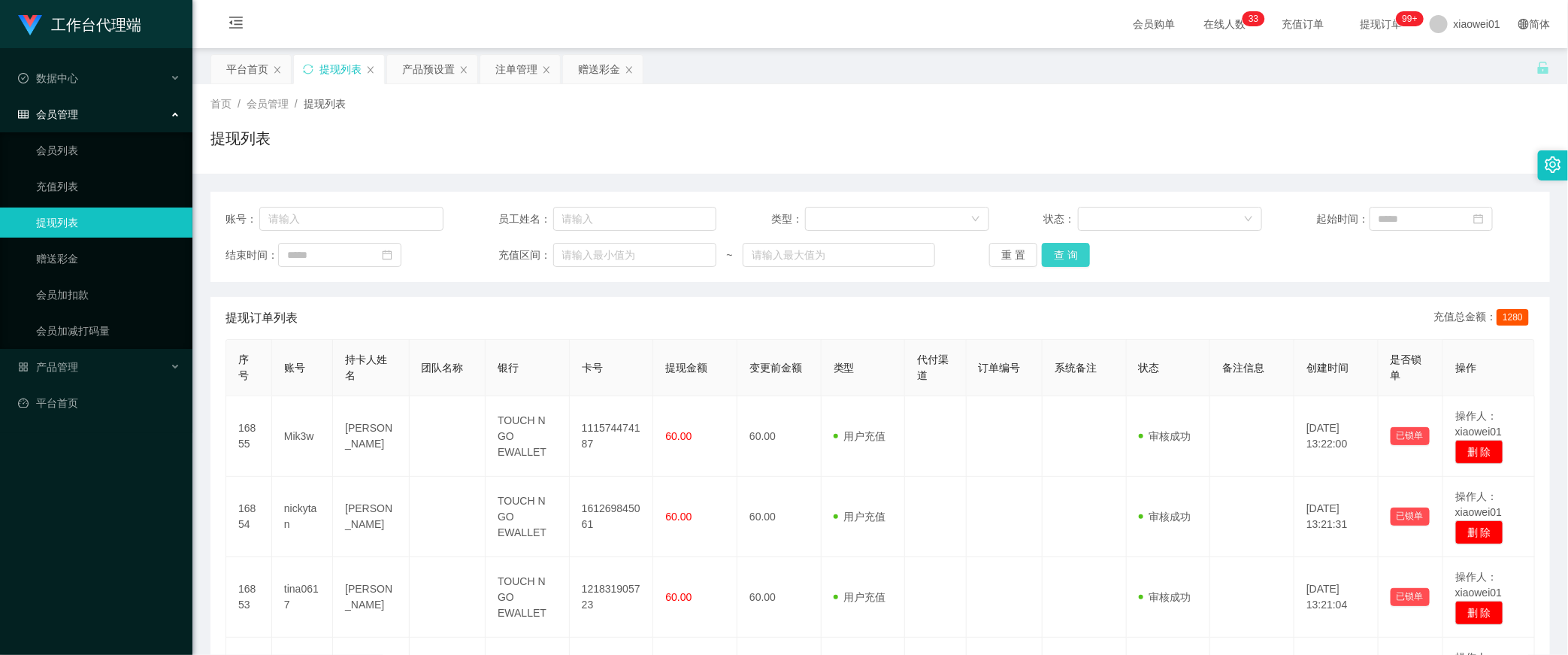
click at [1074, 251] on button "查 询" at bounding box center [1066, 254] width 48 height 24
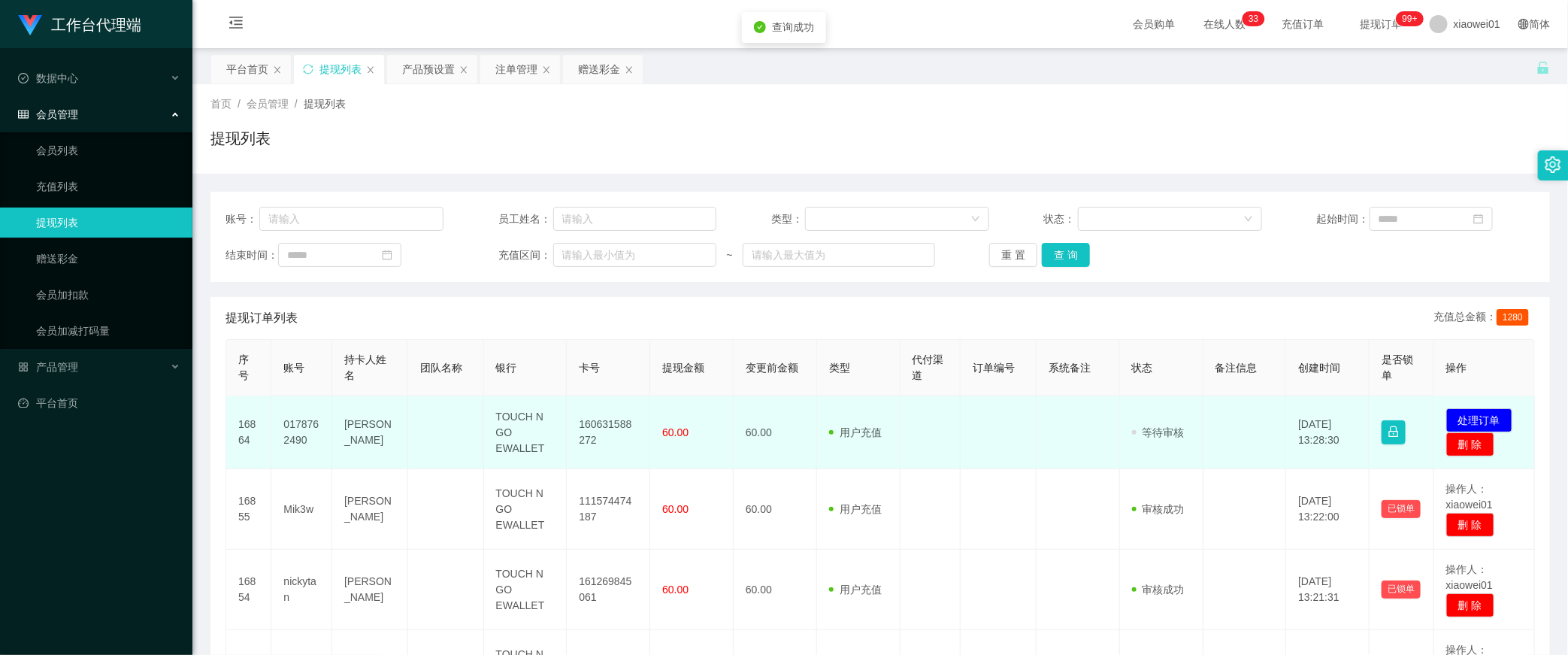
click at [594, 421] on td "160631588272" at bounding box center [609, 432] width 84 height 73
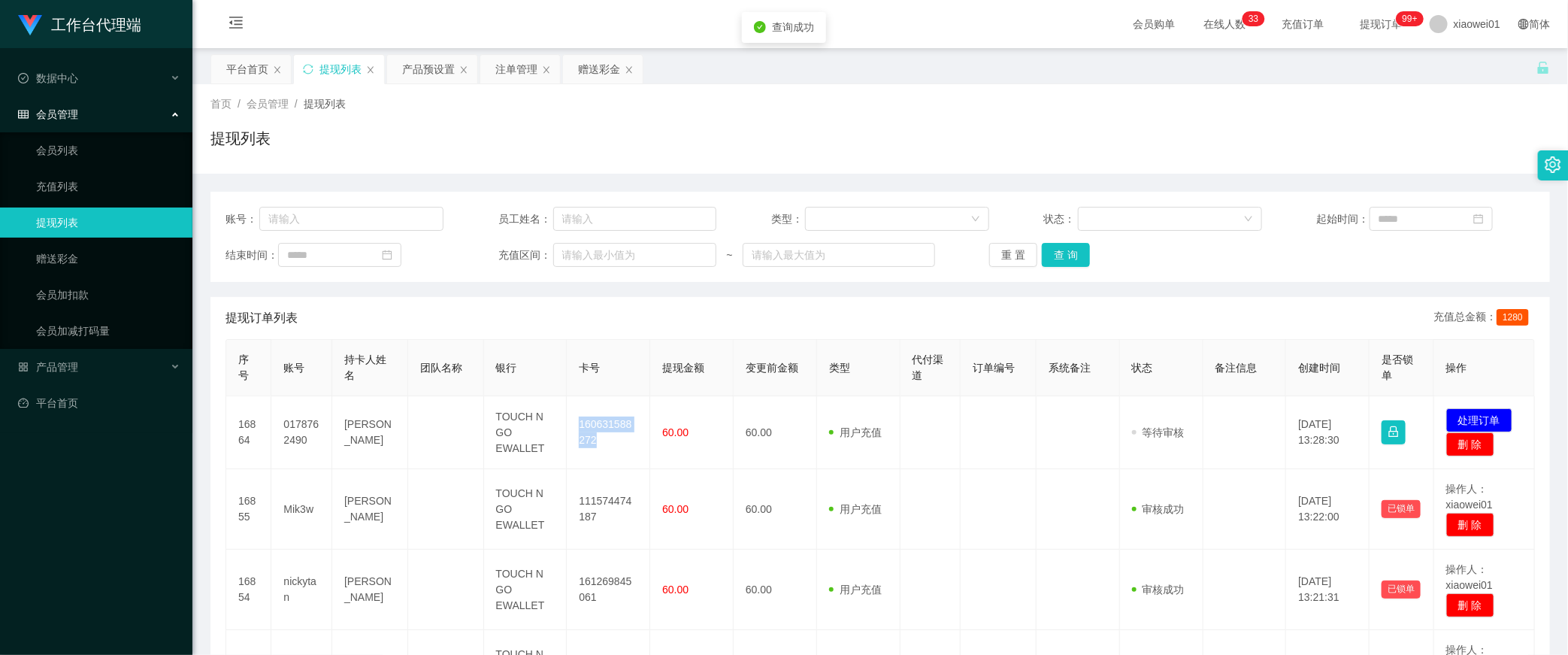
copy td "160631588272"
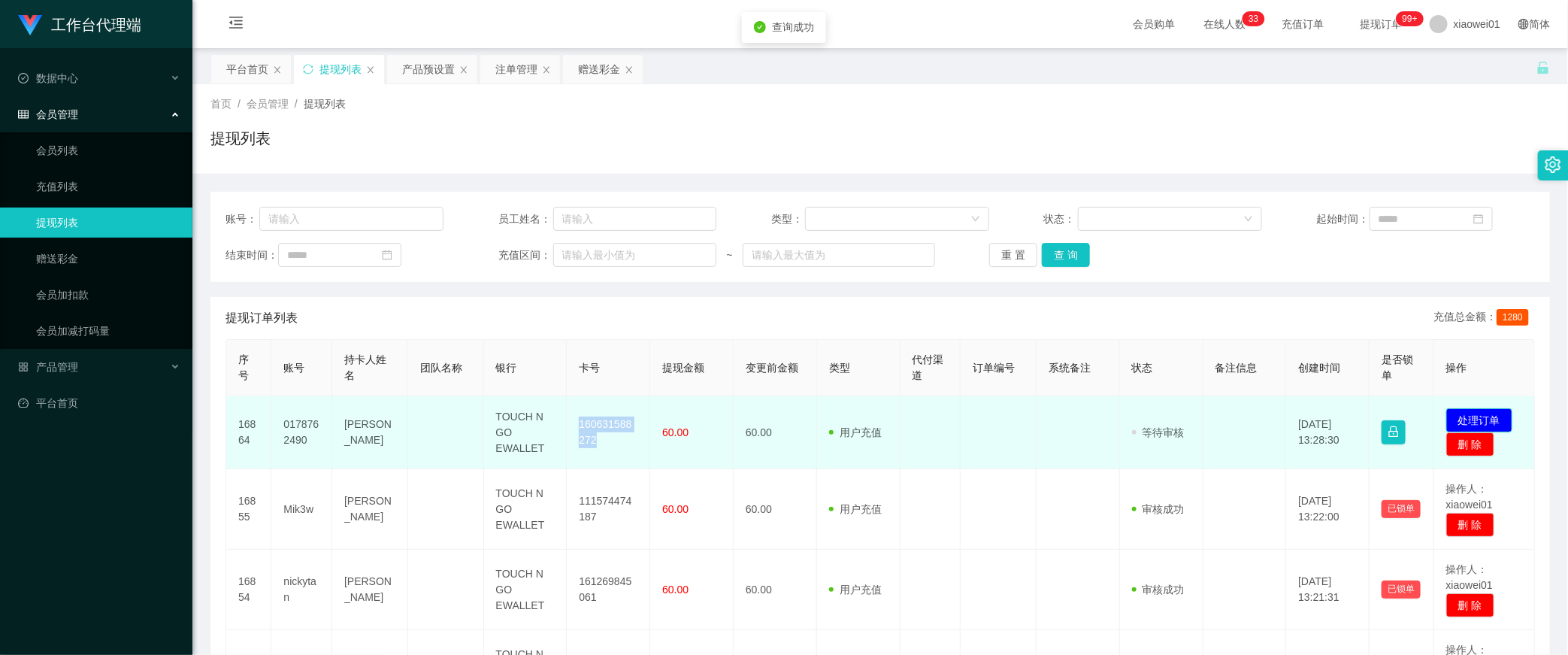
click at [1474, 424] on button "处理订单" at bounding box center [1480, 420] width 66 height 24
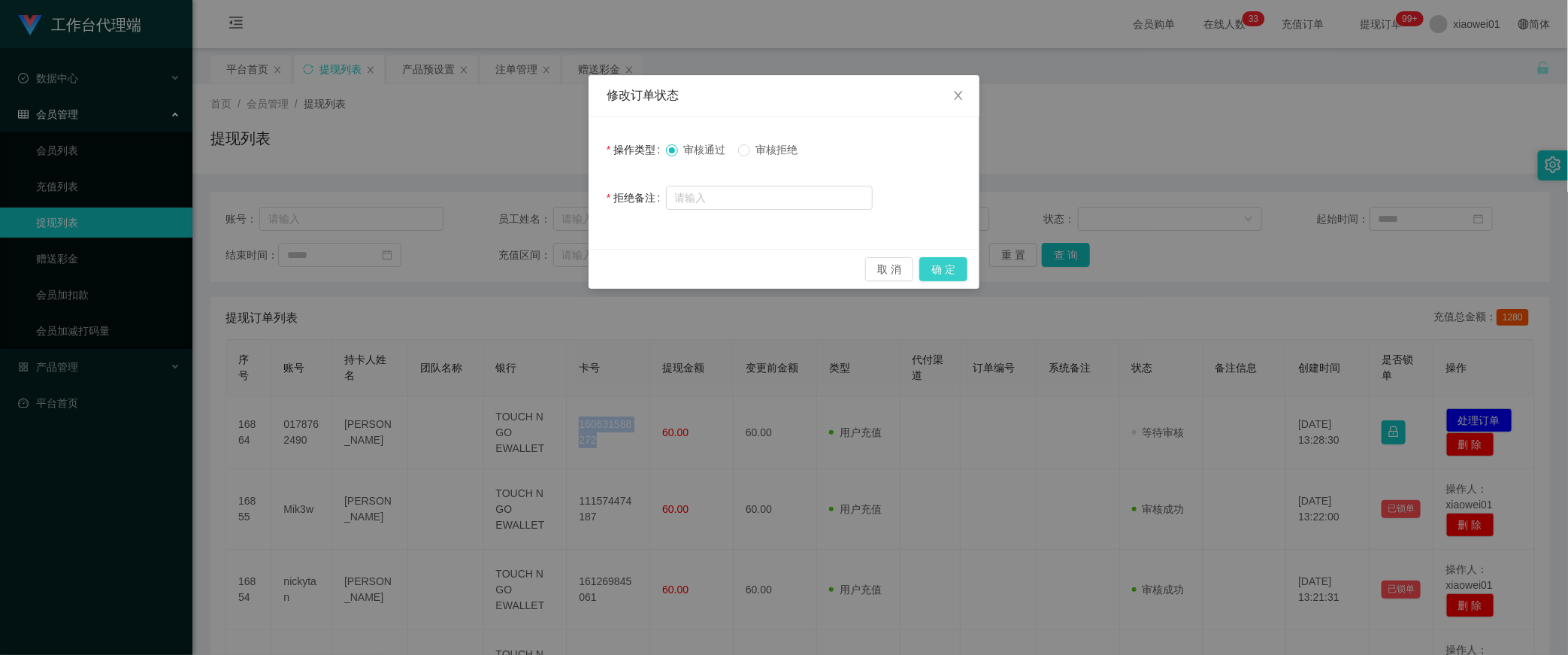
drag, startPoint x: 950, startPoint y: 273, endPoint x: 965, endPoint y: 271, distance: 15.1
click at [950, 272] on button "确 定" at bounding box center [943, 269] width 48 height 24
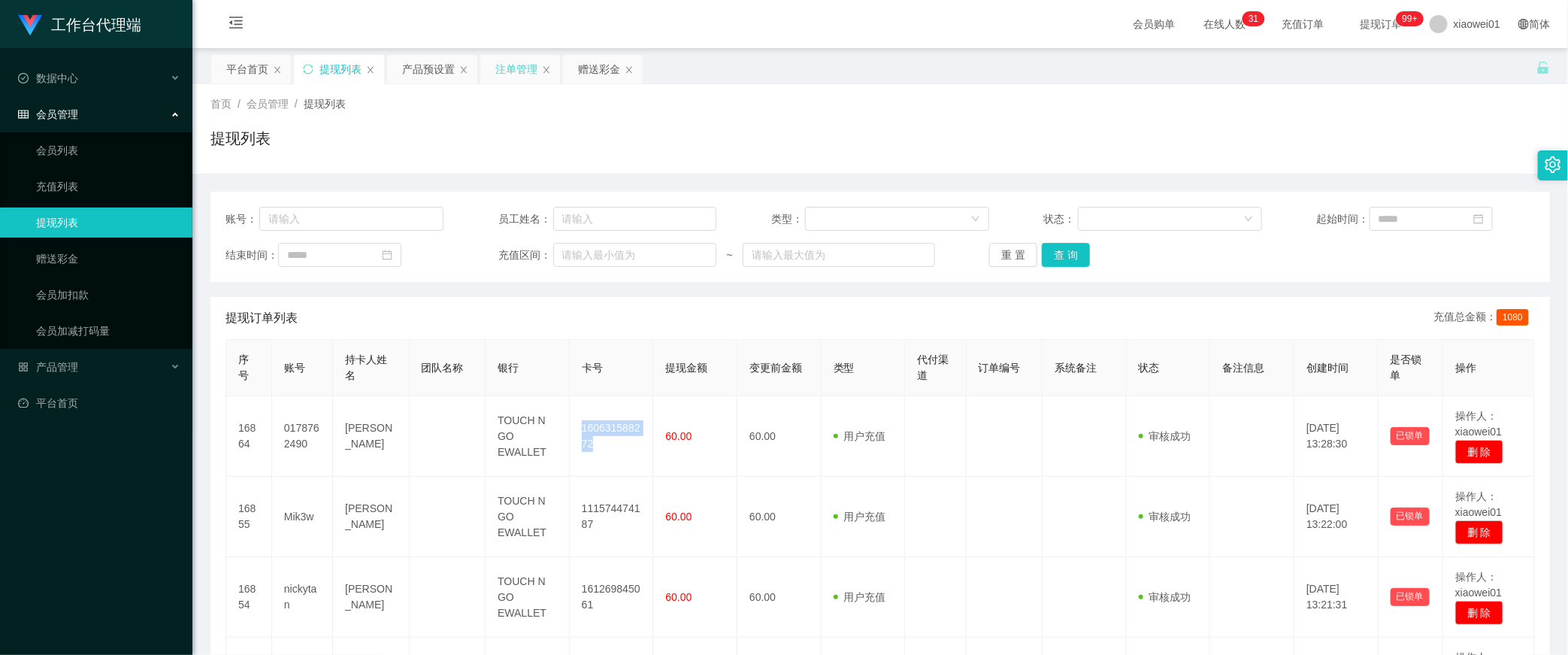
click at [500, 79] on div "注单管理" at bounding box center [517, 69] width 42 height 28
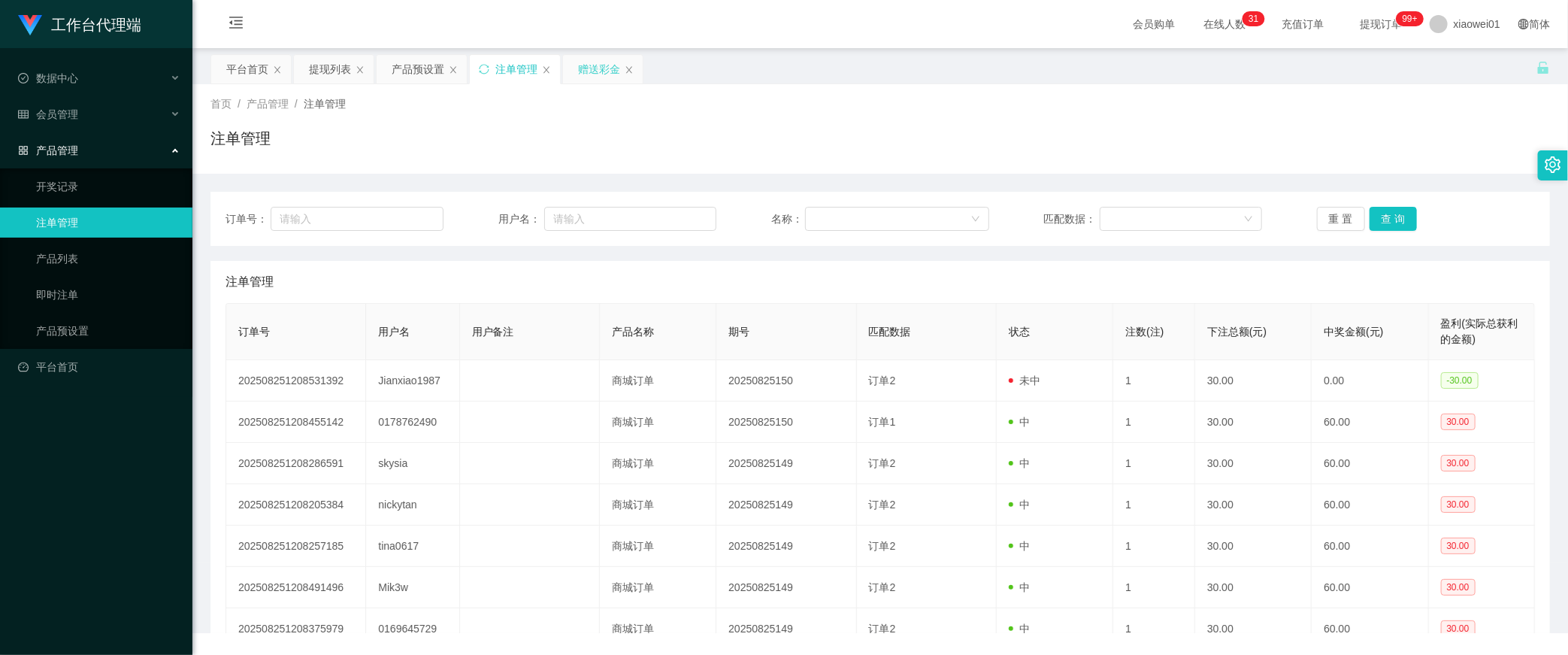
click at [585, 63] on div "赠送彩金" at bounding box center [599, 69] width 42 height 28
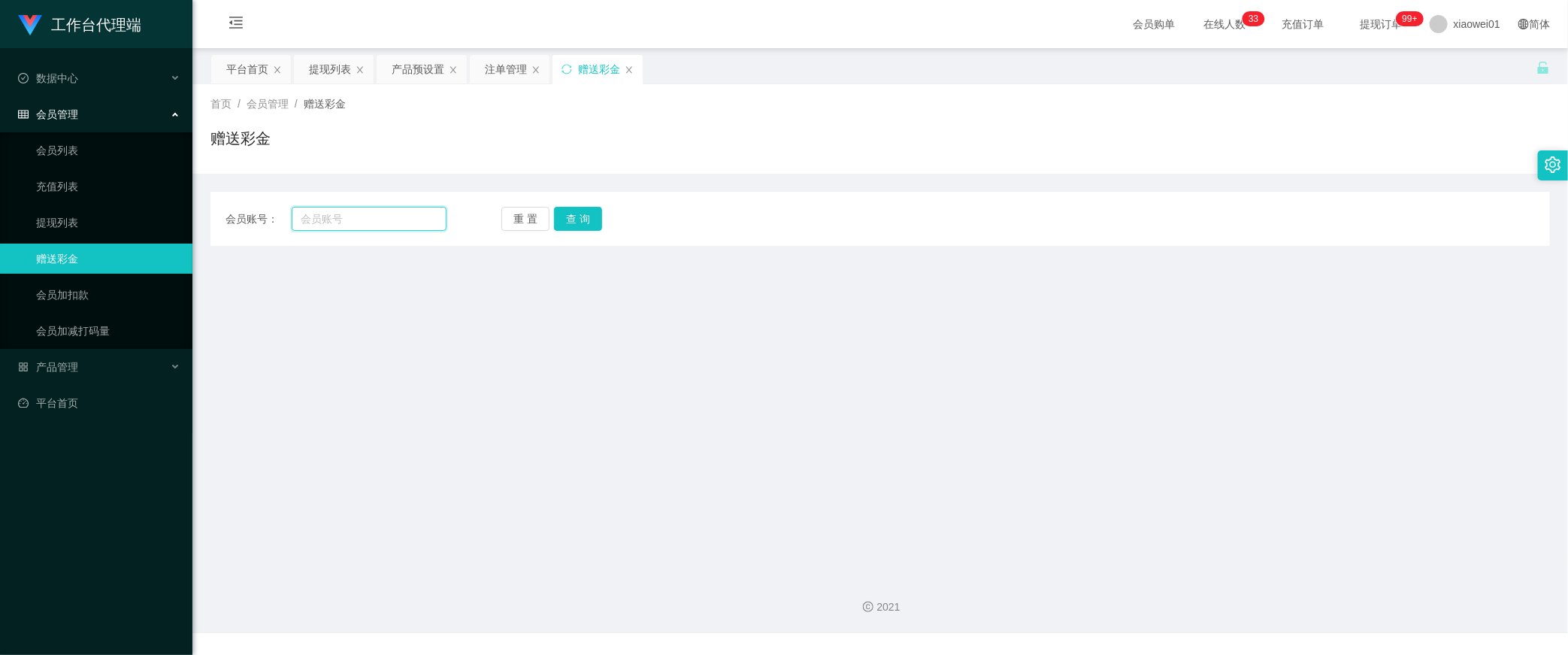
click at [392, 215] on input "text" at bounding box center [368, 218] width 155 height 24
paste input "Jianxiao1987"
type input "Jianxiao1987"
click at [580, 218] on button "查 询" at bounding box center [577, 218] width 48 height 24
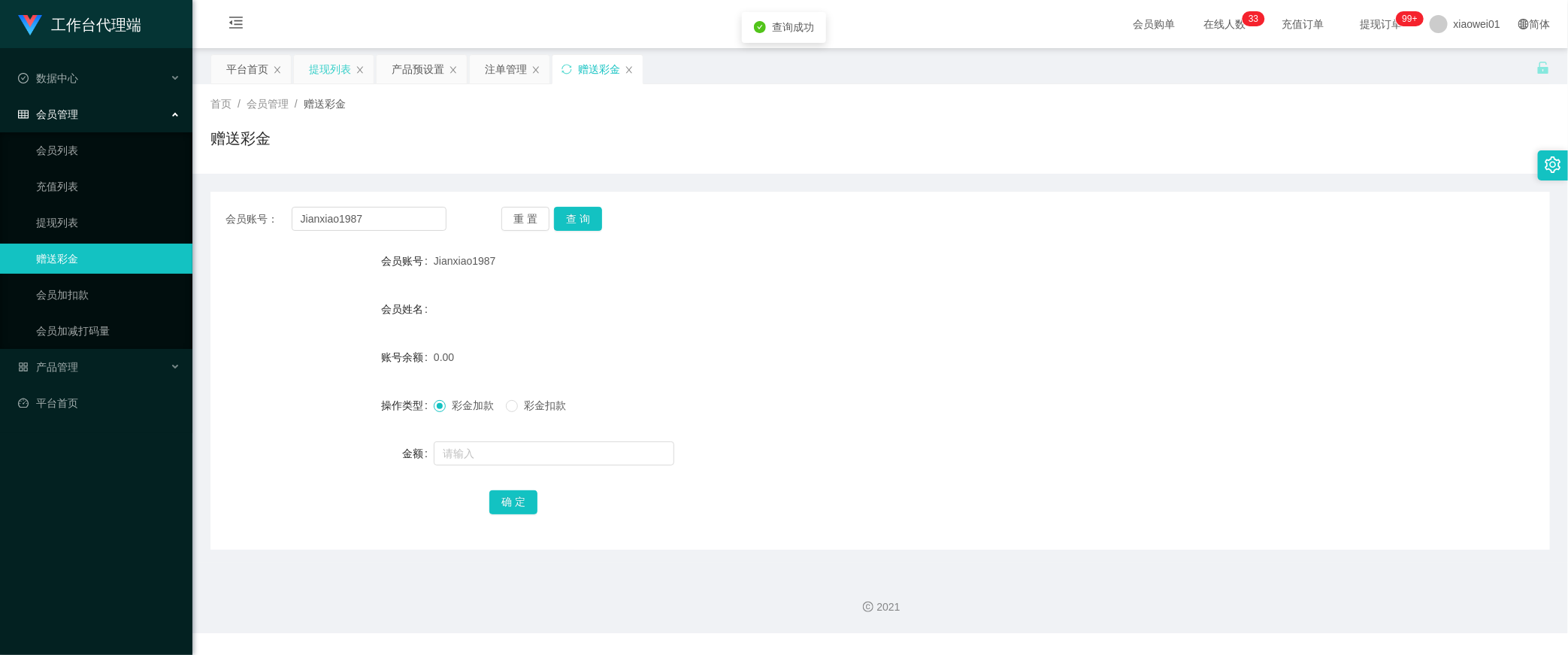
click at [330, 74] on div "提现列表" at bounding box center [330, 69] width 42 height 28
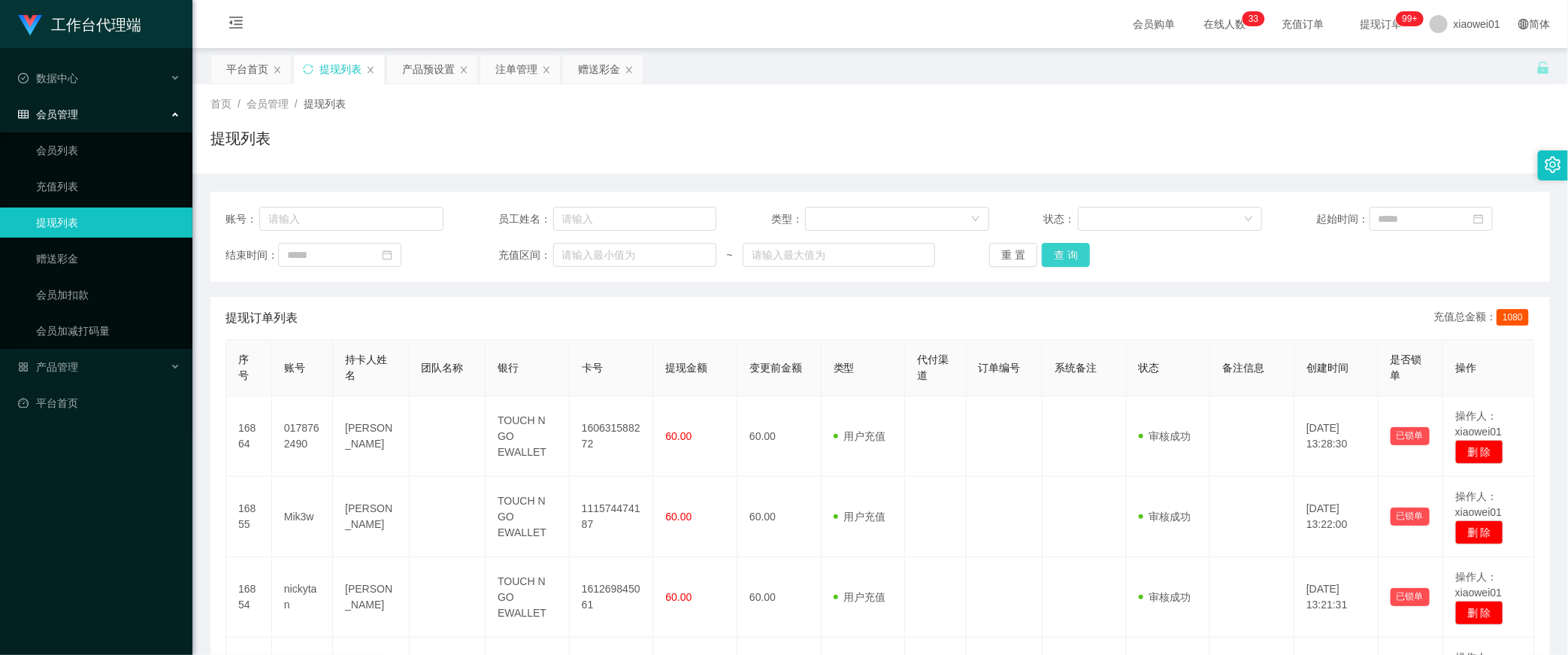
click at [1049, 257] on button "查 询" at bounding box center [1066, 254] width 48 height 24
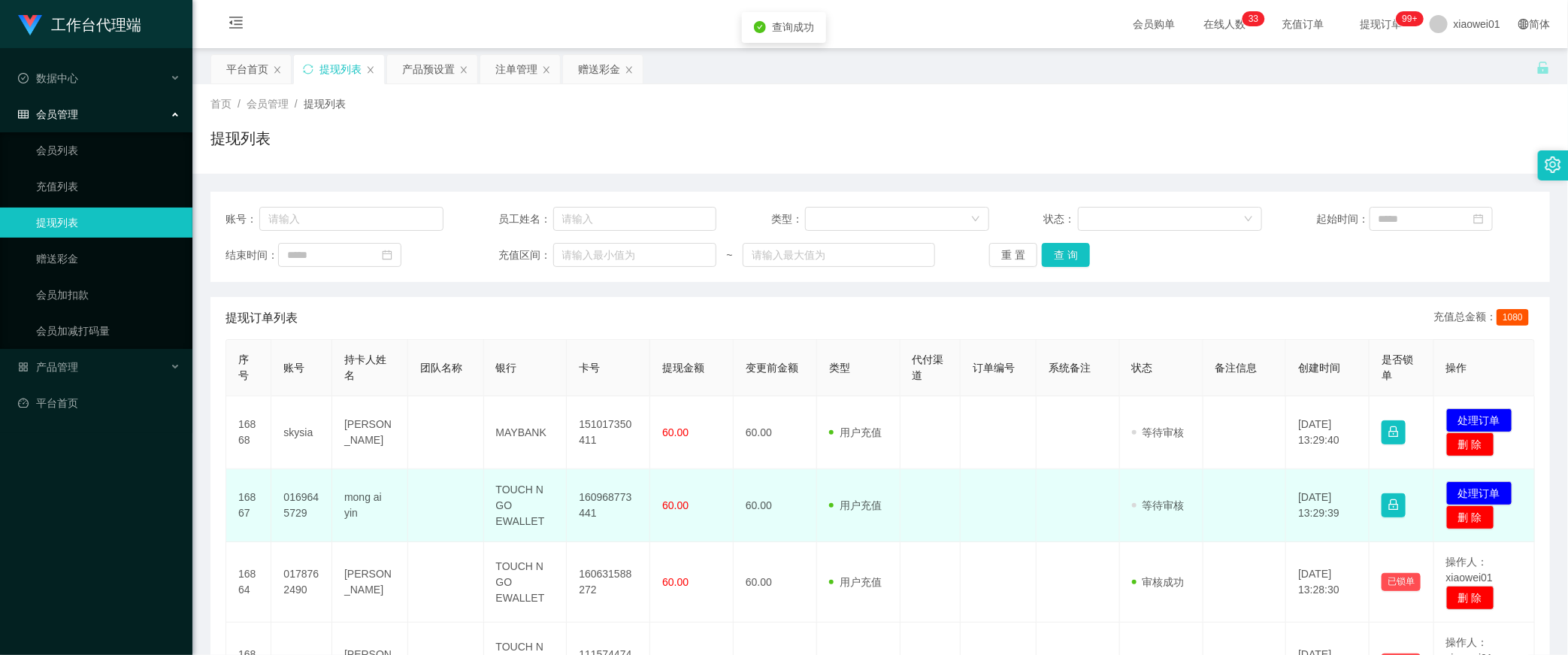
click at [590, 506] on td "160968773441" at bounding box center [609, 505] width 84 height 73
click at [597, 498] on td "160968773441" at bounding box center [609, 505] width 84 height 73
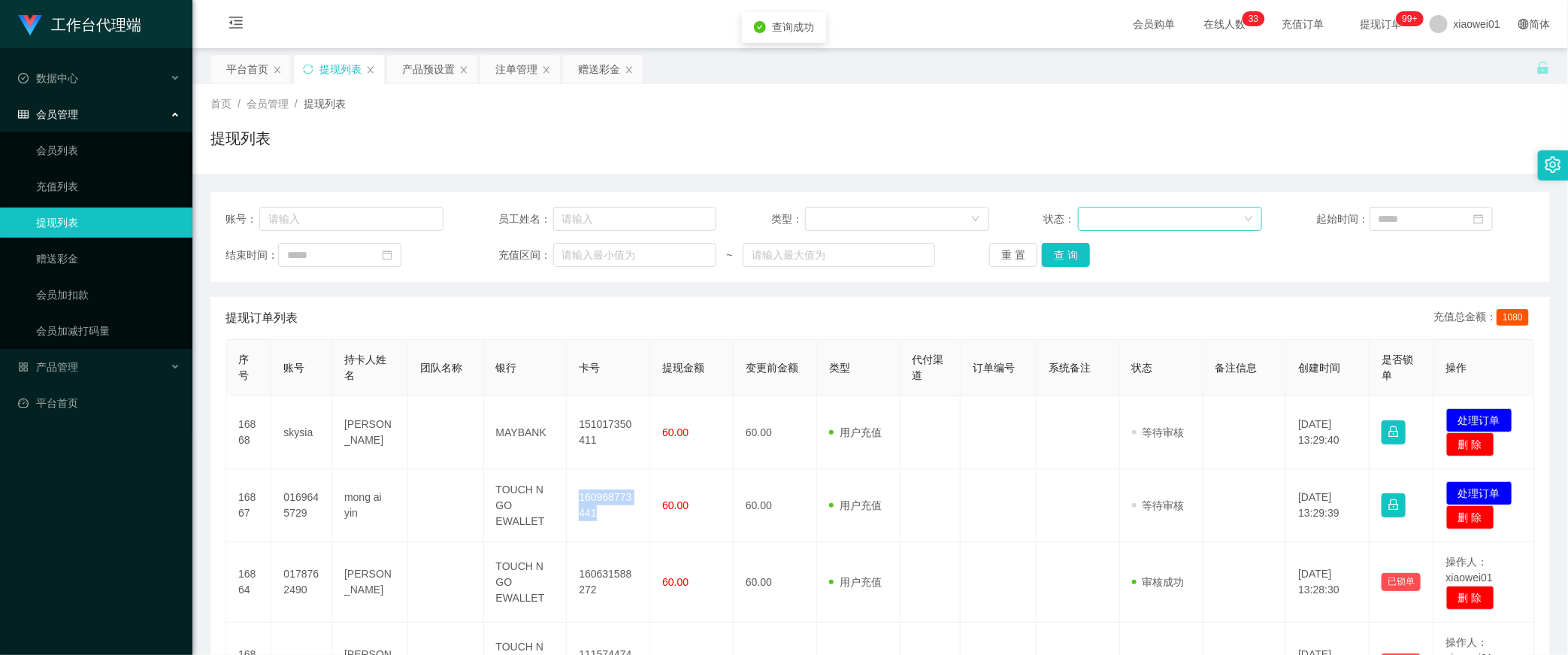
copy td "160968773441"
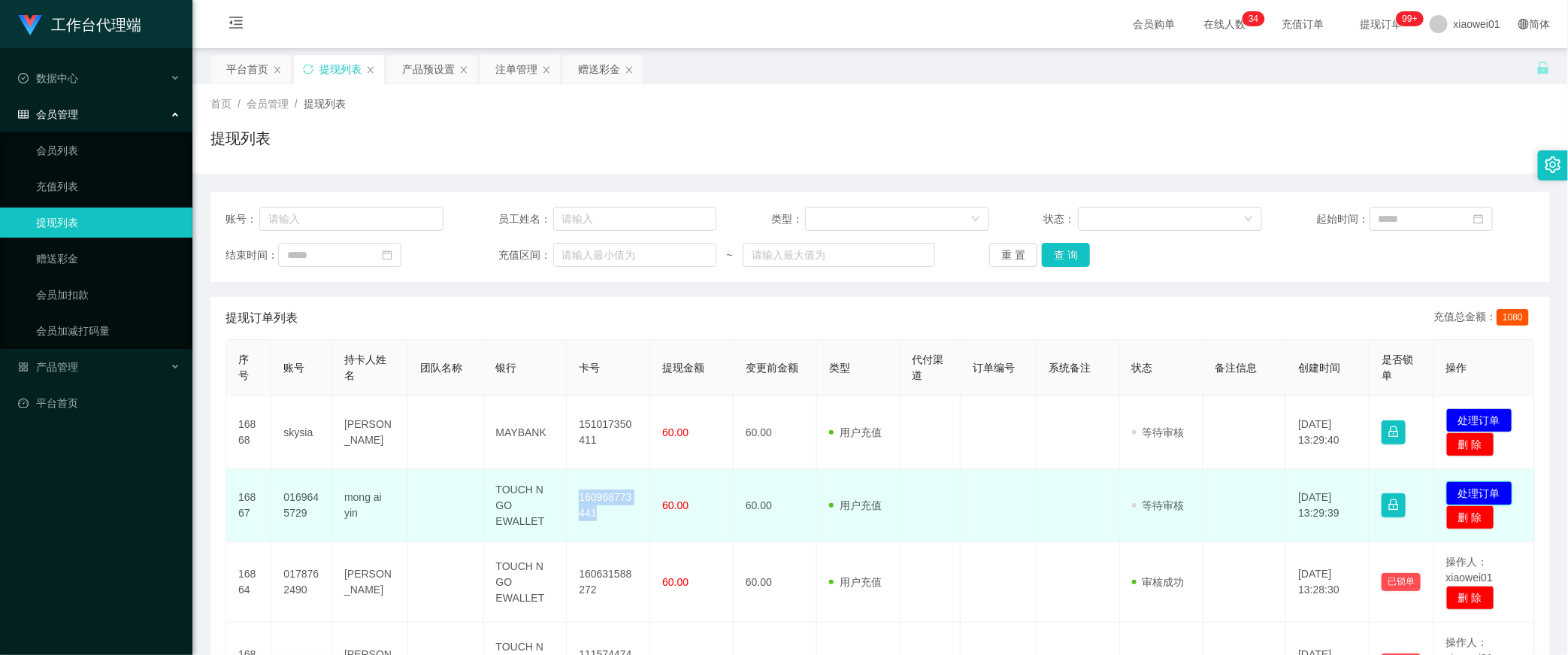
click at [1502, 489] on button "处理订单" at bounding box center [1480, 493] width 66 height 24
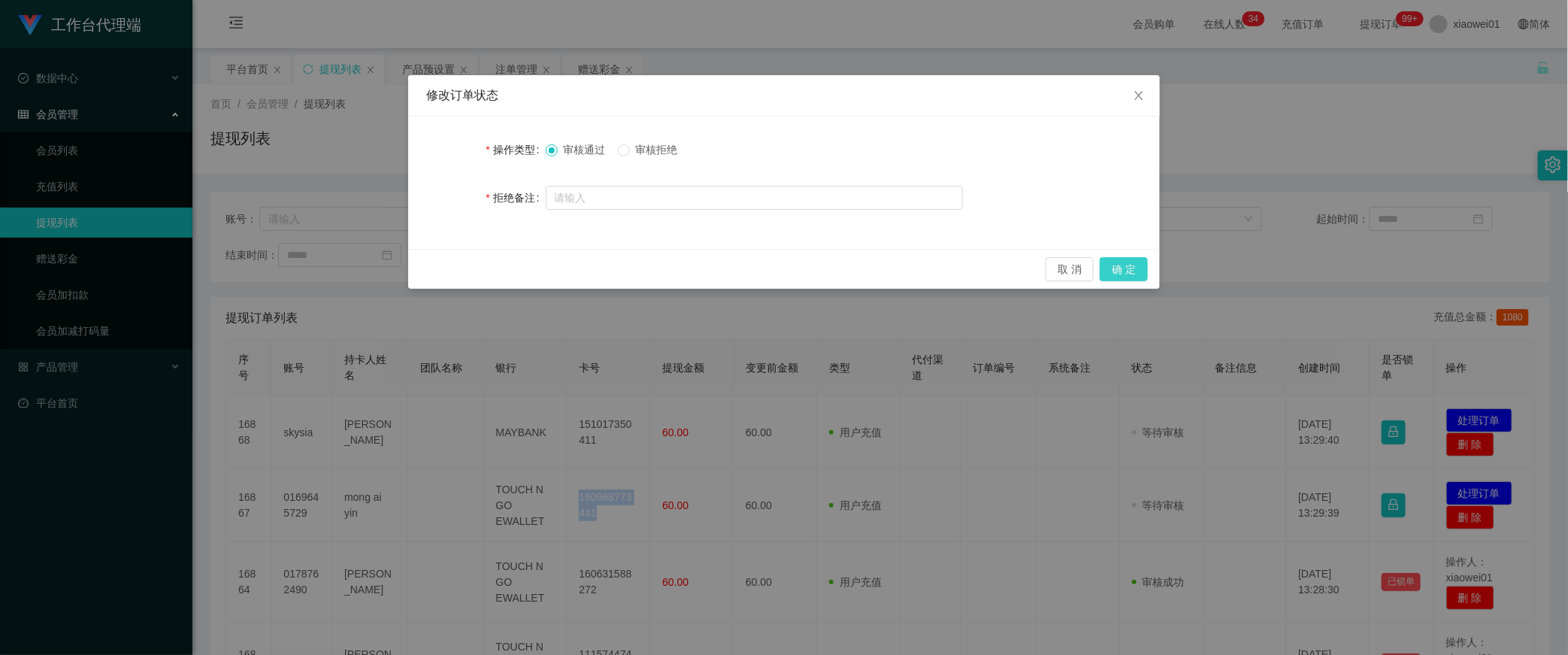
click at [1119, 265] on button "确 定" at bounding box center [1124, 269] width 48 height 24
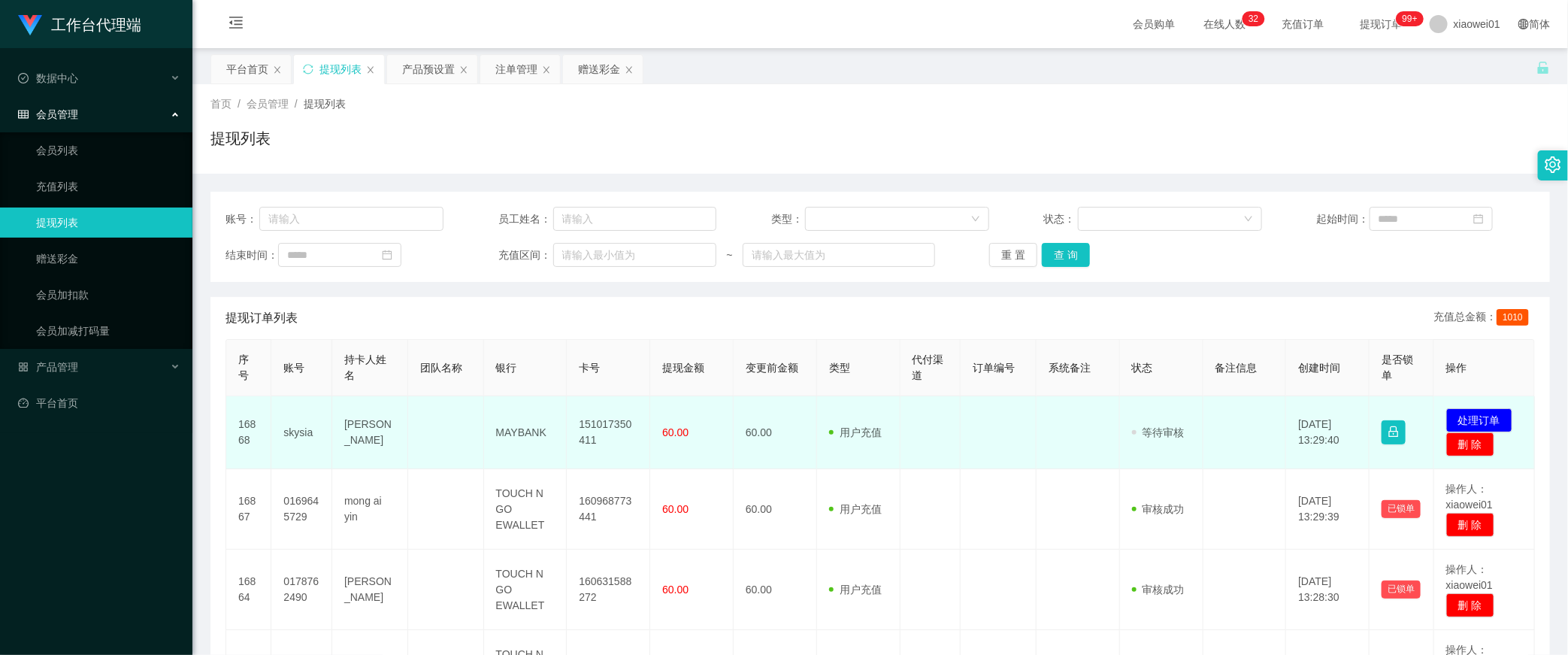
click at [582, 418] on td "151017350411" at bounding box center [609, 432] width 84 height 73
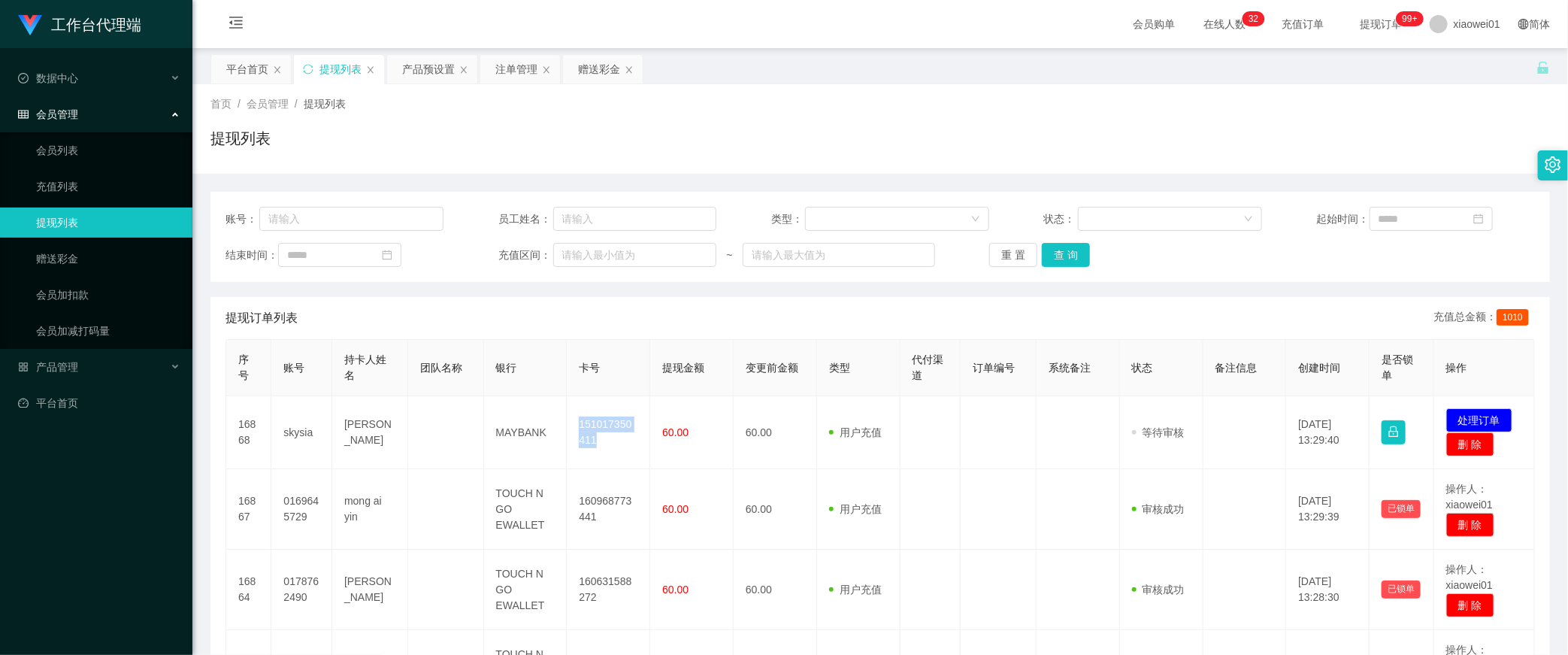
copy td "151017350411"
click at [1476, 413] on button "处理订单" at bounding box center [1480, 420] width 66 height 24
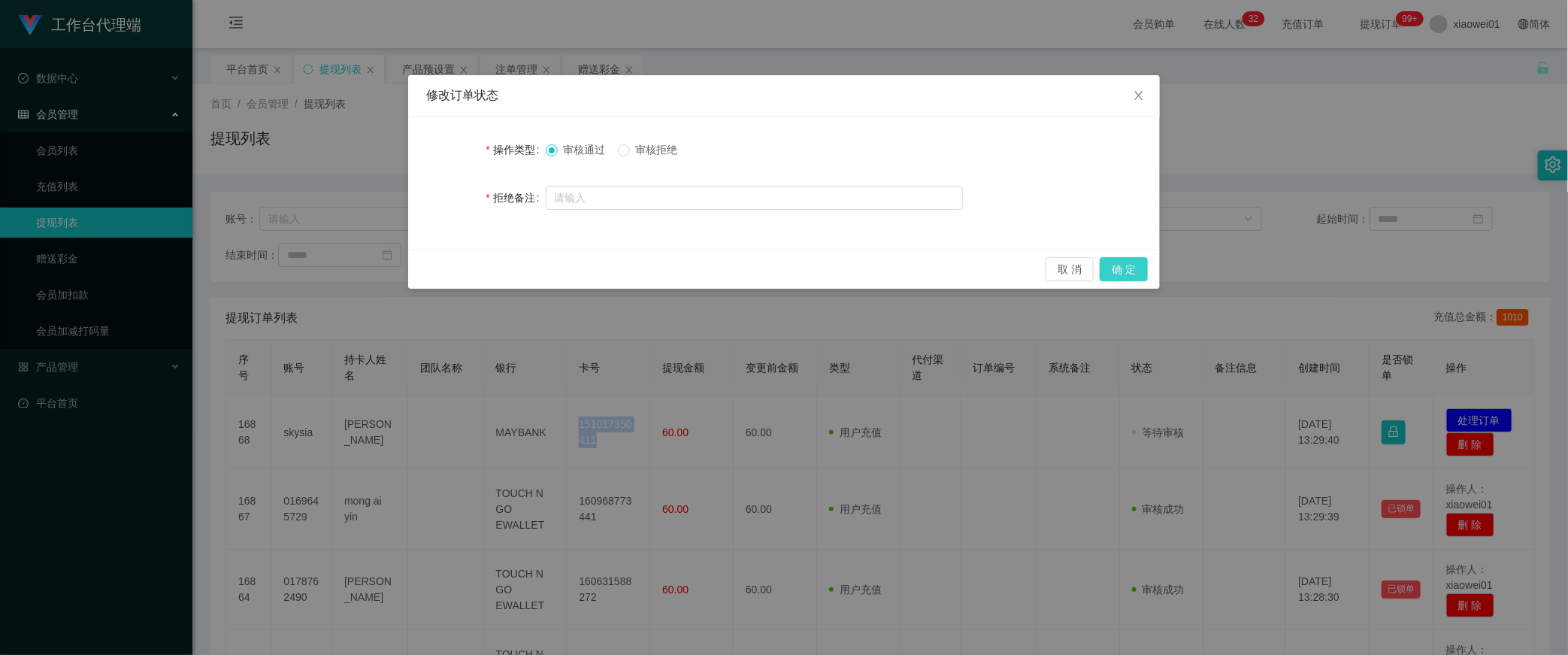
click at [1125, 265] on button "确 定" at bounding box center [1124, 269] width 48 height 24
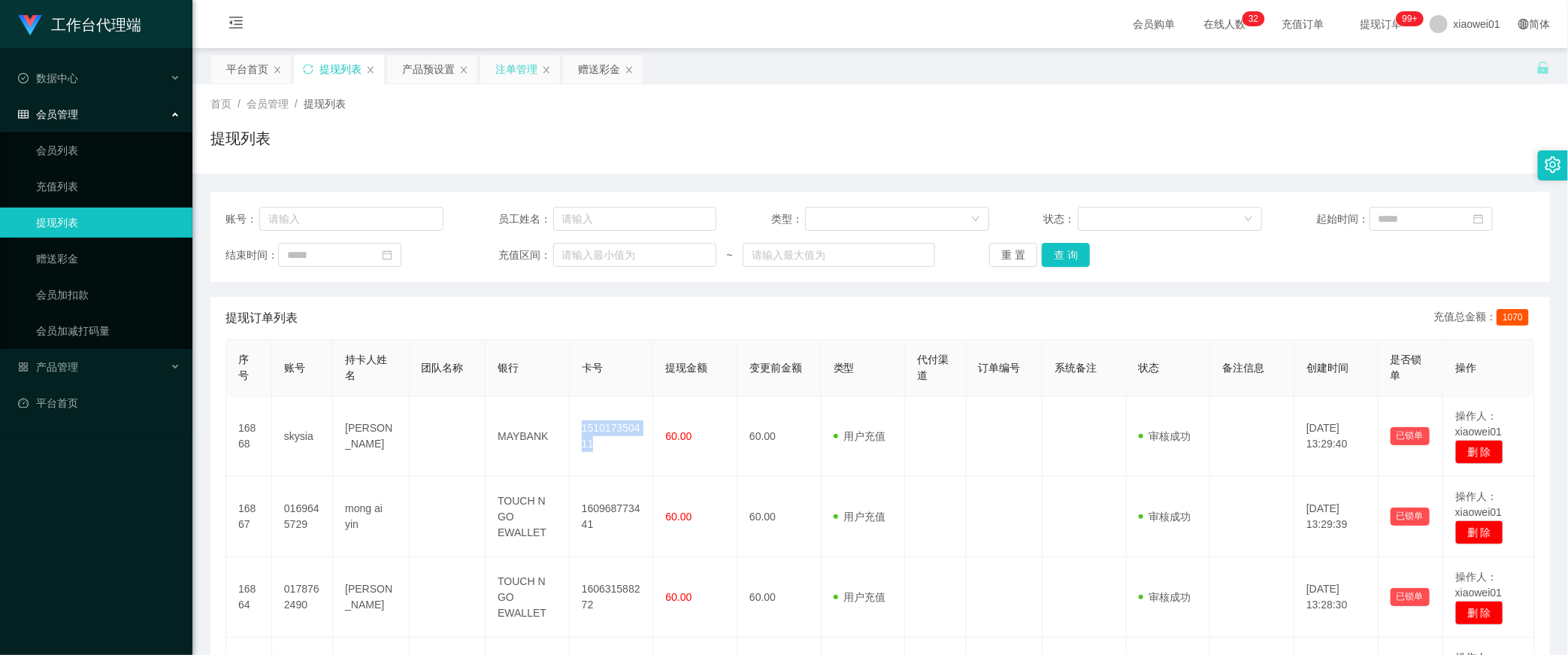
click at [518, 70] on div "注单管理" at bounding box center [517, 69] width 42 height 28
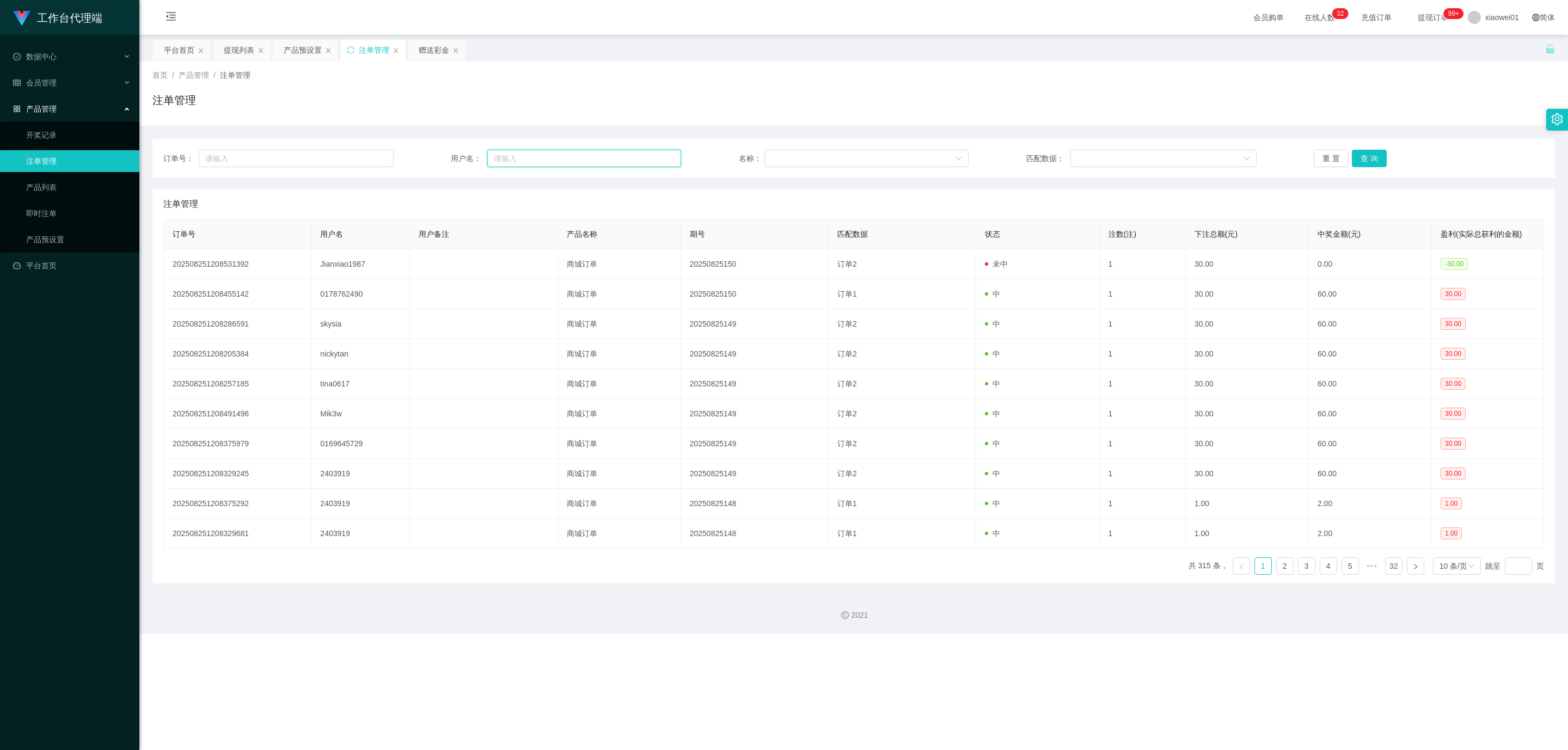
click at [579, 153] on input "text" at bounding box center [585, 158] width 194 height 17
paste input "Jianxiao1987"
type input "Jianxiao1987"
click at [1135, 153] on button "查 询" at bounding box center [1369, 158] width 35 height 17
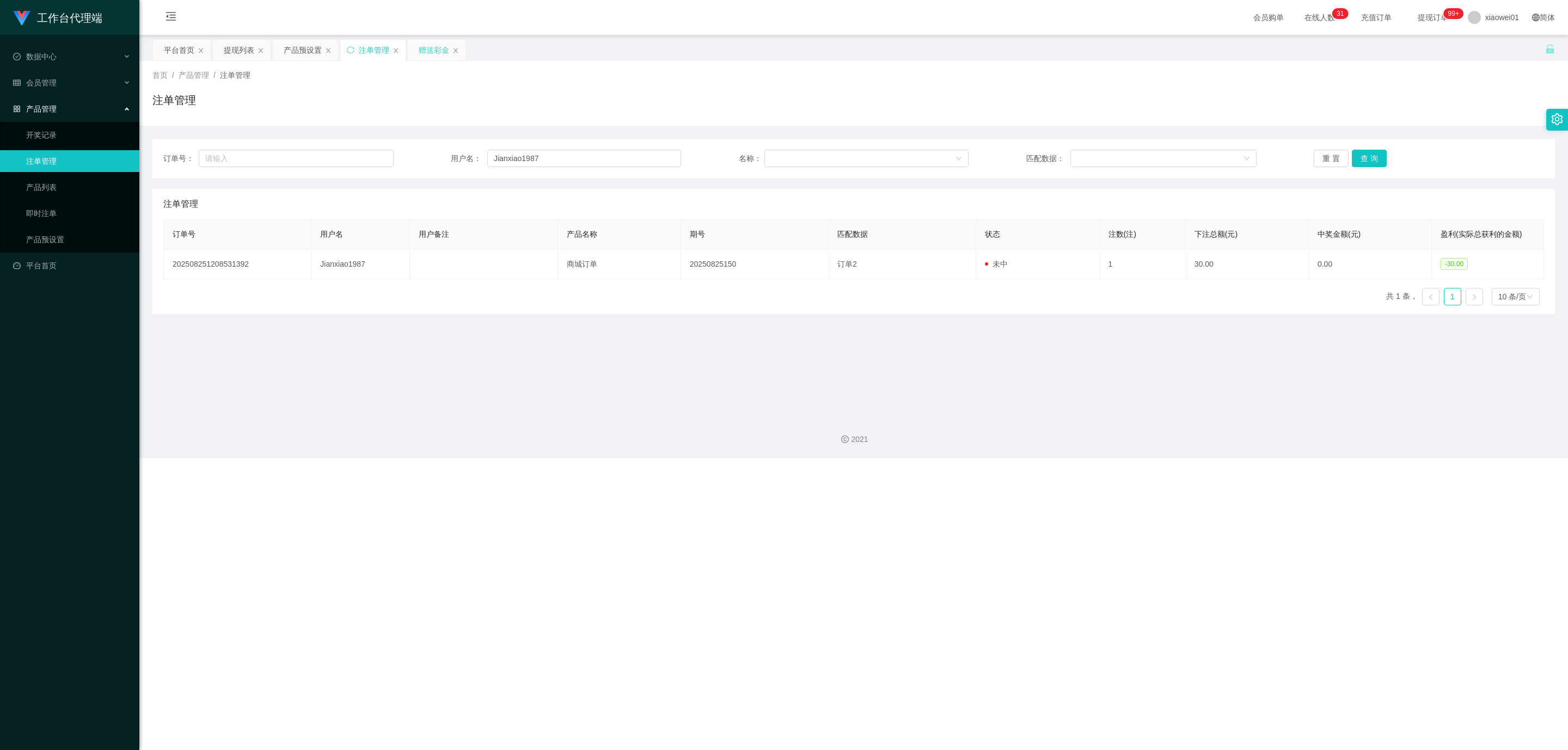
click at [420, 47] on div "赠送彩金" at bounding box center [437, 50] width 58 height 21
click at [417, 54] on div "赠送彩金" at bounding box center [437, 50] width 58 height 21
click at [422, 51] on div "赠送彩金" at bounding box center [434, 50] width 30 height 21
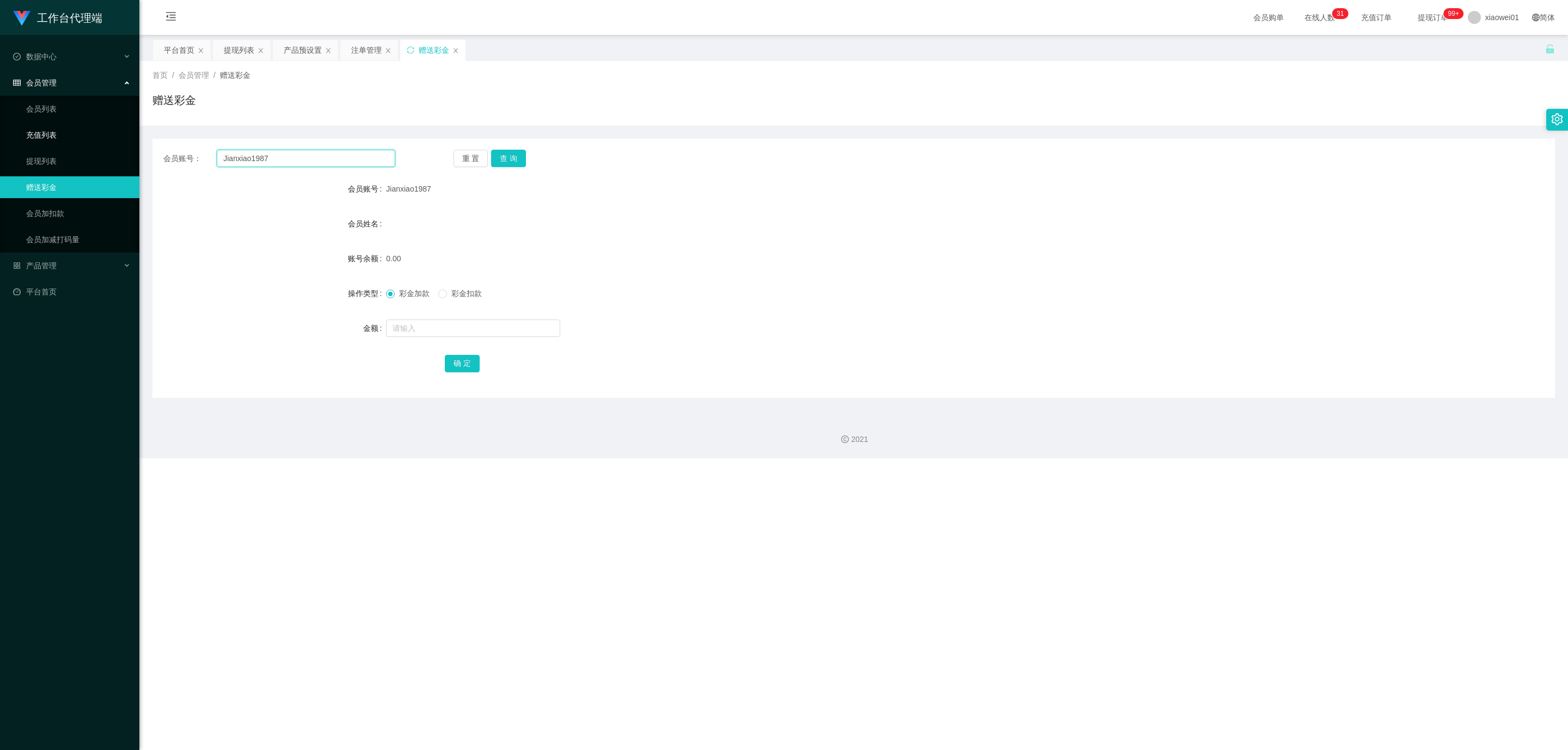
drag, startPoint x: 349, startPoint y: 153, endPoint x: 121, endPoint y: 134, distance: 228.8
click at [100, 134] on section "工作台代理端 数据中心 会员管理 会员列表 充值列表 提现列表 赠送彩金 会员加扣款 会员加减打码量 产品管理 开奖记录 注单管理 产品列表 即时注单 产品预…" at bounding box center [784, 229] width 1568 height 459
click at [471, 320] on input "text" at bounding box center [472, 328] width 174 height 17
type input "60"
click at [428, 354] on div "确 定" at bounding box center [853, 363] width 1402 height 22
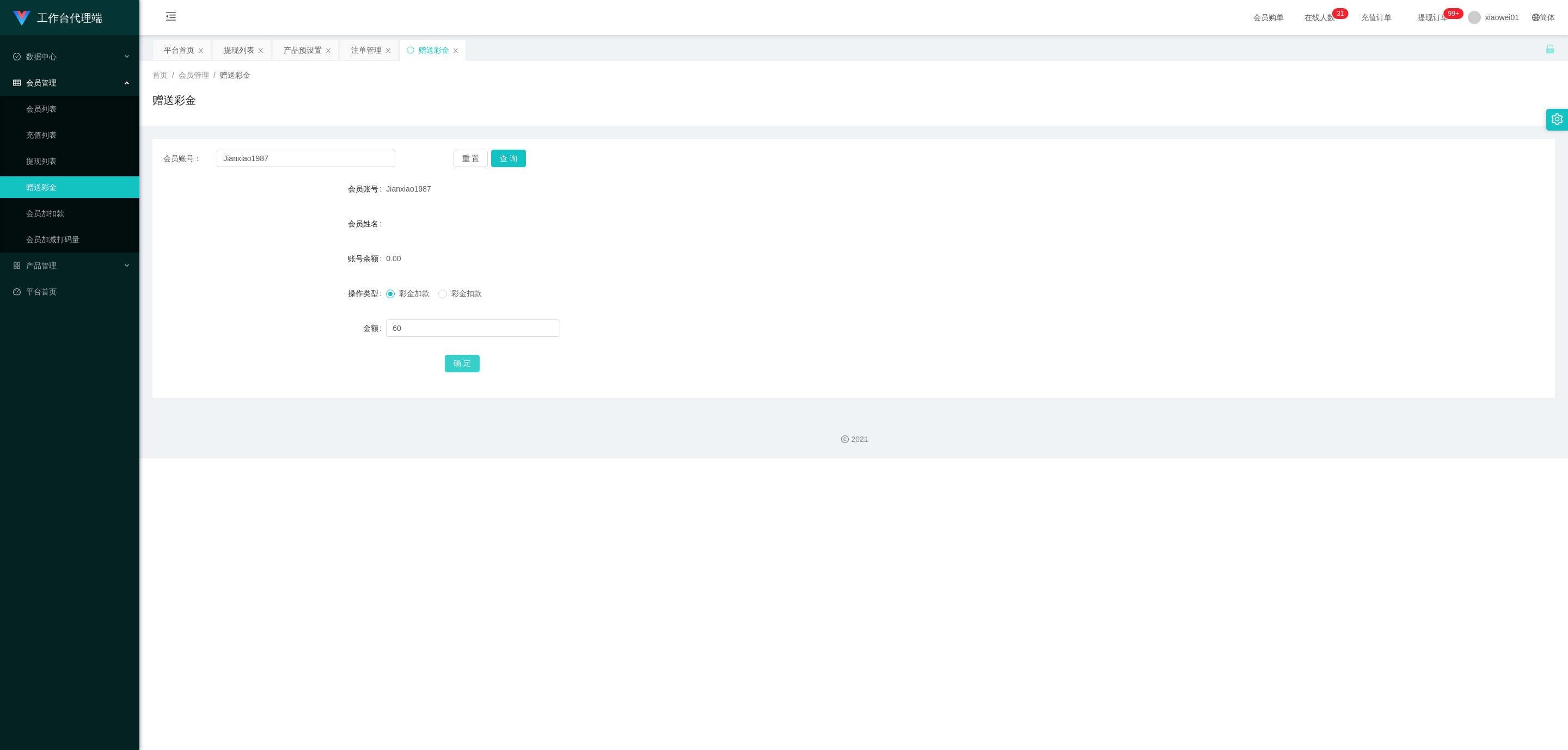
click at [448, 355] on button "确 定" at bounding box center [462, 363] width 35 height 17
click at [837, 272] on form "会员账号 Jianxiao1987 会员姓名 账号余额 60.00 操作类型 彩金加款 彩金扣款 金额 确 定" at bounding box center [853, 276] width 1402 height 196
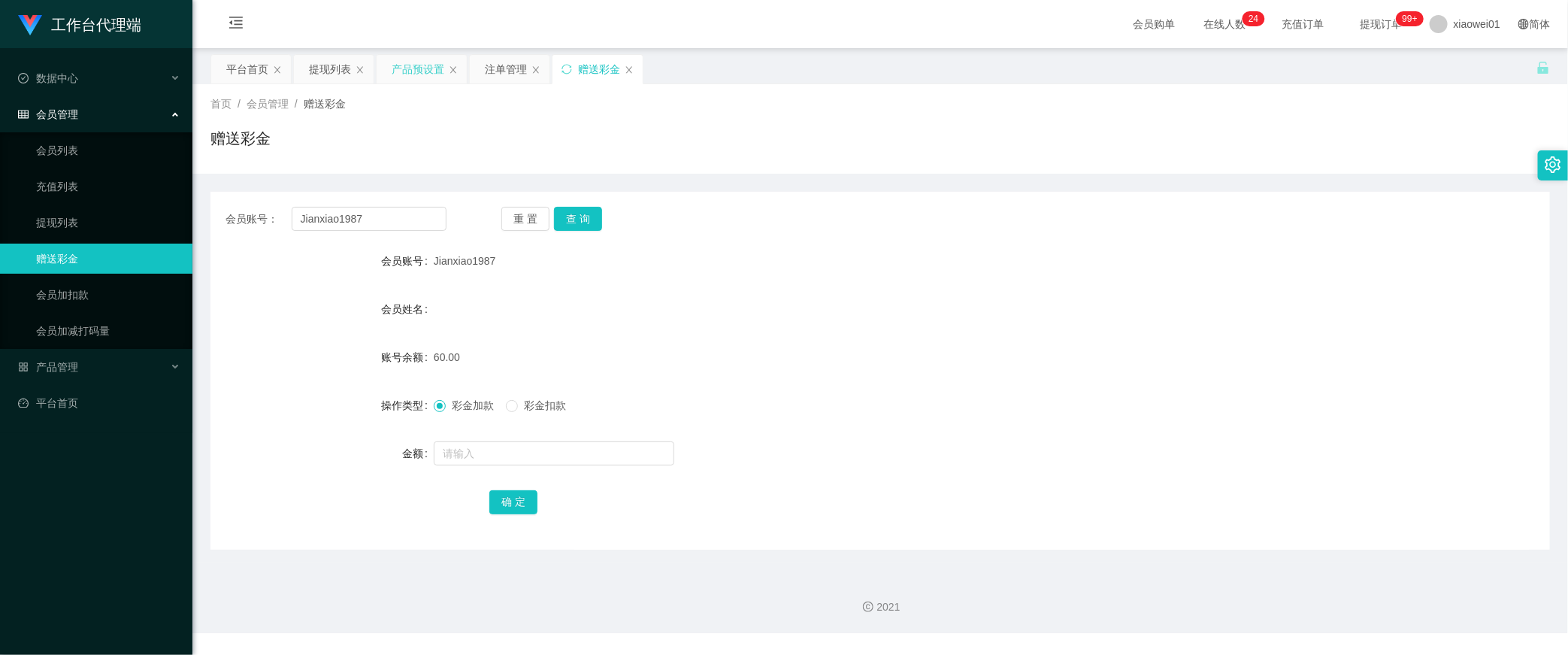
click at [405, 74] on div "产品预设置" at bounding box center [417, 69] width 52 height 28
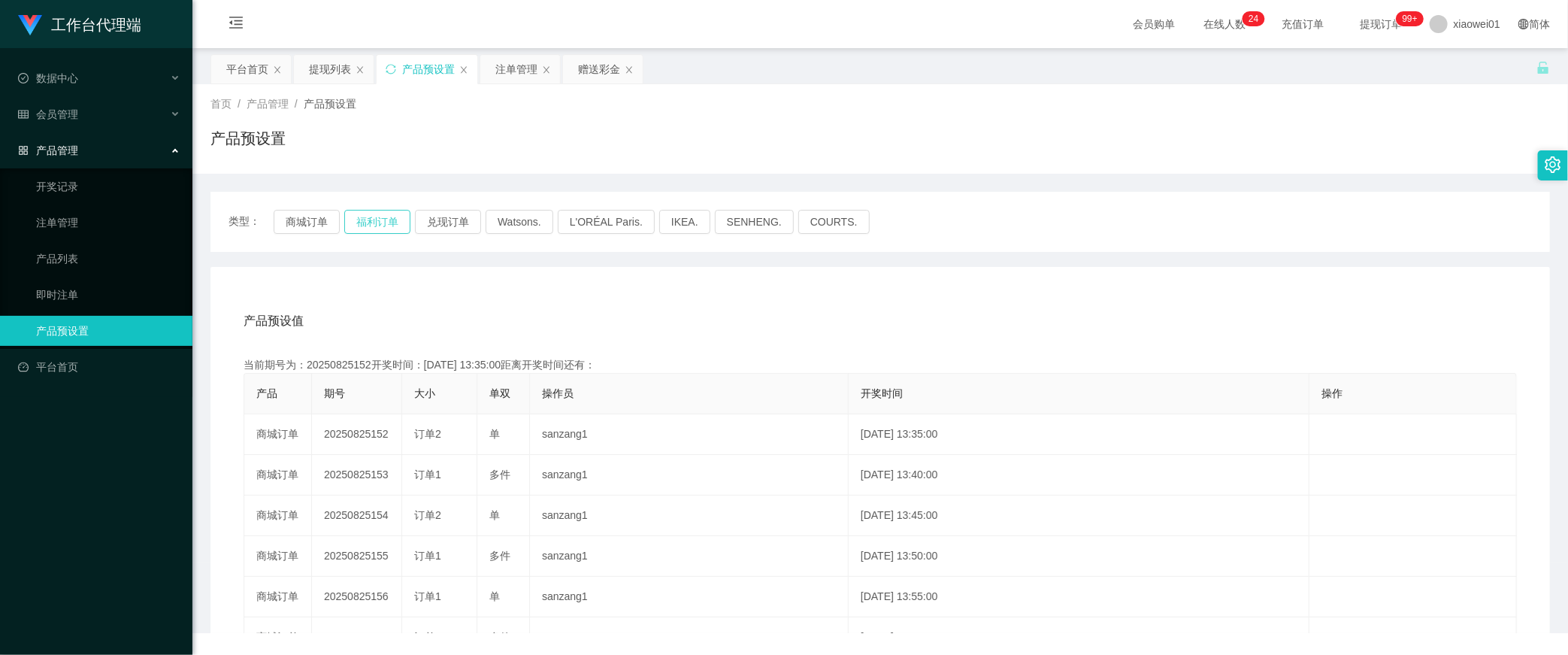
click at [405, 228] on button "福利订单" at bounding box center [378, 221] width 66 height 24
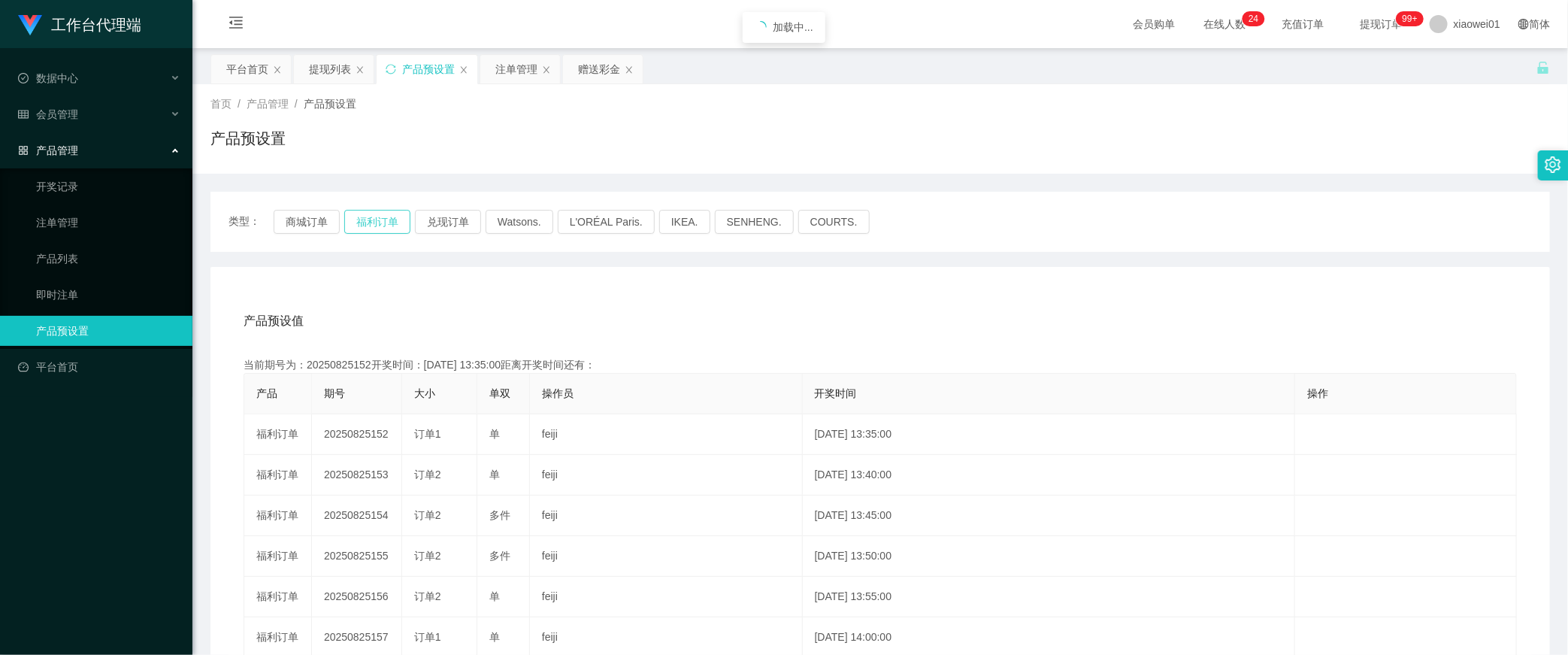
click at [391, 228] on button "福利订单" at bounding box center [378, 221] width 66 height 24
click at [326, 218] on button "商城订单" at bounding box center [307, 221] width 66 height 24
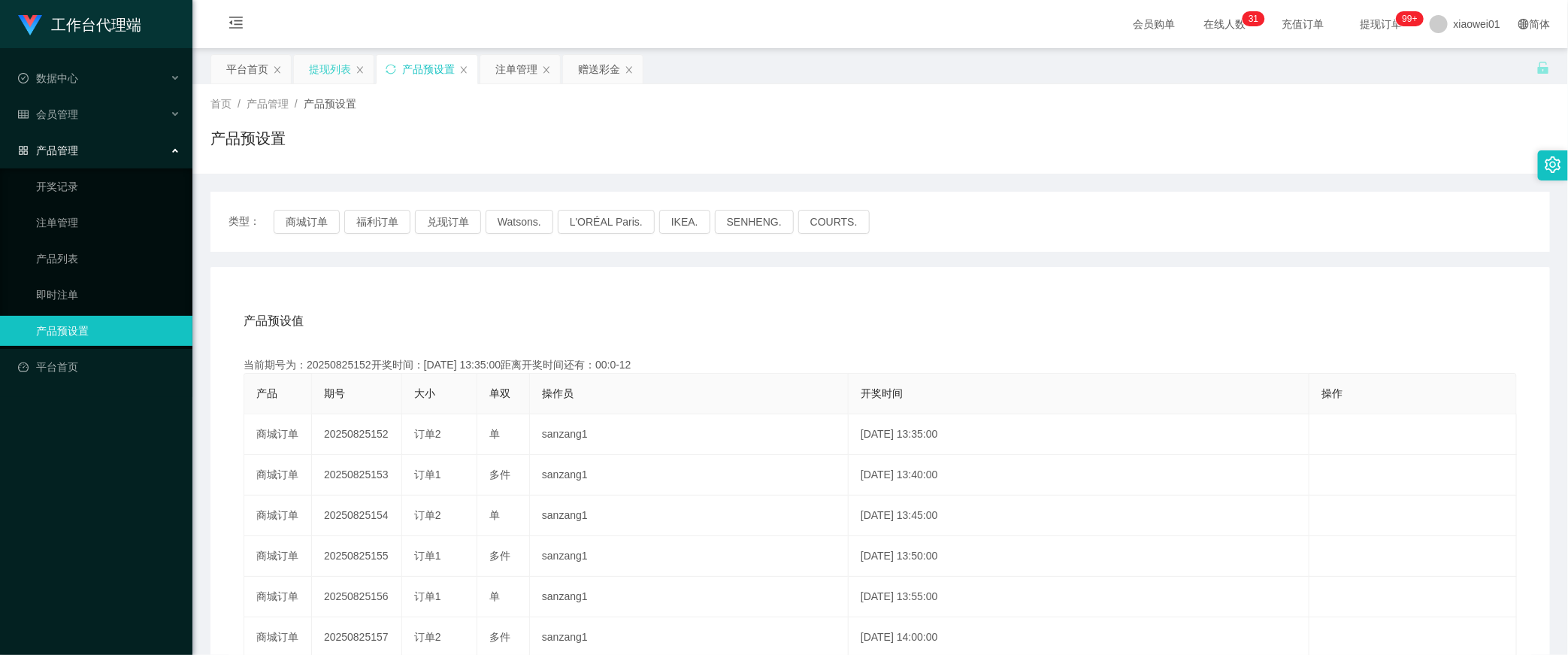
click at [319, 64] on div "提现列表" at bounding box center [330, 69] width 42 height 28
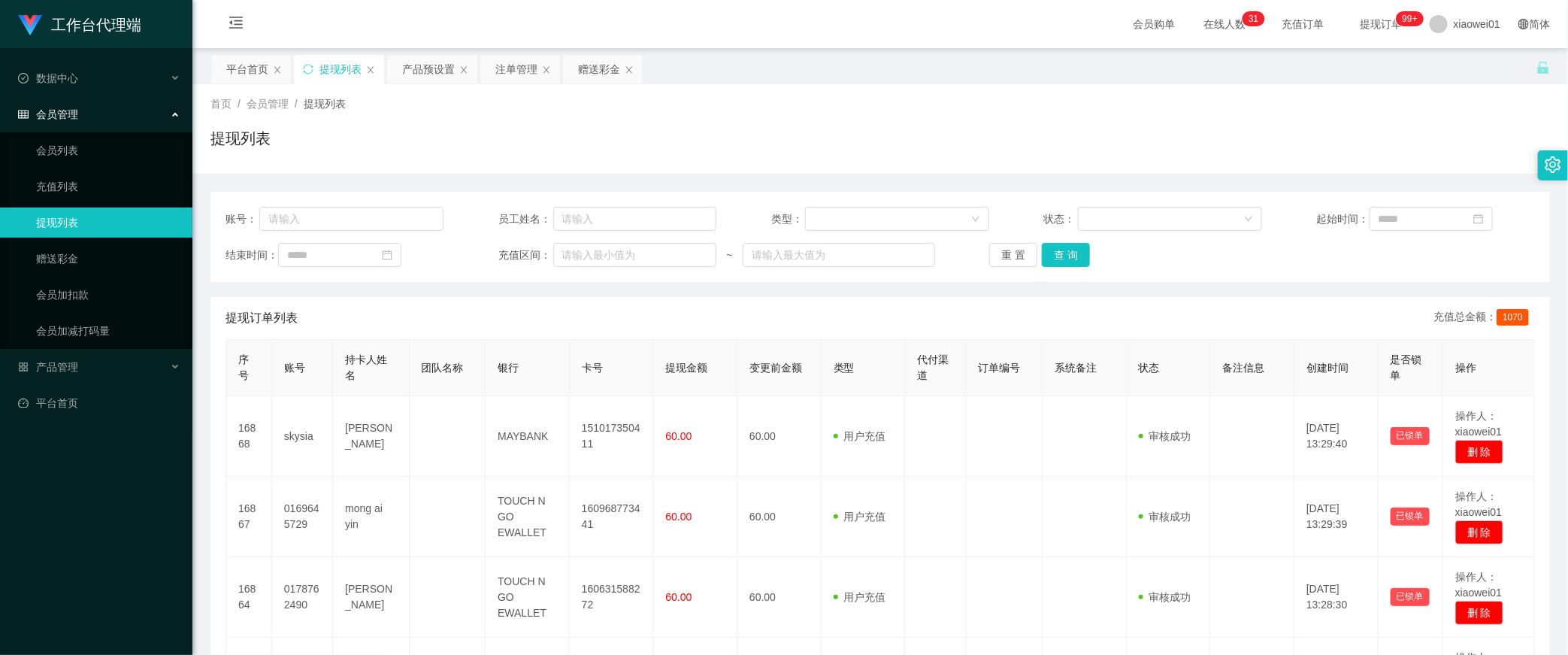
click at [1063, 271] on div "账号： 员工姓名： 类型： 状态： 起始时间： 结束时间： 充值区间： ~ 重 置 查 询" at bounding box center [880, 236] width 1340 height 90
click at [1063, 262] on button "查 询" at bounding box center [1066, 254] width 48 height 24
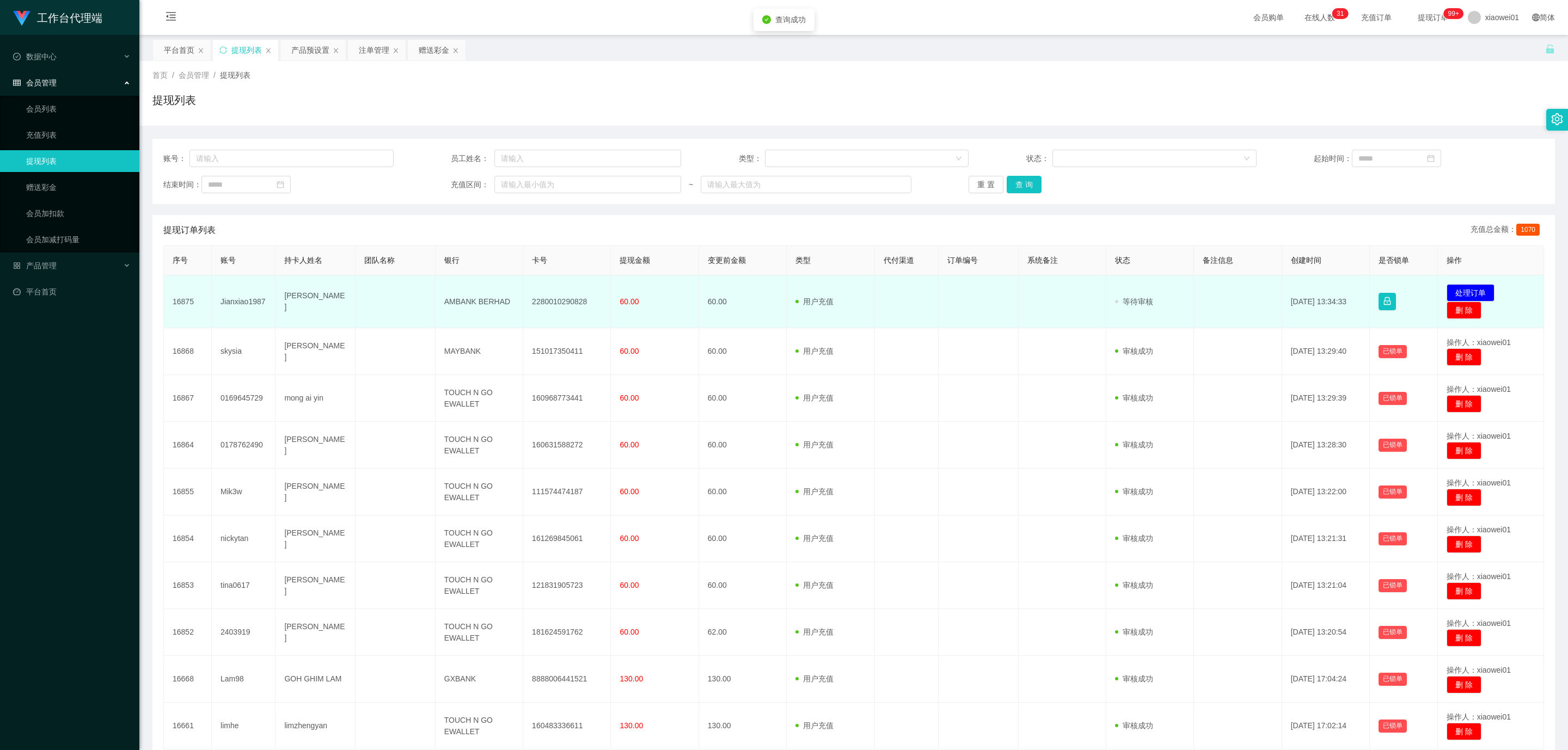
click at [558, 299] on td "2280010290828" at bounding box center [567, 302] width 87 height 53
drag, startPoint x: 558, startPoint y: 299, endPoint x: 802, endPoint y: 286, distance: 244.3
click at [558, 299] on td "2280010290828" at bounding box center [567, 302] width 87 height 53
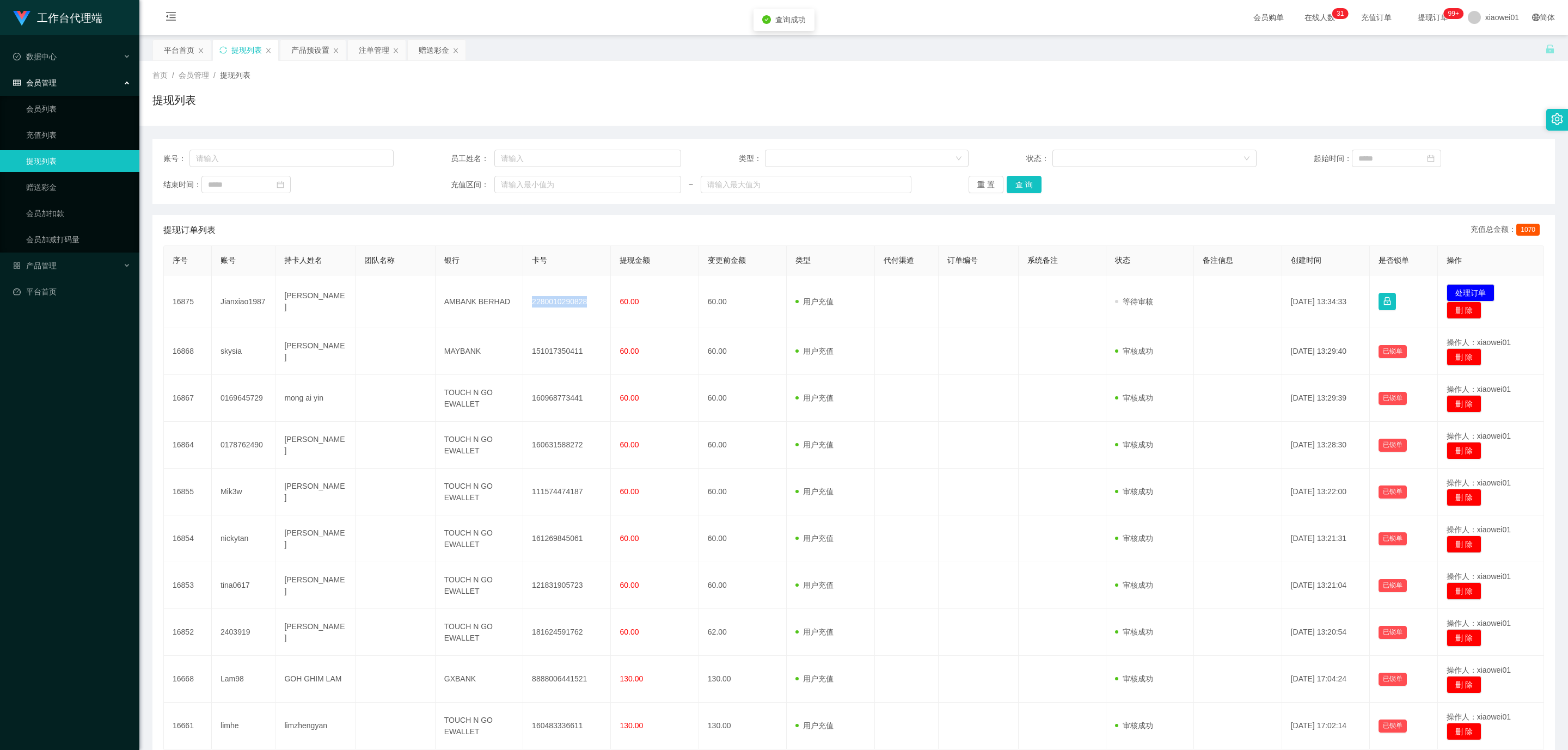
copy td "2280010290828"
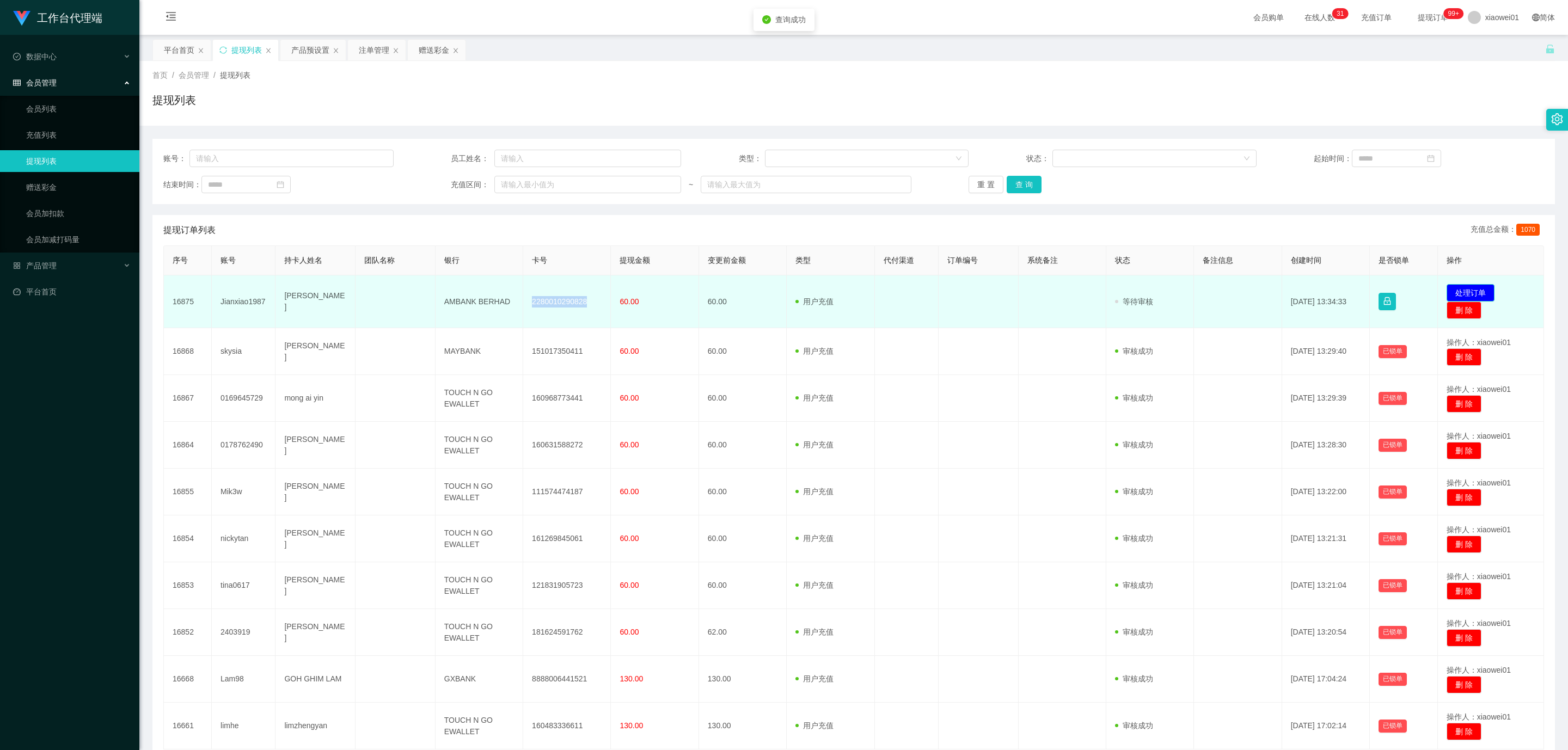
click at [1135, 287] on button "处理订单" at bounding box center [1470, 292] width 48 height 17
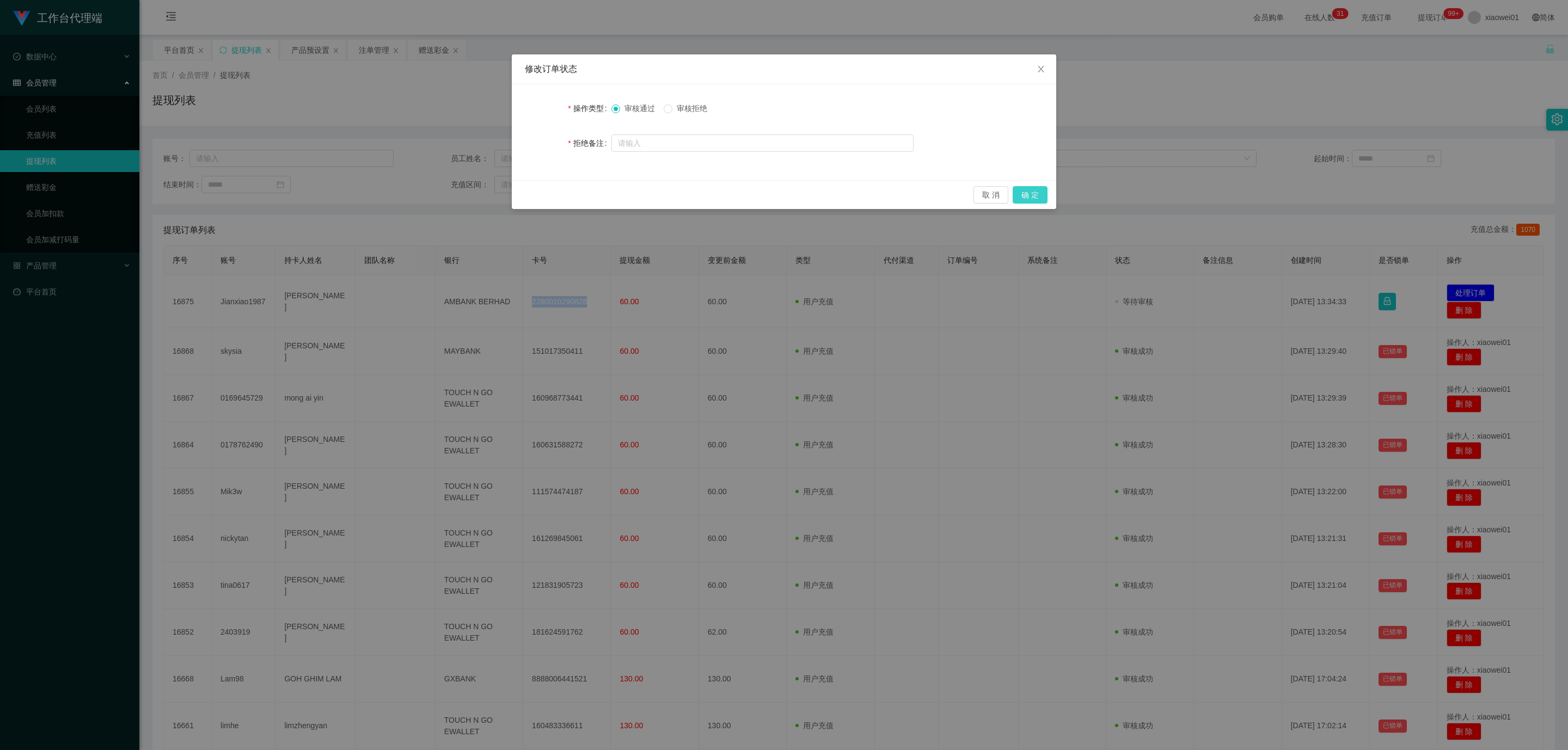
click at [1029, 193] on button "确 定" at bounding box center [1030, 195] width 35 height 17
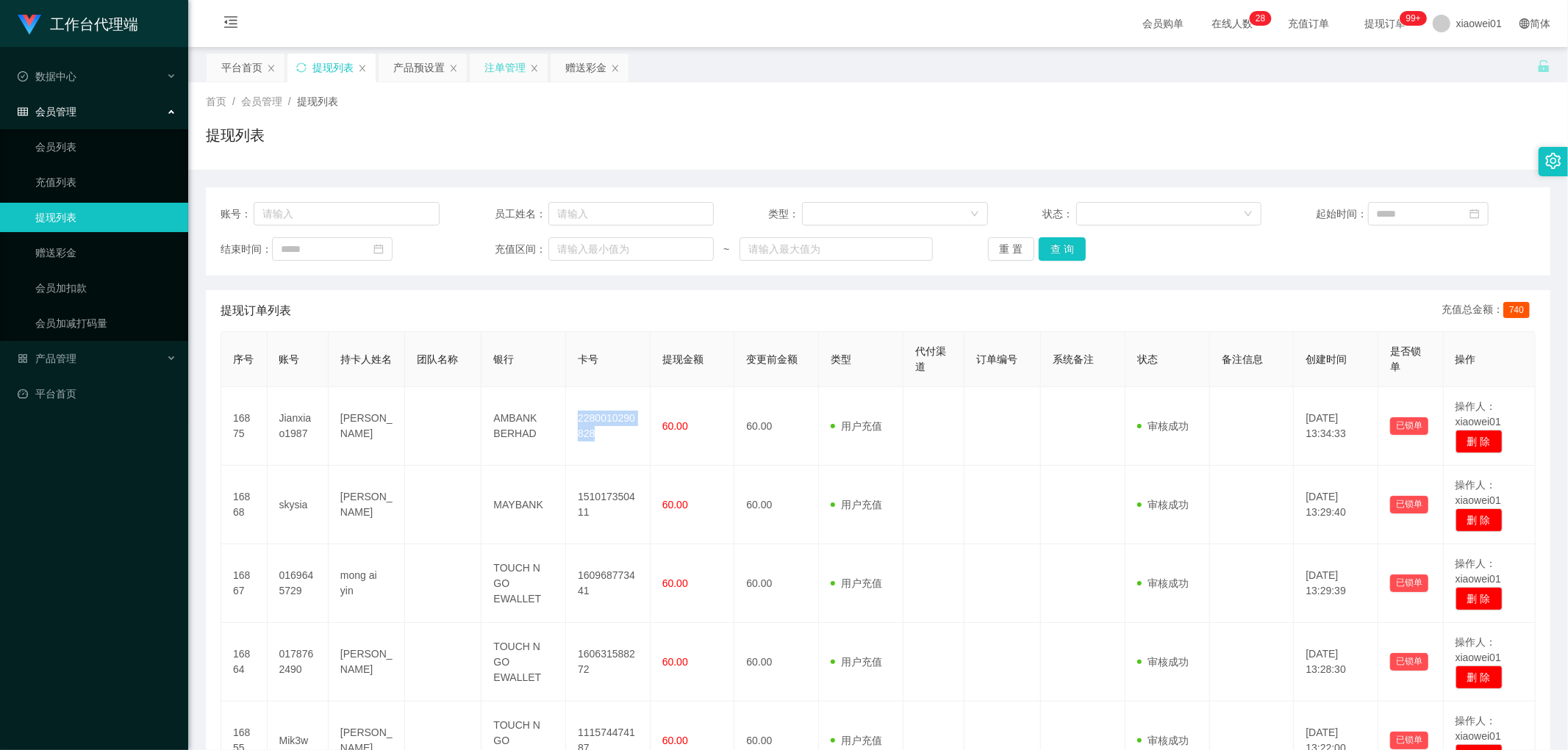
click at [485, 61] on div "注单管理" at bounding box center [505, 68] width 41 height 28
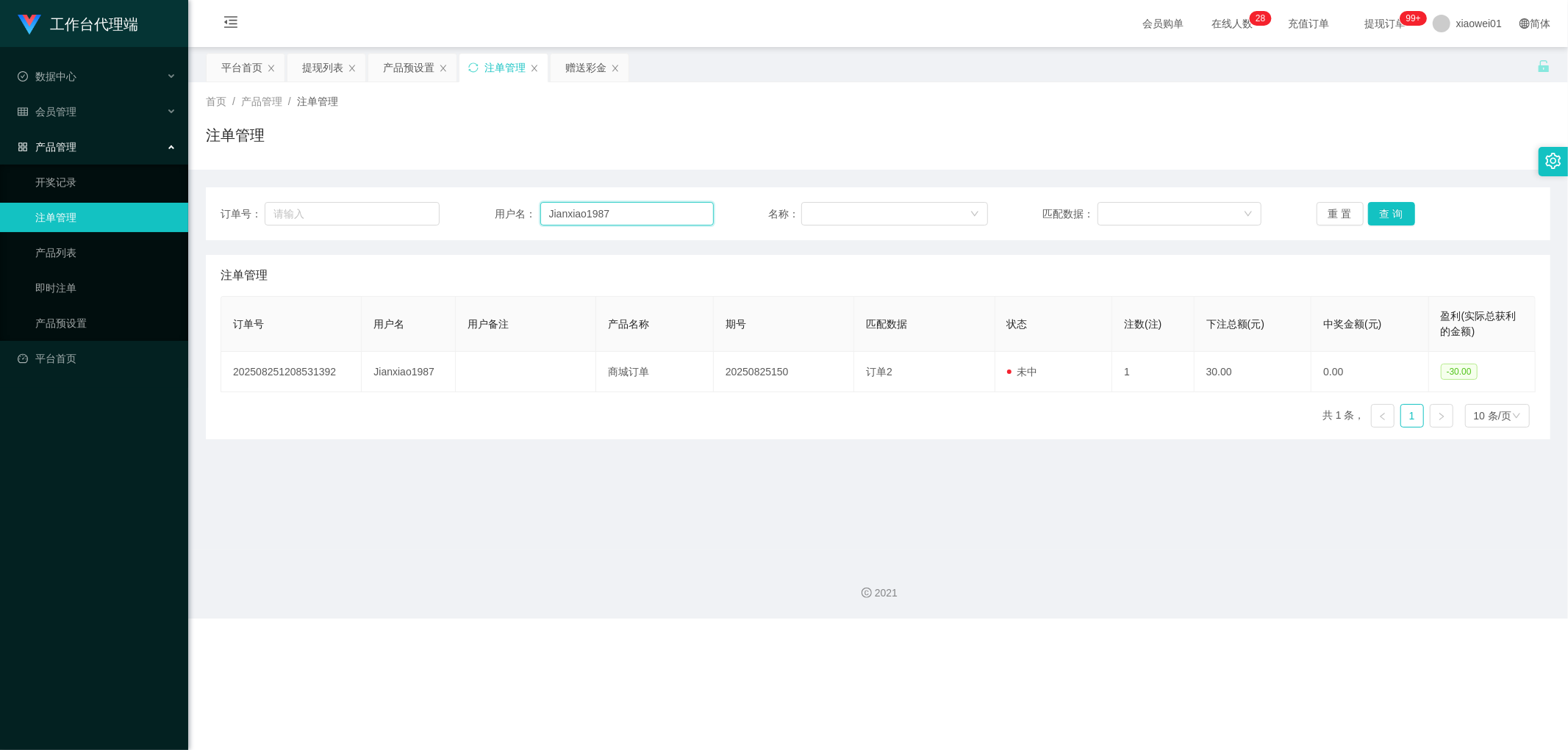
click at [613, 206] on input "Jianxiao1987" at bounding box center [627, 213] width 174 height 23
drag, startPoint x: 641, startPoint y: 213, endPoint x: 368, endPoint y: 179, distance: 275.1
click at [368, 179] on div "订单号： 用户名： Jianxiao1987 名称： 匹配数据： 重 置 查 询 注单管理 订单号 用户名 用户备注 产品名称 期号 匹配数据 状态 注数(注…" at bounding box center [878, 304] width 1344 height 270
paste input "Liberty"
type input "Liberty"
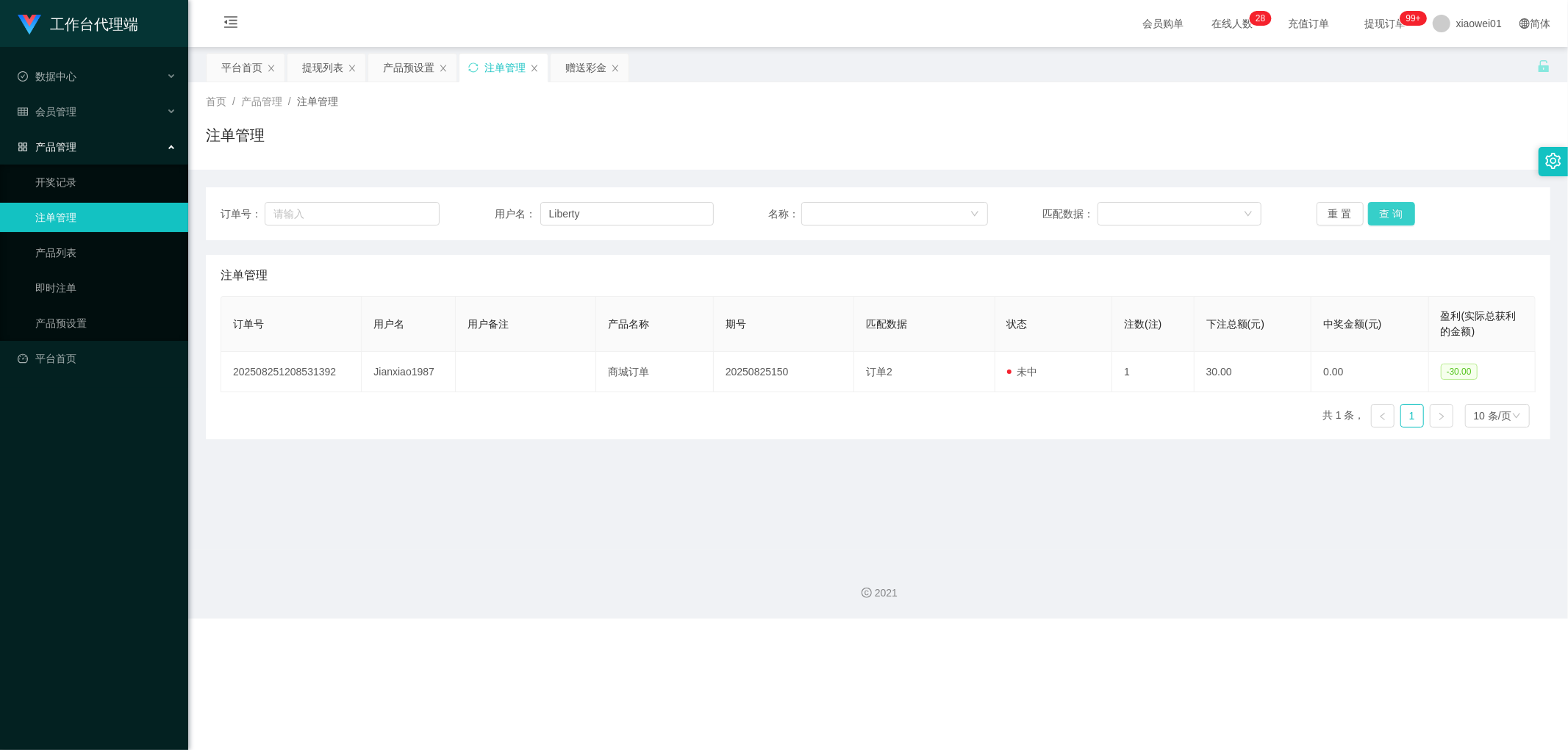
click at [1411, 217] on div "重 置 查 询" at bounding box center [1426, 213] width 219 height 23
click at [1393, 213] on button "查 询" at bounding box center [1391, 213] width 47 height 23
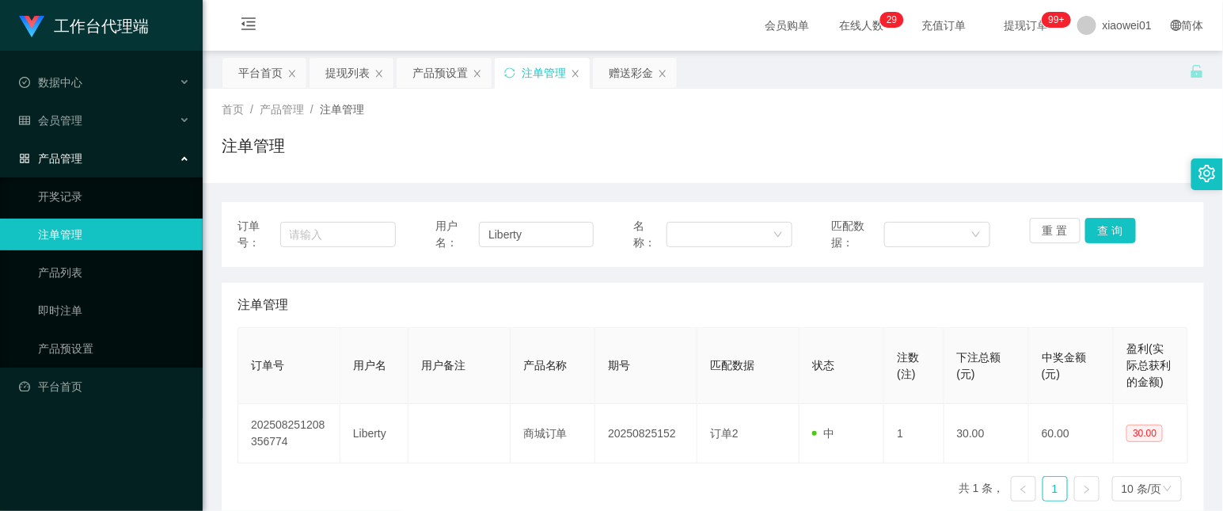
drag, startPoint x: 721, startPoint y: 149, endPoint x: 710, endPoint y: 140, distance: 14.1
click at [727, 147] on div "注单管理" at bounding box center [713, 152] width 982 height 36
click at [349, 76] on div "提现列表" at bounding box center [347, 73] width 44 height 30
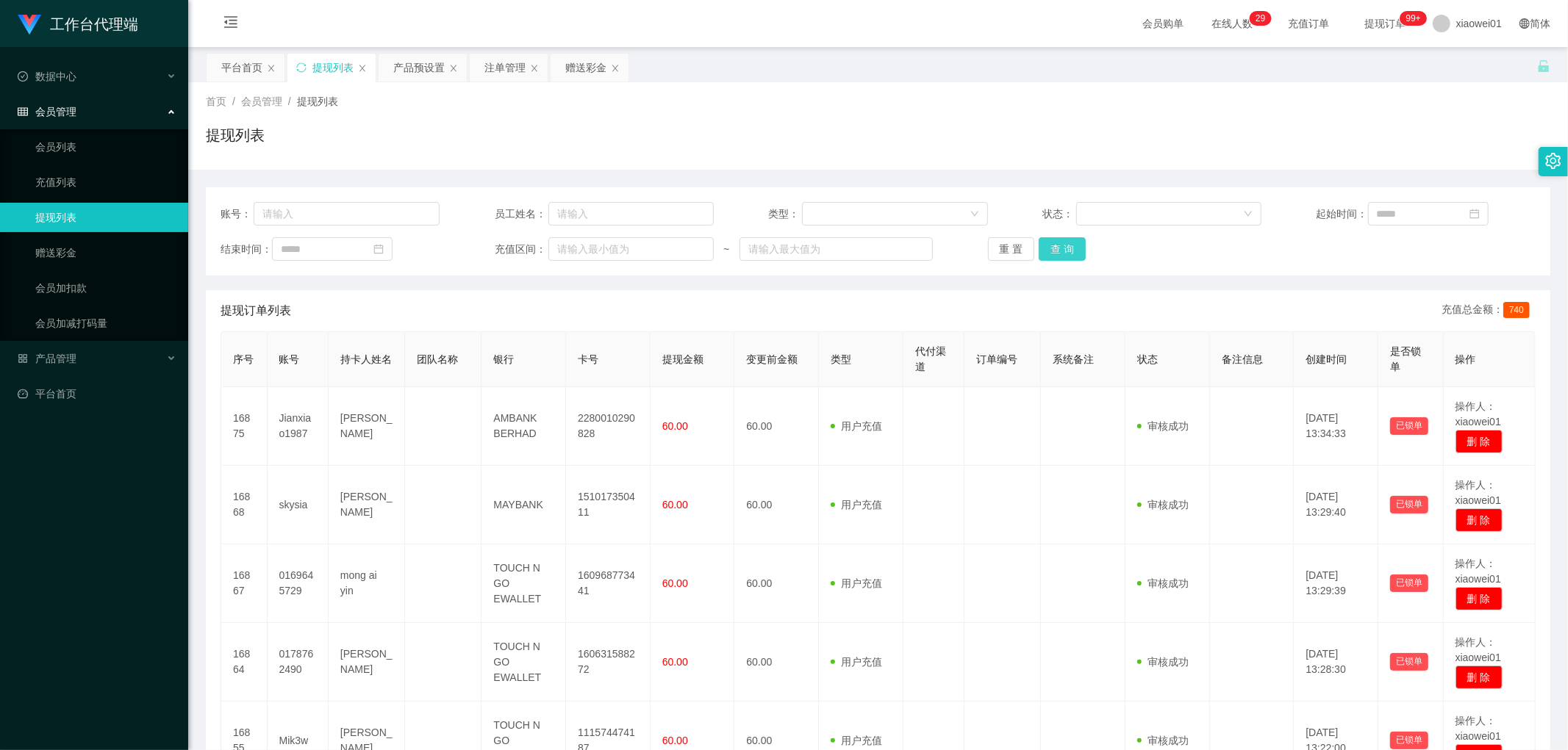
click at [1043, 248] on button "查 询" at bounding box center [1062, 249] width 47 height 23
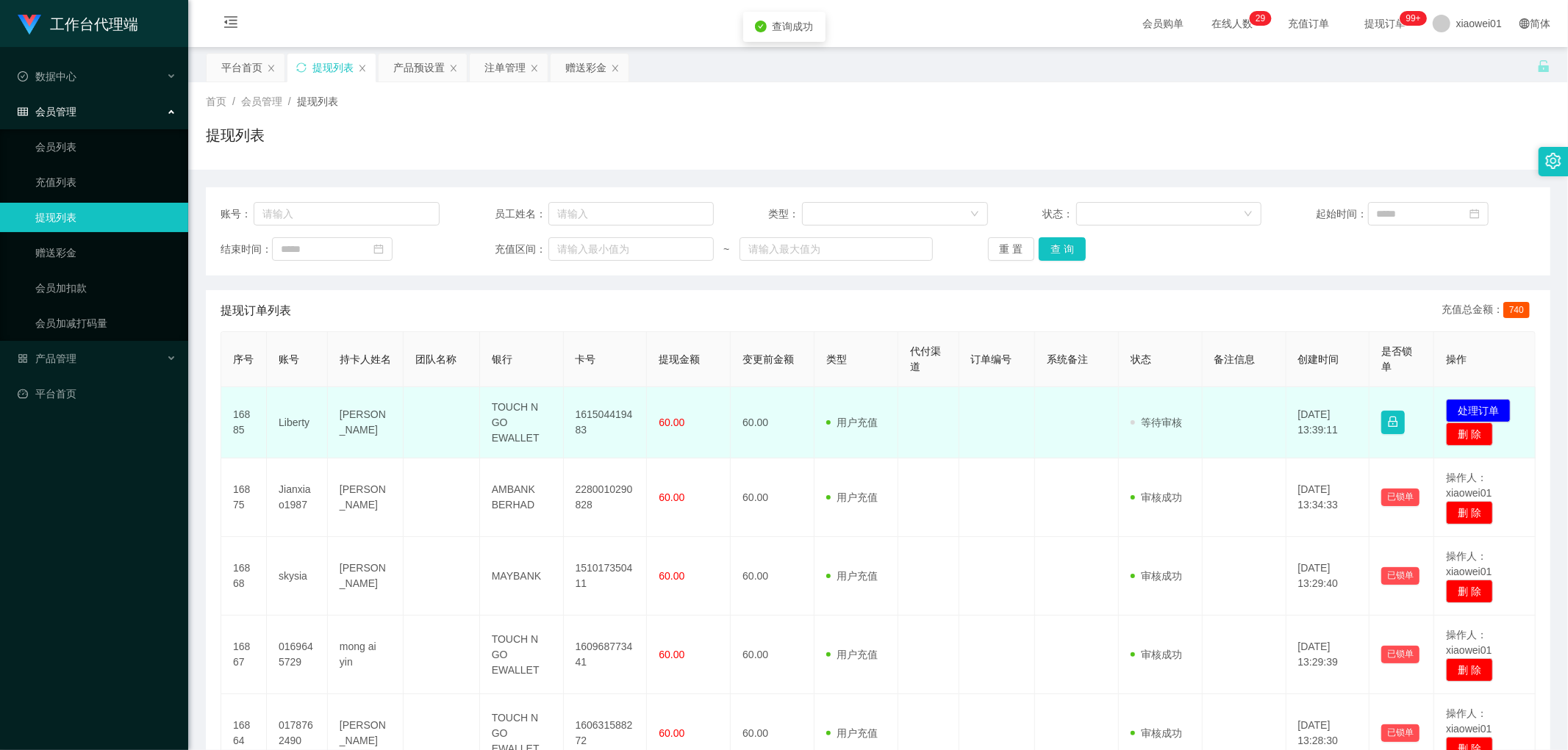
click at [604, 416] on td "161504419483" at bounding box center [605, 422] width 84 height 71
click at [605, 416] on td "161504419483" at bounding box center [605, 422] width 84 height 71
copy td "161504419483"
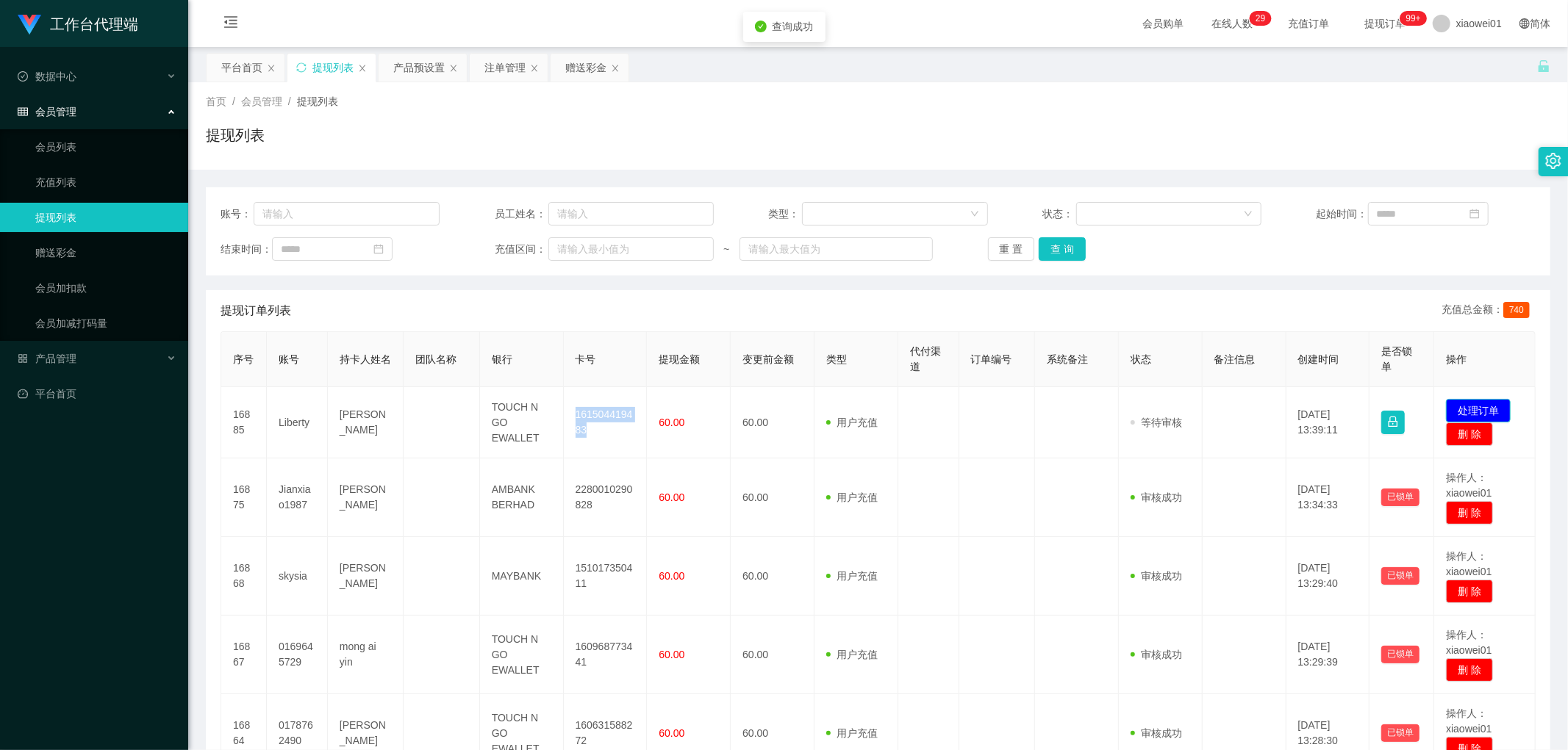
click at [1462, 402] on button "处理订单" at bounding box center [1478, 410] width 65 height 23
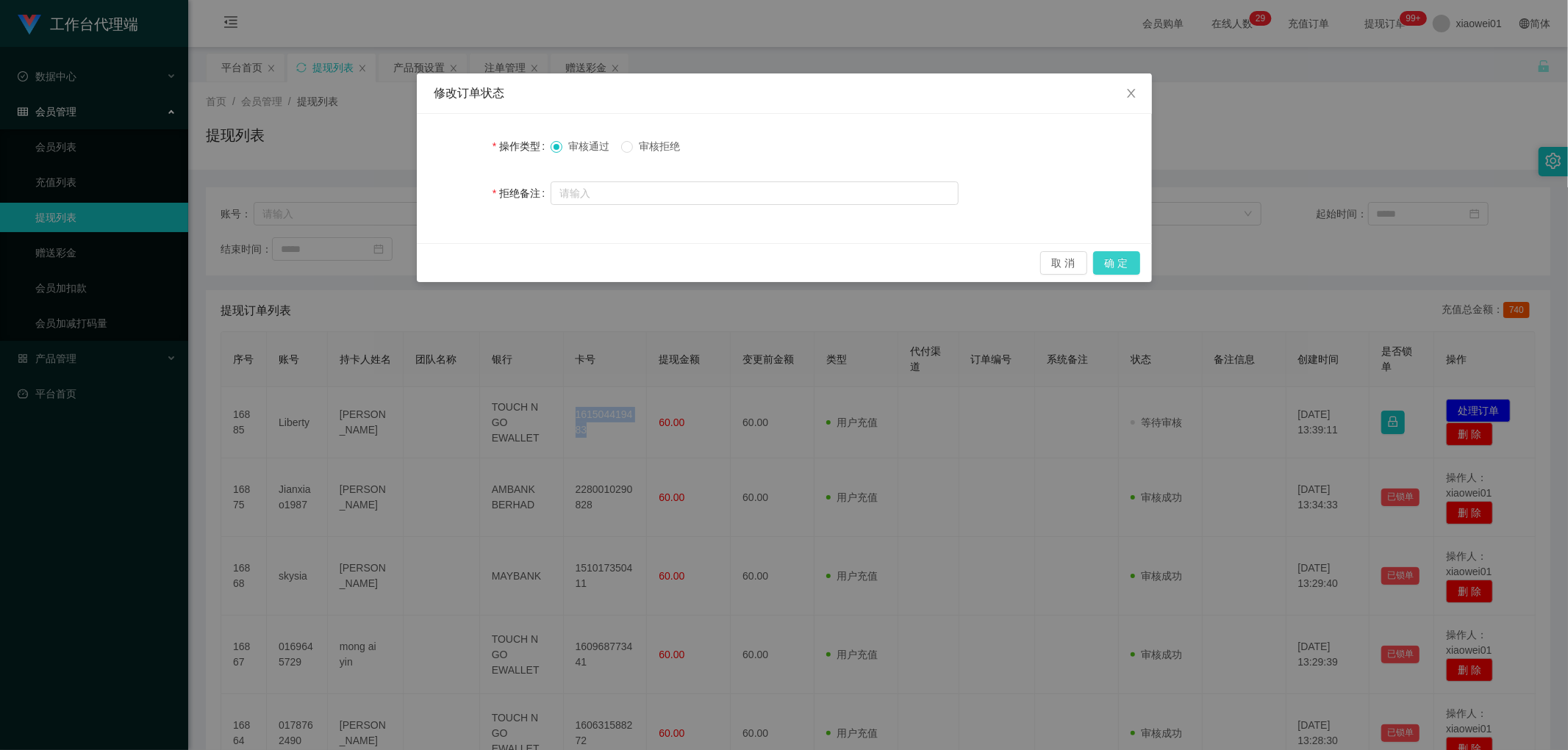
click at [1123, 266] on button "确 定" at bounding box center [1116, 263] width 47 height 23
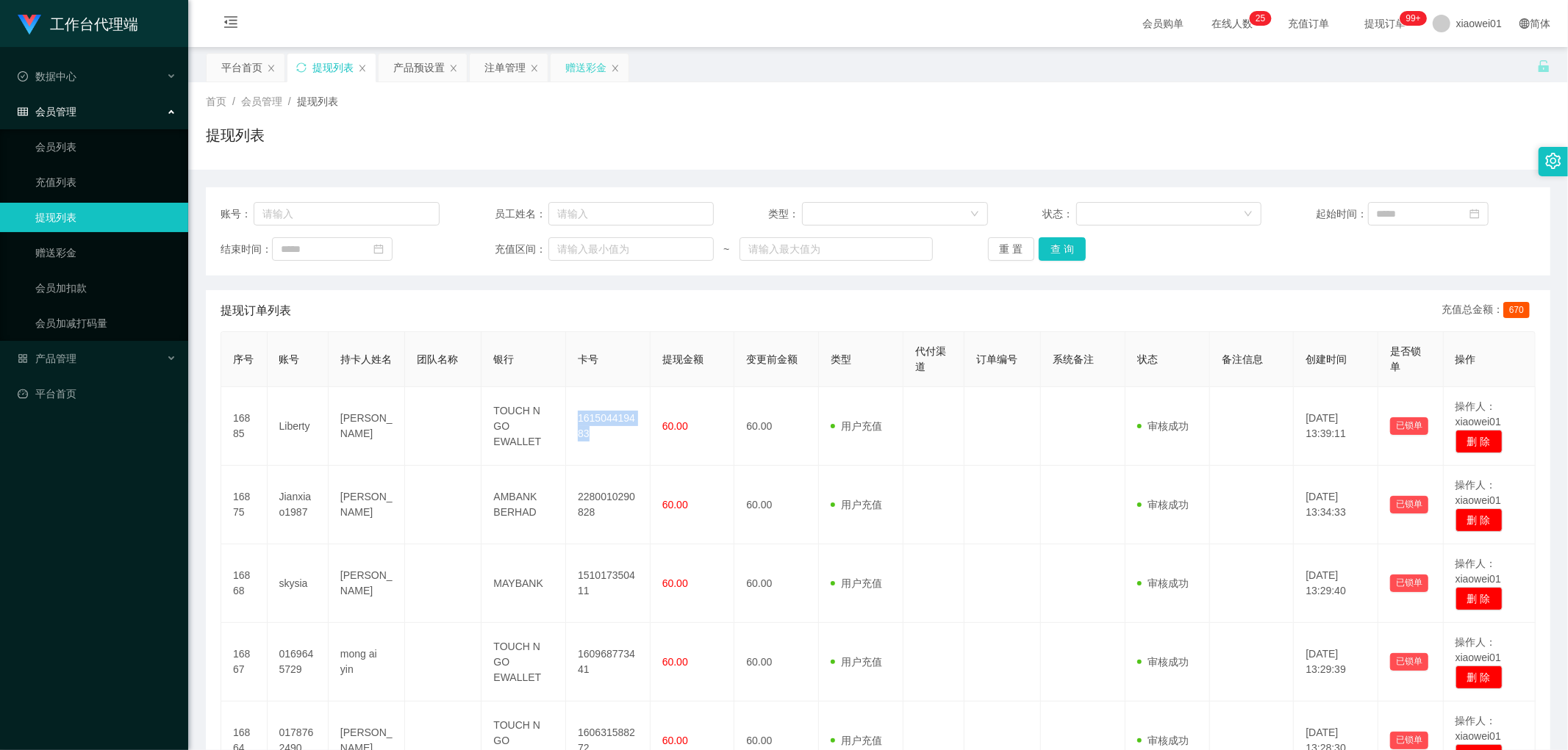
click at [587, 63] on div "赠送彩金" at bounding box center [586, 68] width 41 height 28
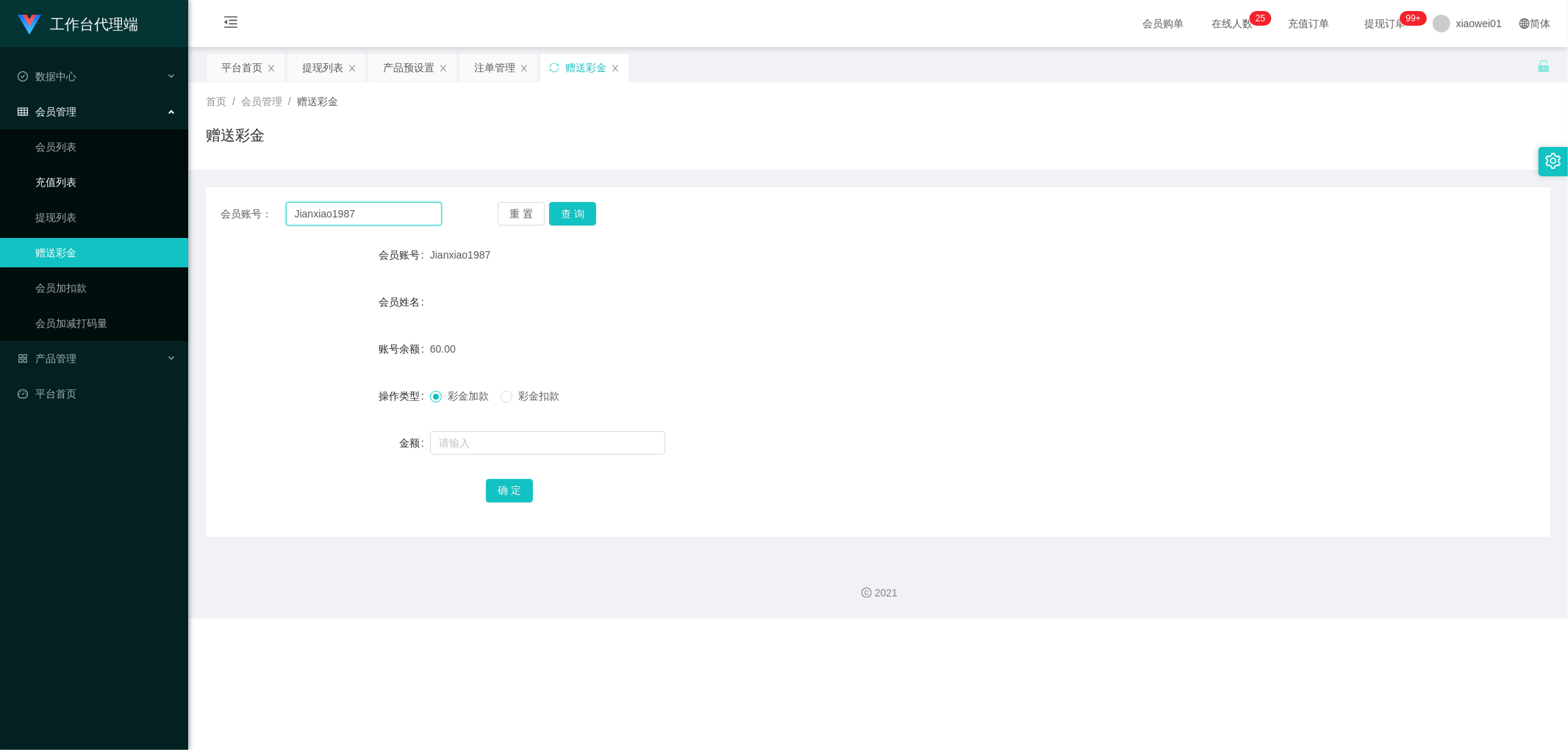
drag, startPoint x: 385, startPoint y: 212, endPoint x: 99, endPoint y: 184, distance: 287.4
click at [122, 185] on section "工作台代理端 数据中心 会员管理 会员列表 充值列表 提现列表 赠送彩金 会员加扣款 会员加减打码量 产品管理 开奖记录 注单管理 产品列表 即时注单 产品预…" at bounding box center [784, 309] width 1568 height 619
paste input "ABDUL6688"
type input "ABDUL6688"
click at [566, 217] on button "查 询" at bounding box center [572, 213] width 47 height 23
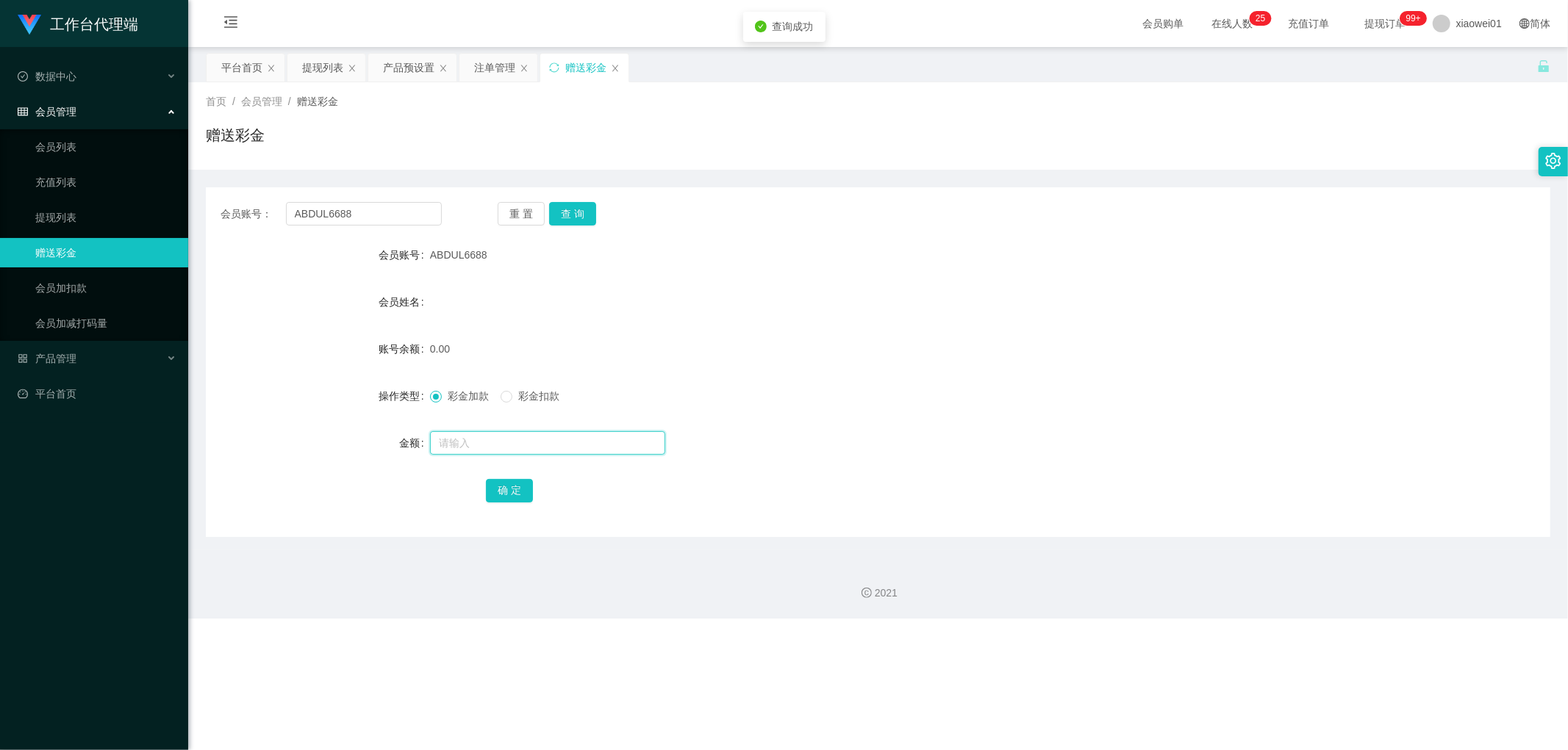
click at [538, 442] on input "text" at bounding box center [547, 443] width 235 height 23
type input "30"
click at [515, 485] on button "确 定" at bounding box center [509, 490] width 47 height 23
click at [390, 65] on div "产品预设置" at bounding box center [408, 68] width 51 height 28
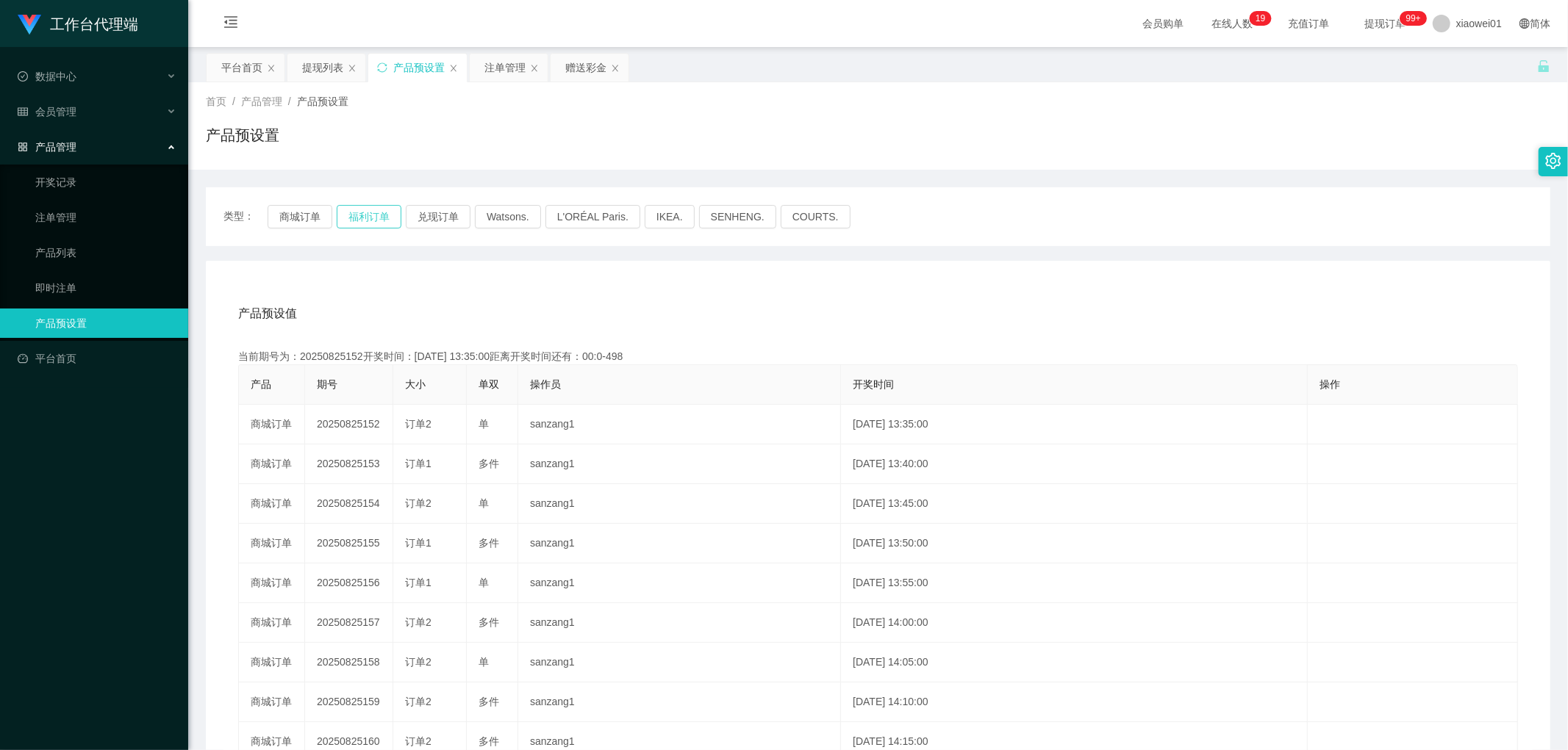
click at [384, 216] on button "福利订单" at bounding box center [369, 216] width 65 height 23
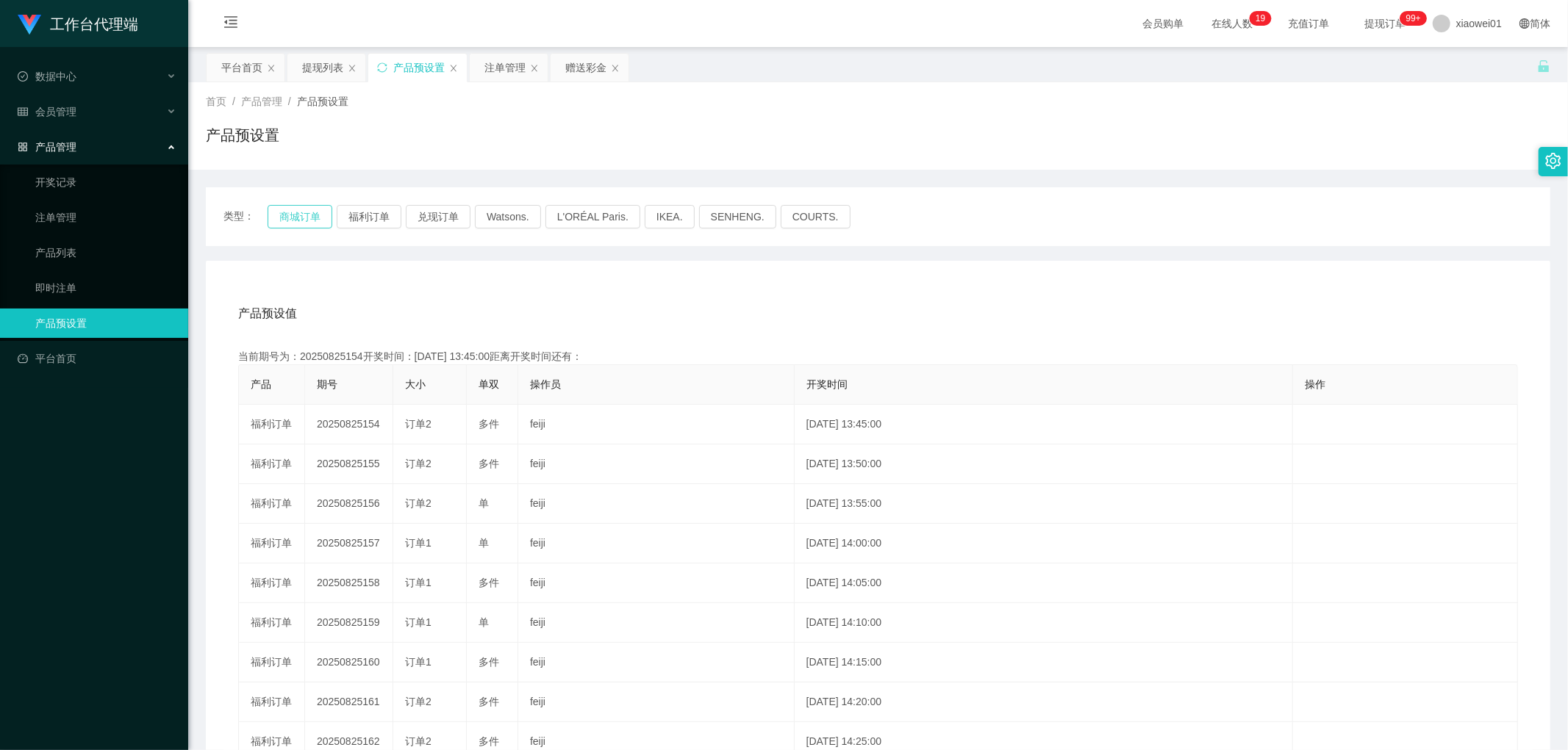
click at [312, 214] on button "商城订单" at bounding box center [300, 216] width 65 height 23
